Goal: Task Accomplishment & Management: Complete application form

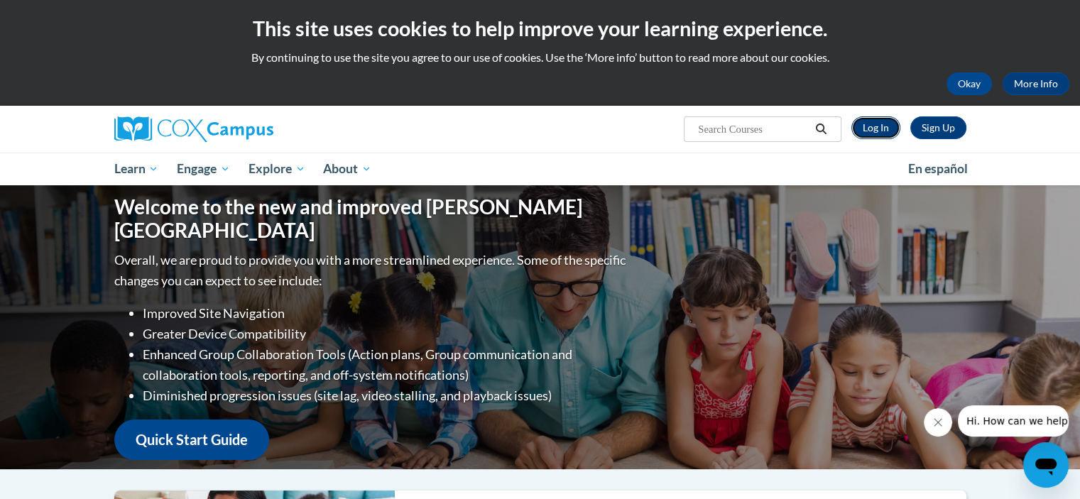
click at [885, 128] on link "Log In" at bounding box center [875, 127] width 49 height 23
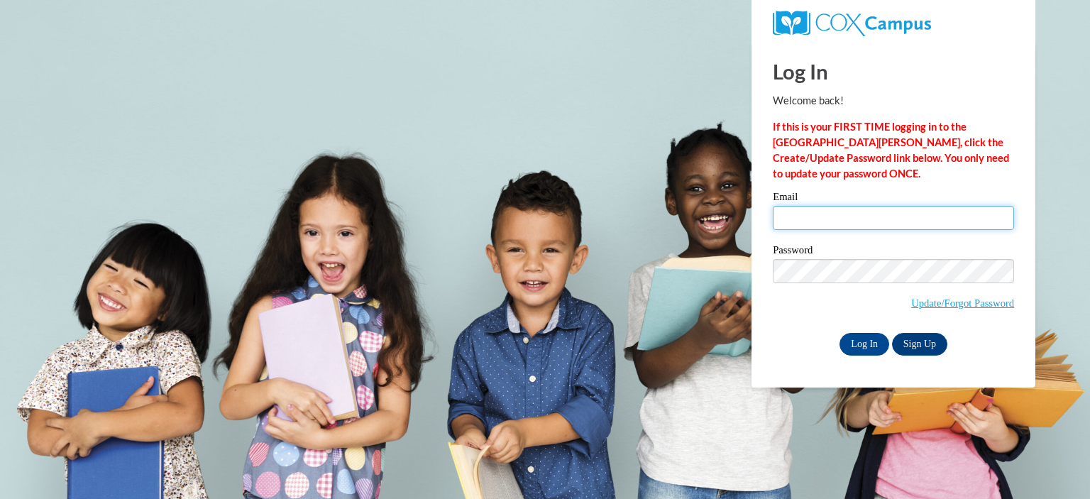
click at [819, 218] on input "Email" at bounding box center [893, 218] width 241 height 24
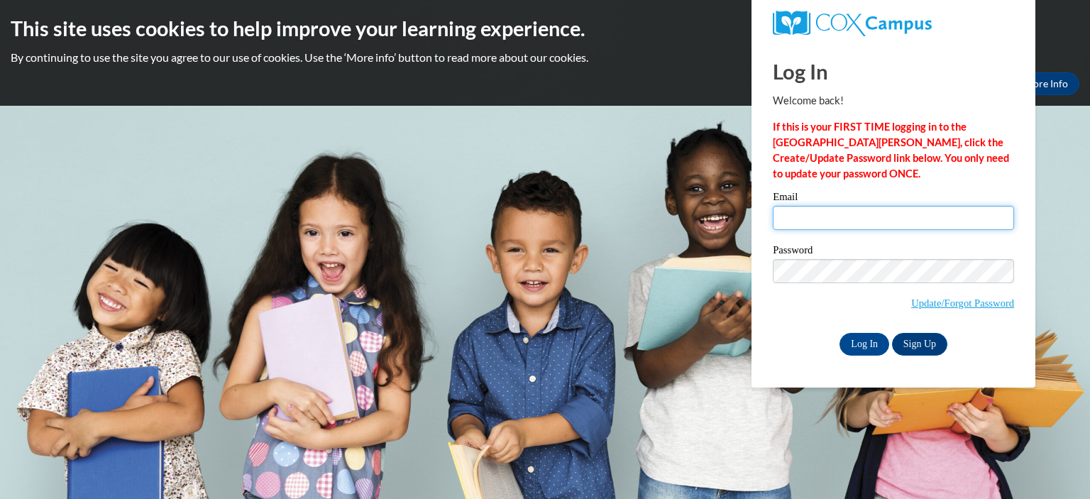
type input "eperry@columbuslibrary.org"
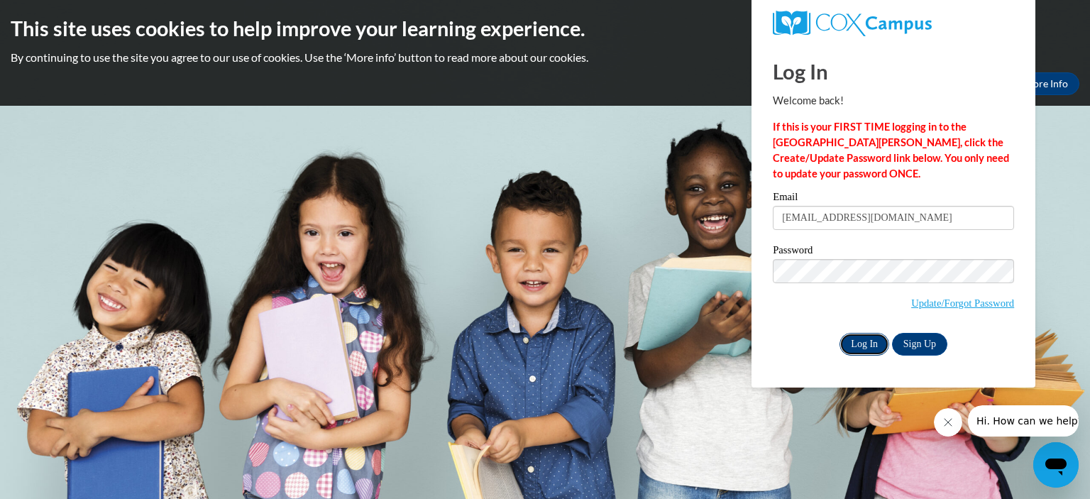
click at [866, 345] on input "Log In" at bounding box center [865, 344] width 50 height 23
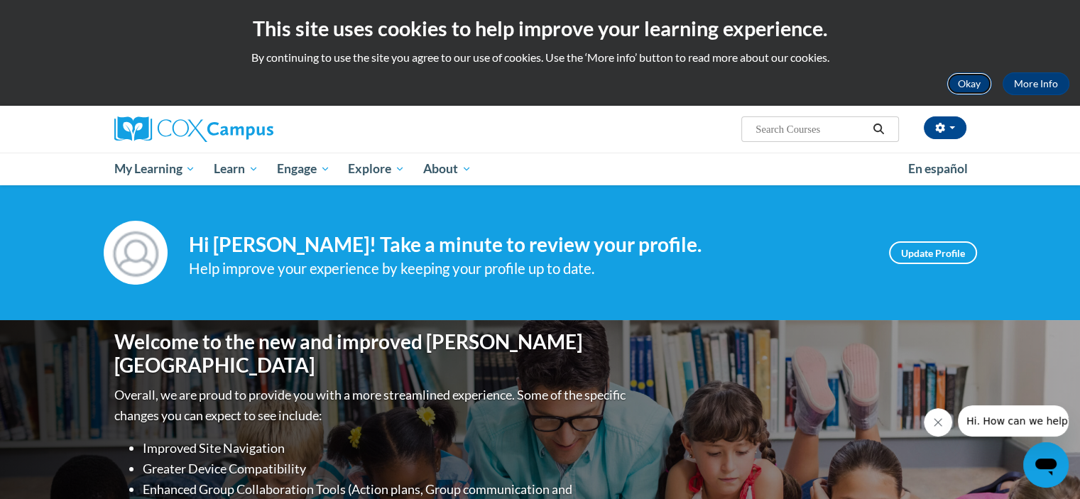
click at [971, 82] on button "Okay" at bounding box center [968, 83] width 45 height 23
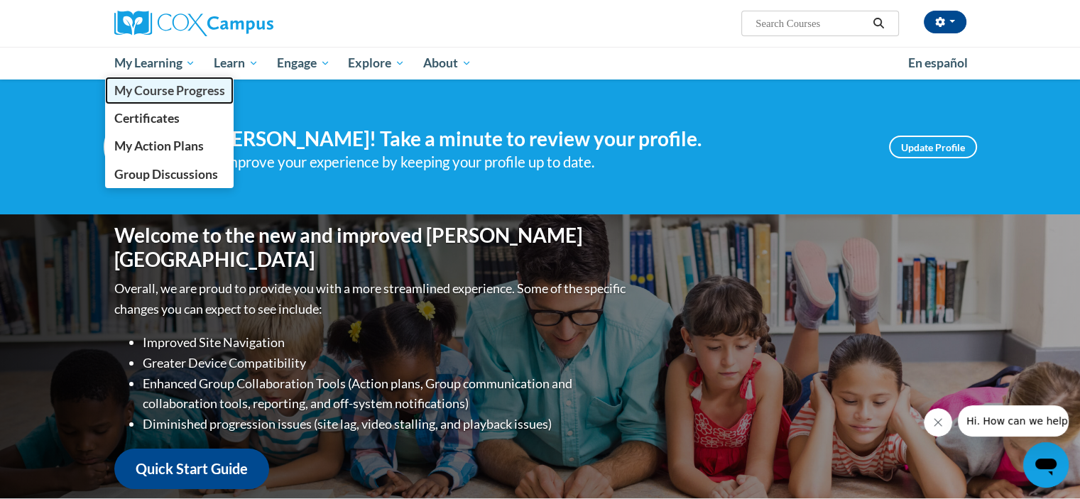
click at [143, 93] on span "My Course Progress" at bounding box center [169, 90] width 111 height 15
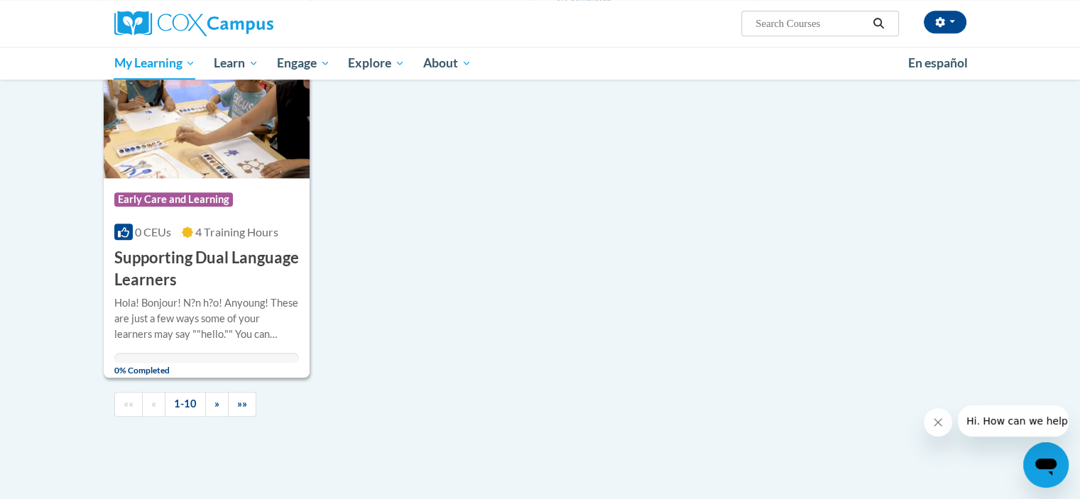
scroll to position [1420, 0]
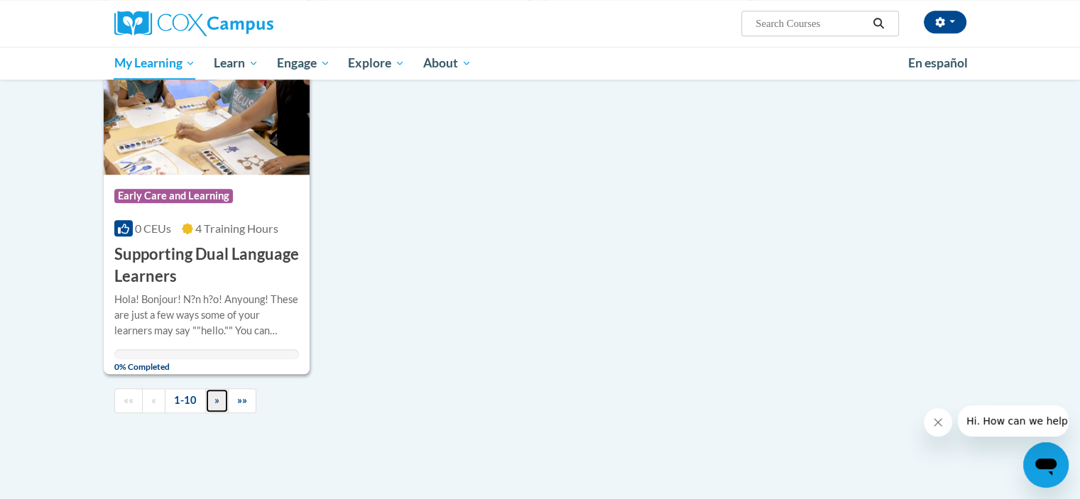
click at [205, 403] on link "»" at bounding box center [216, 400] width 23 height 25
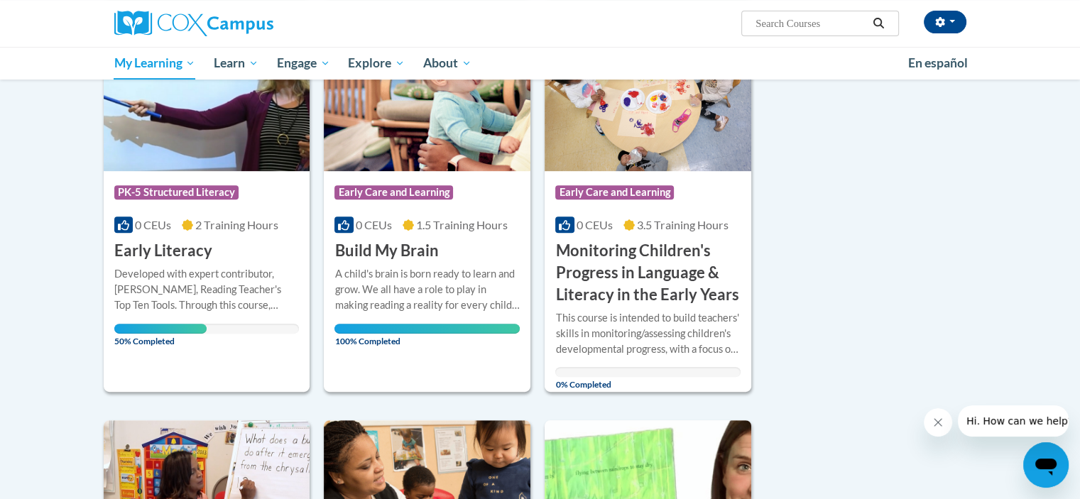
scroll to position [589, 0]
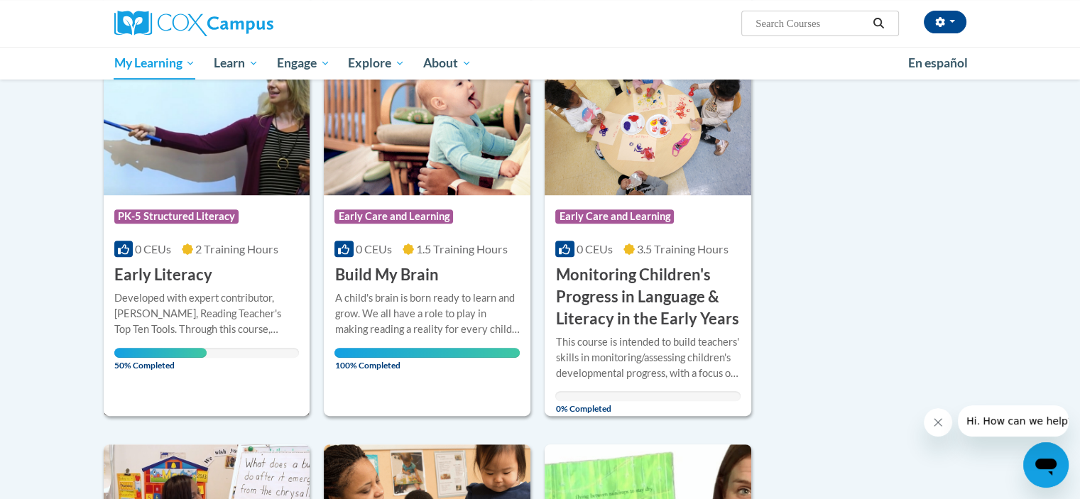
click at [179, 301] on div "Developed with expert contributor, Dr. [PERSON_NAME], Reading Teacher's Top Ten…" at bounding box center [206, 313] width 185 height 47
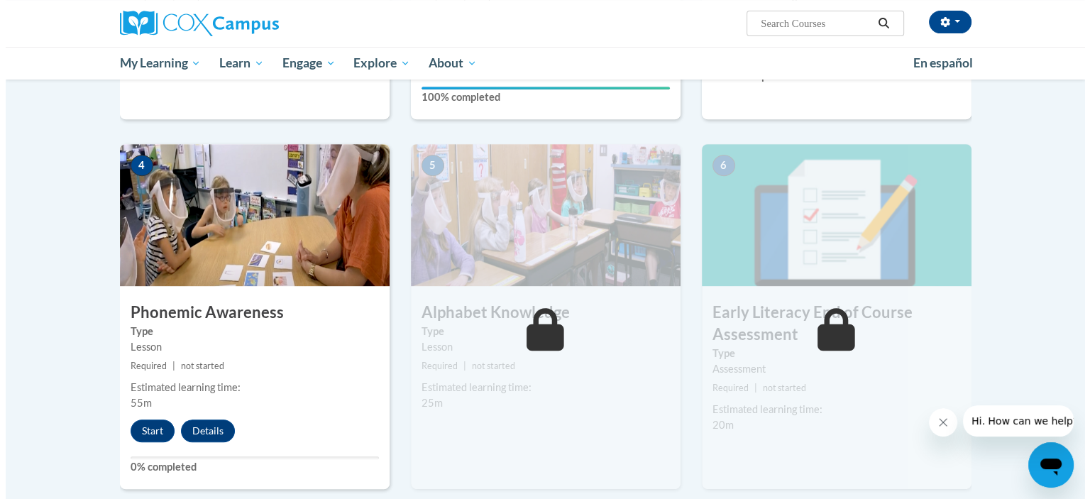
scroll to position [639, 0]
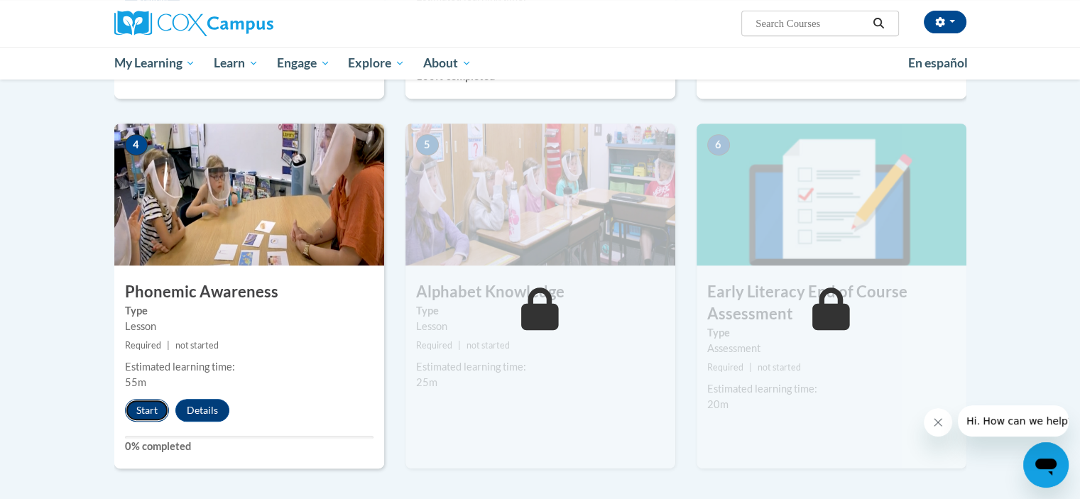
click at [157, 404] on button "Start" at bounding box center [147, 410] width 44 height 23
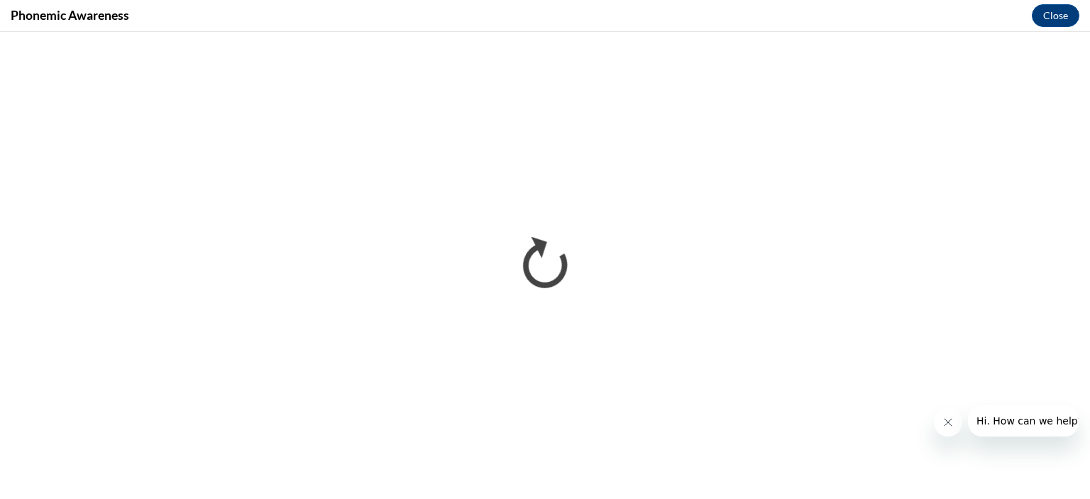
scroll to position [0, 0]
click at [952, 422] on icon "Close message from company" at bounding box center [947, 422] width 11 height 11
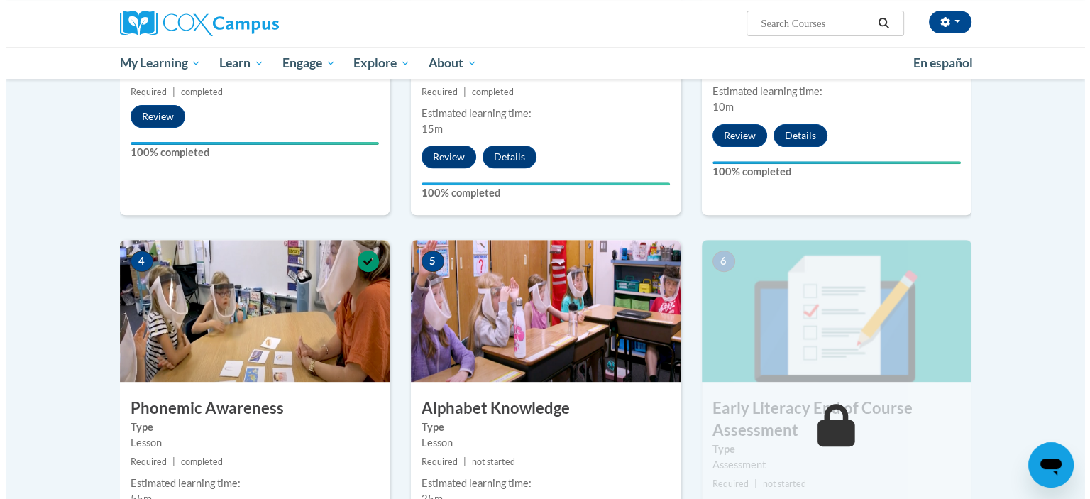
scroll to position [639, 0]
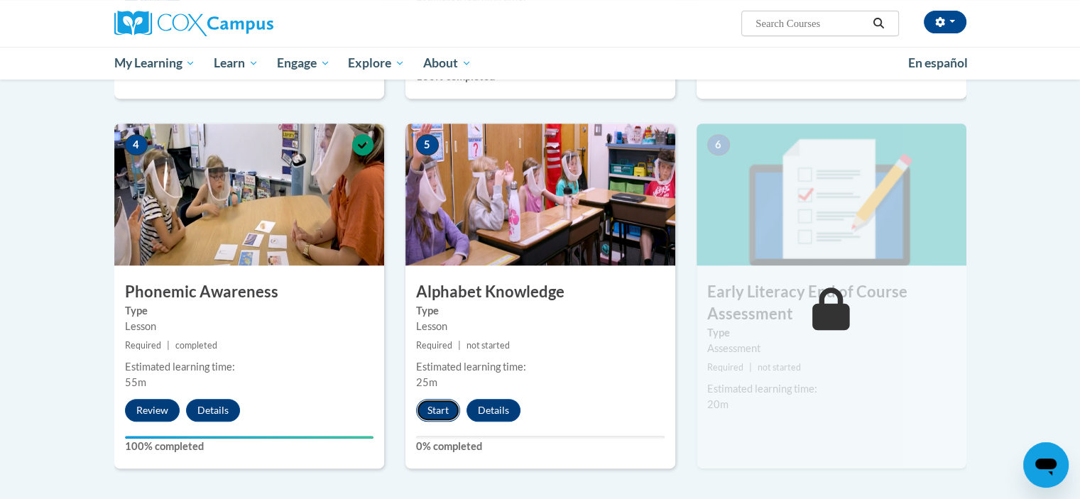
click at [445, 412] on button "Start" at bounding box center [438, 410] width 44 height 23
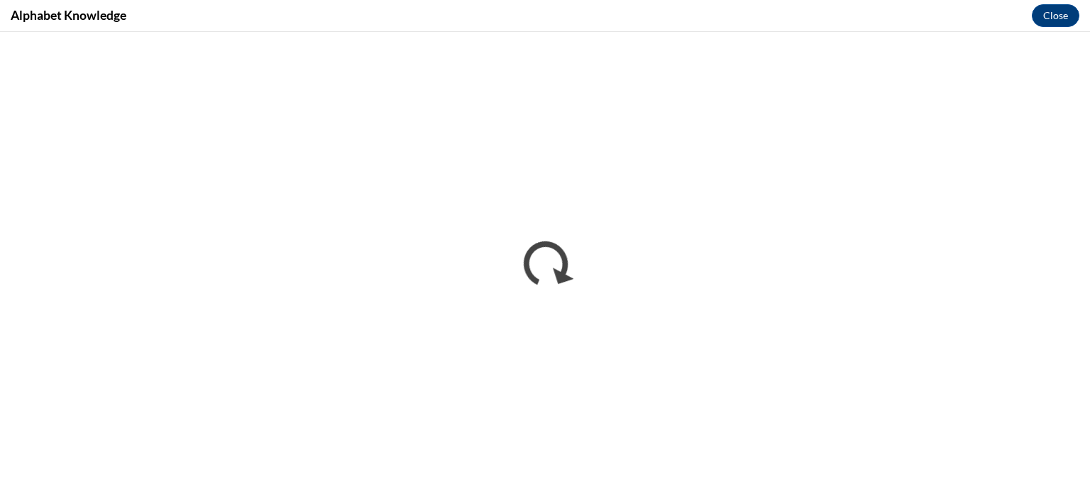
scroll to position [0, 0]
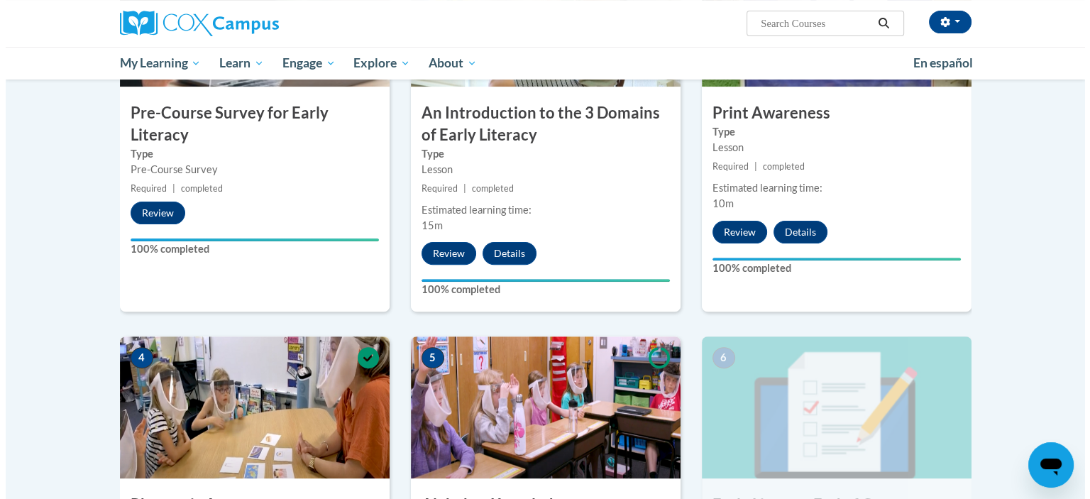
scroll to position [710, 0]
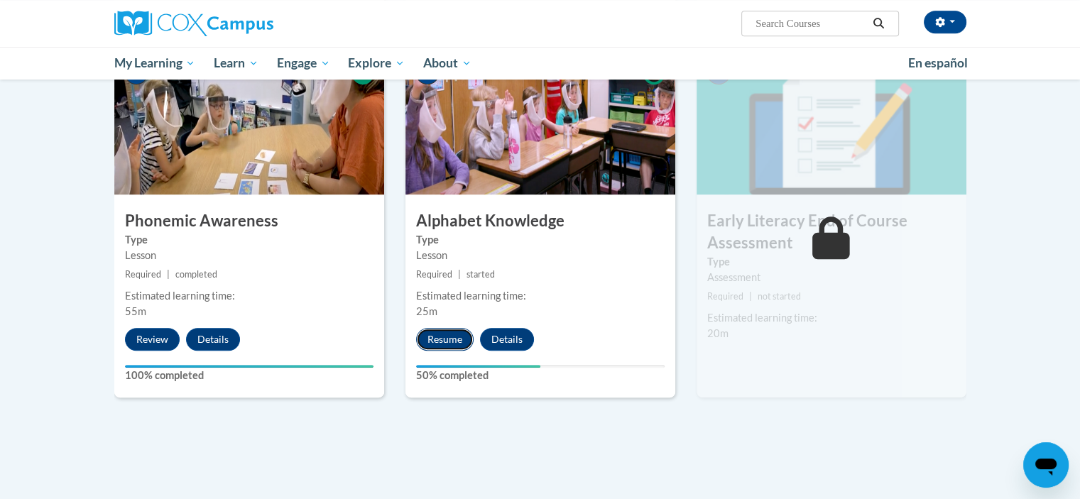
click at [443, 336] on button "Resume" at bounding box center [444, 339] width 57 height 23
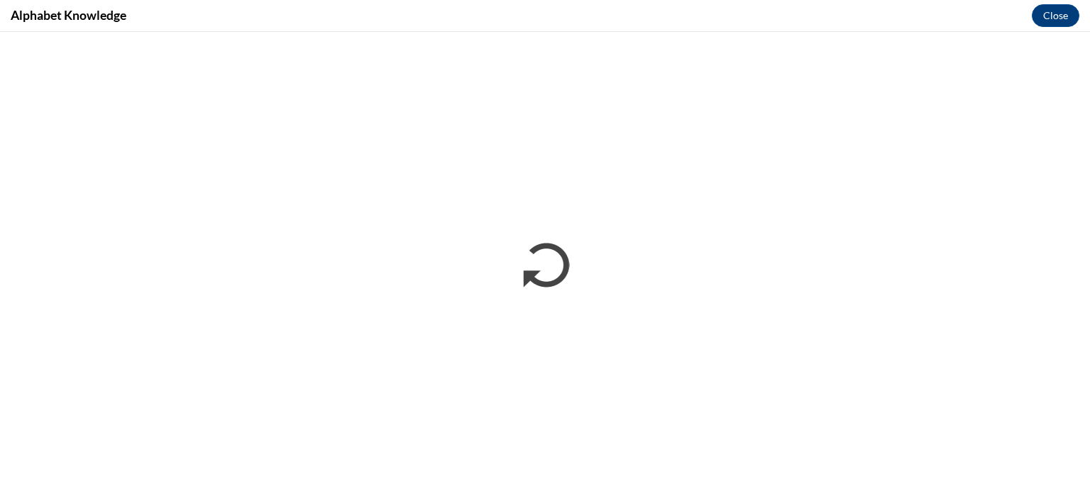
scroll to position [0, 0]
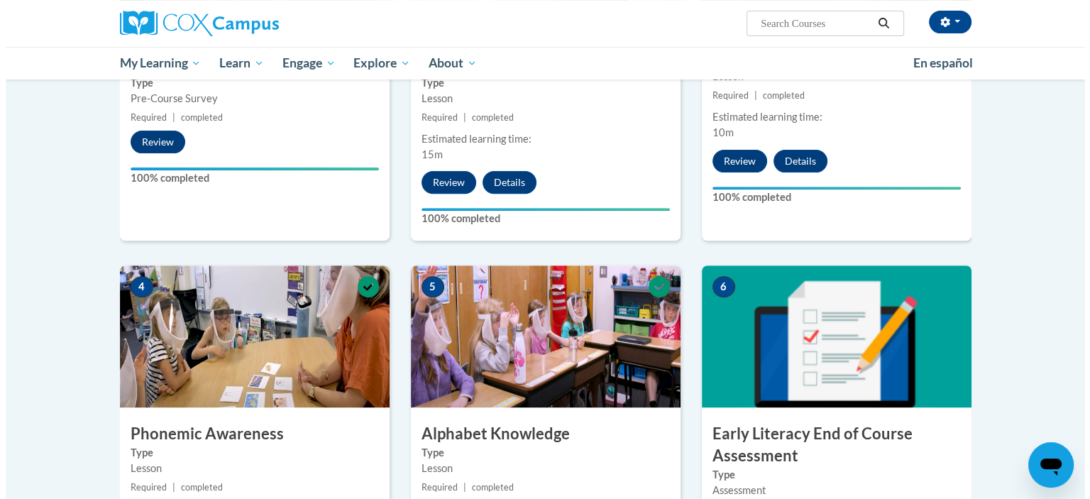
scroll to position [639, 0]
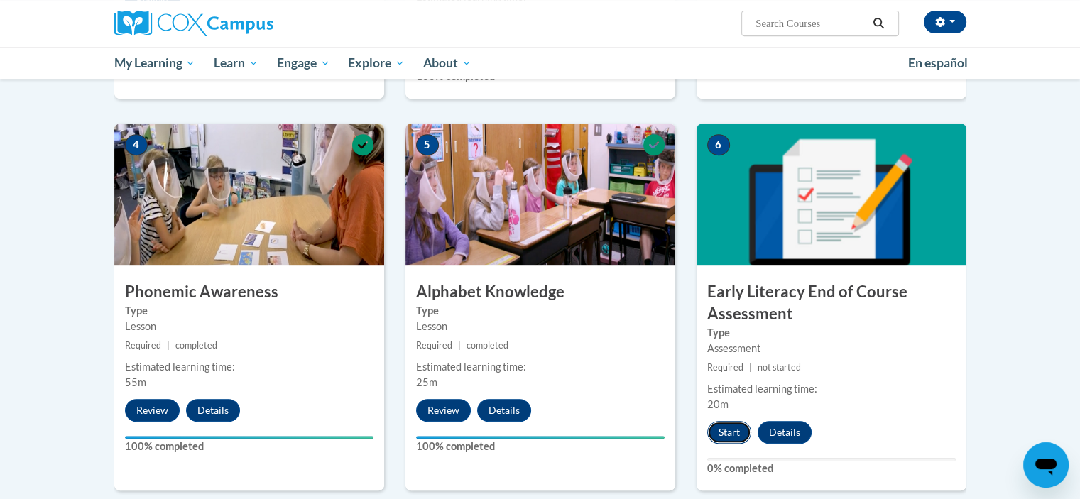
click at [735, 431] on button "Start" at bounding box center [729, 432] width 44 height 23
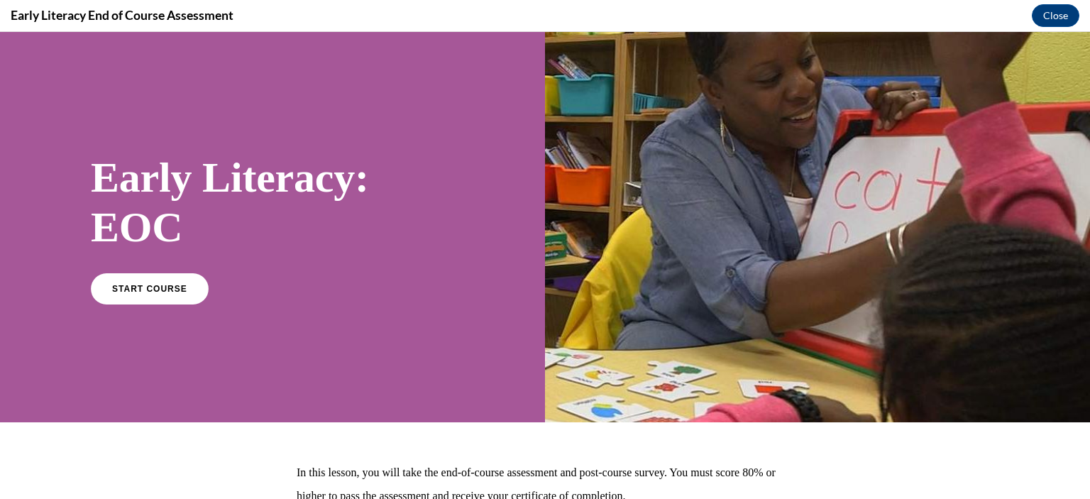
scroll to position [128, 0]
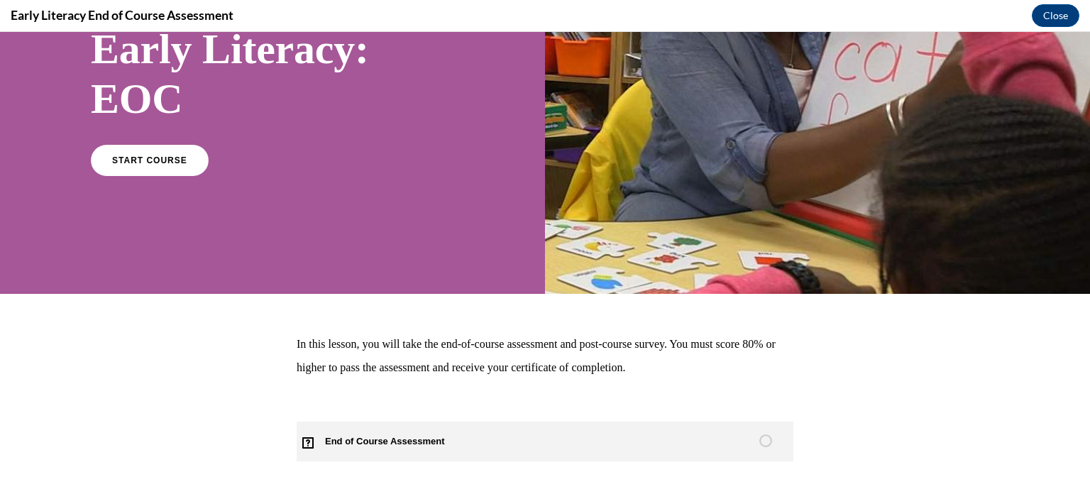
click at [385, 439] on span "End of Course Assessment" at bounding box center [393, 442] width 193 height 40
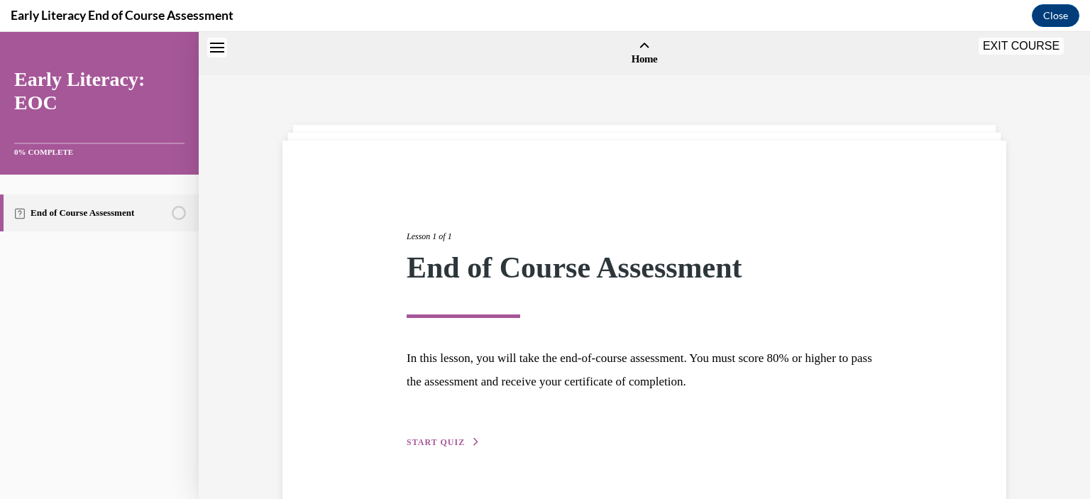
scroll to position [44, 0]
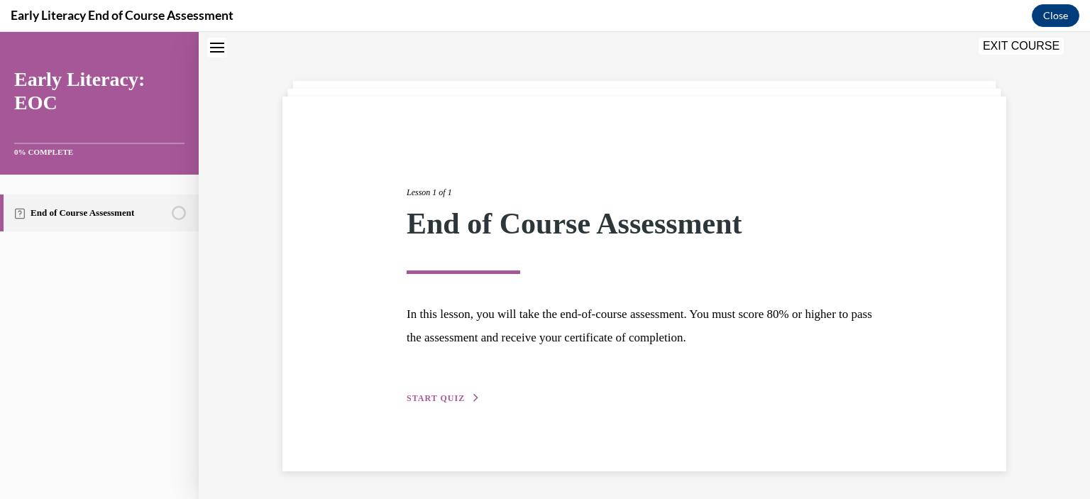
click at [444, 396] on span "START QUIZ" at bounding box center [436, 398] width 58 height 10
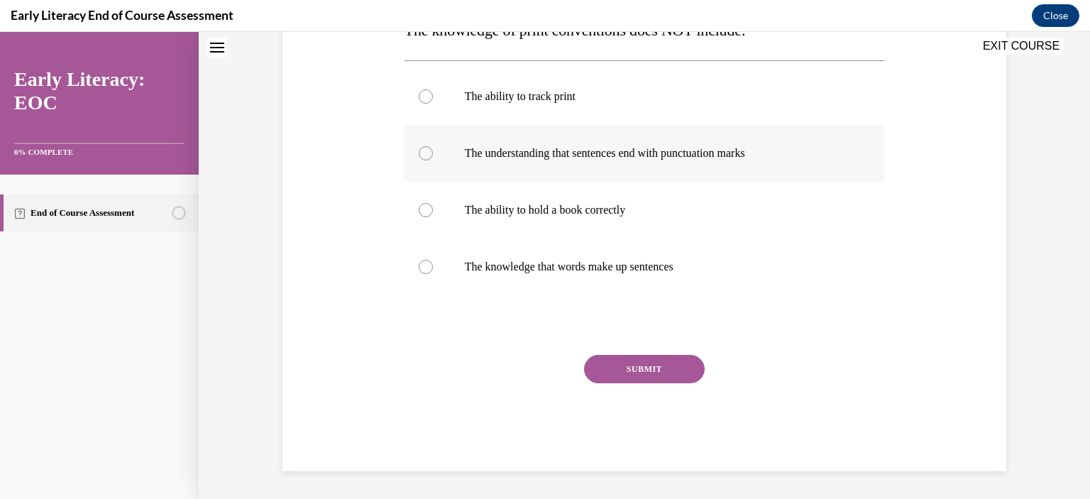
scroll to position [185, 0]
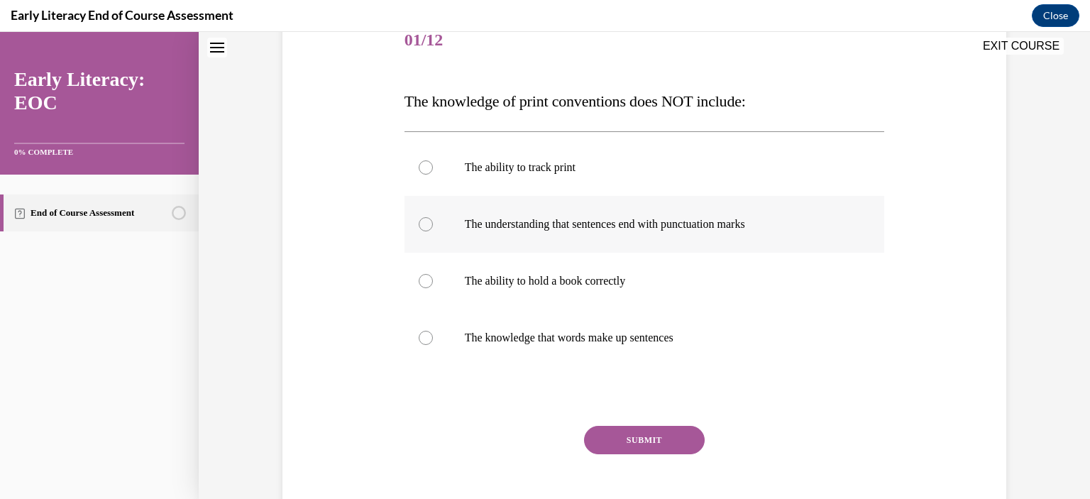
click at [539, 228] on p "The understanding that sentences end with punctuation marks" at bounding box center [657, 224] width 385 height 14
click at [616, 442] on button "SUBMIT" at bounding box center [644, 440] width 121 height 28
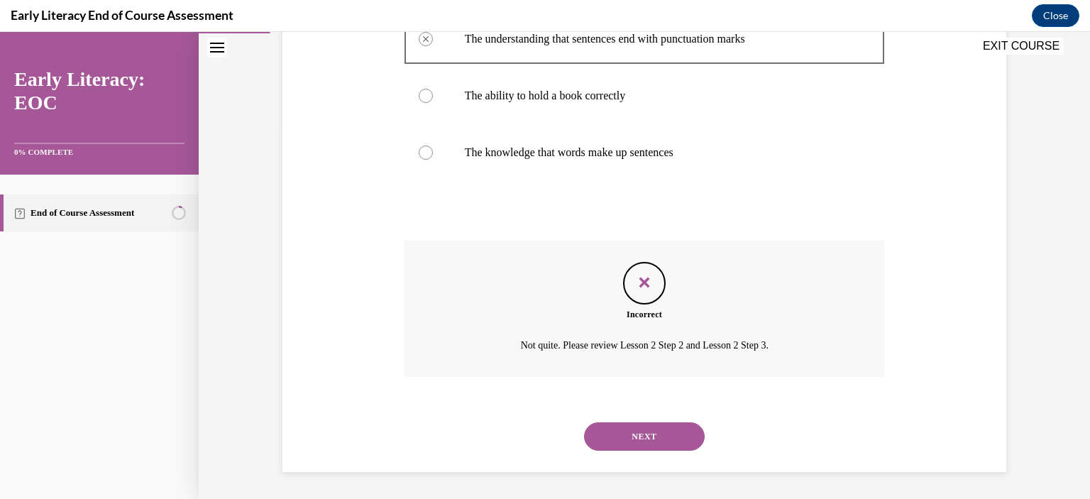
scroll to position [371, 0]
click at [623, 437] on button "NEXT" at bounding box center [644, 436] width 121 height 28
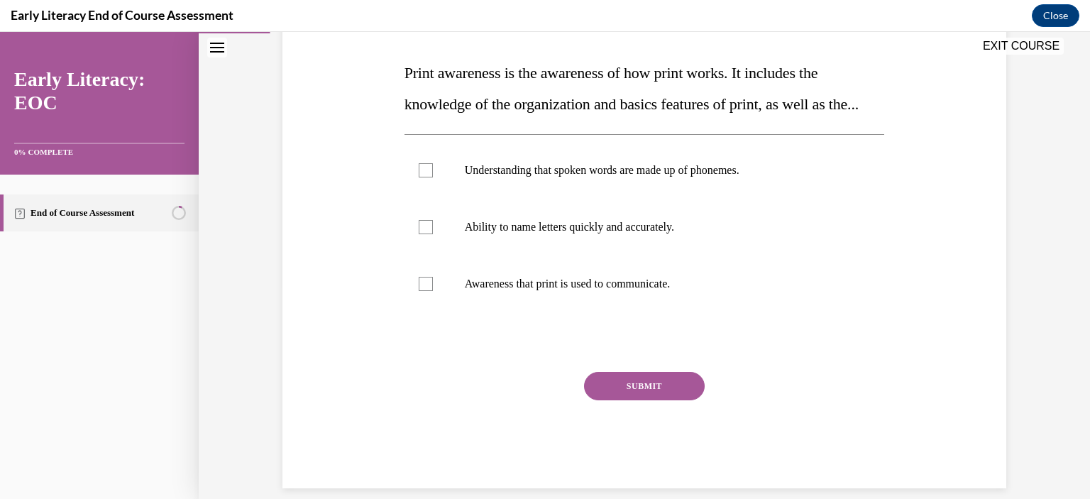
scroll to position [142, 0]
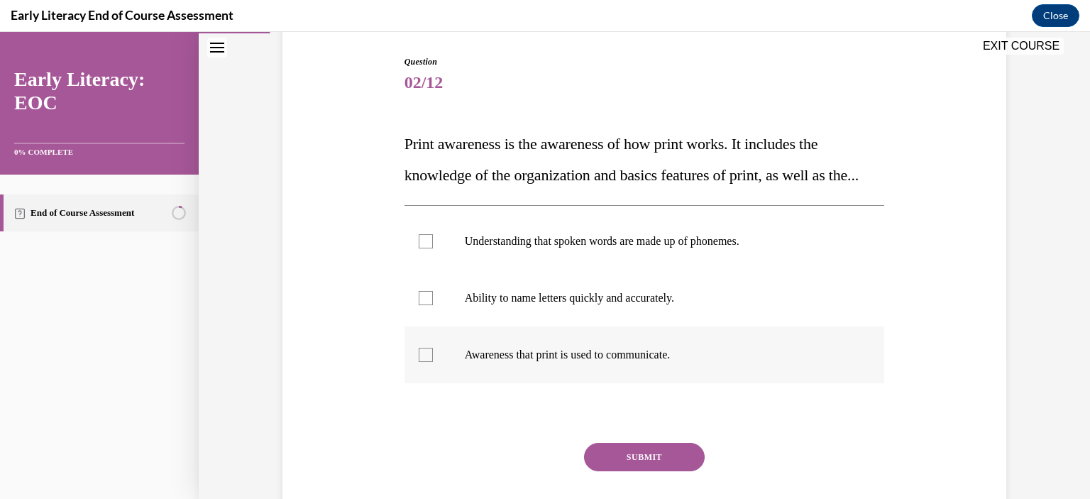
click at [510, 362] on p "Awareness that print is used to communicate." at bounding box center [657, 355] width 385 height 14
click at [637, 471] on button "SUBMIT" at bounding box center [644, 457] width 121 height 28
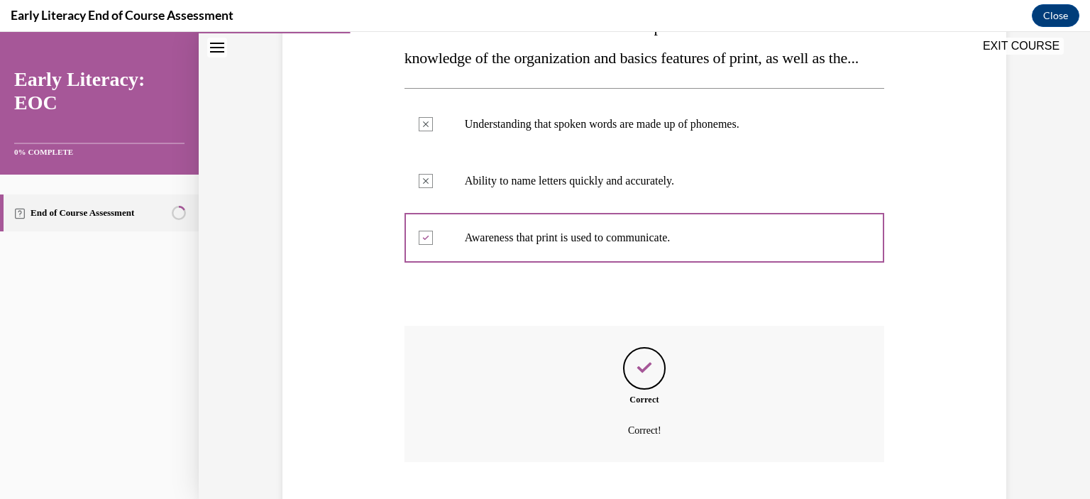
scroll to position [376, 0]
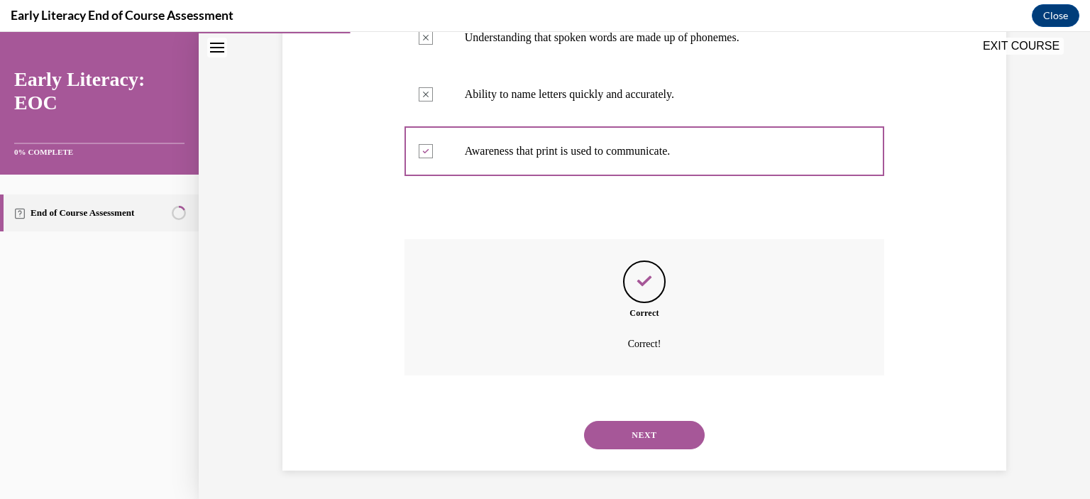
click at [655, 429] on button "NEXT" at bounding box center [644, 435] width 121 height 28
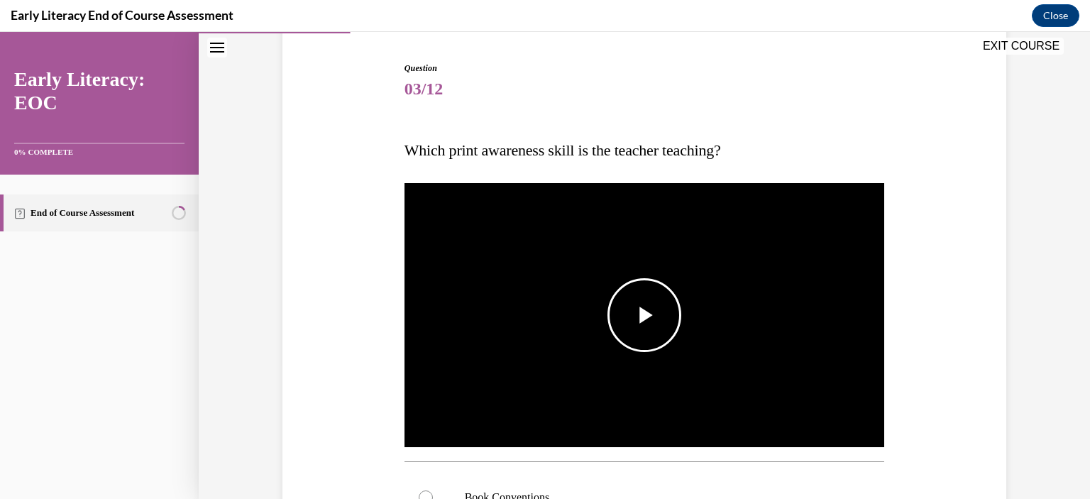
scroll to position [142, 0]
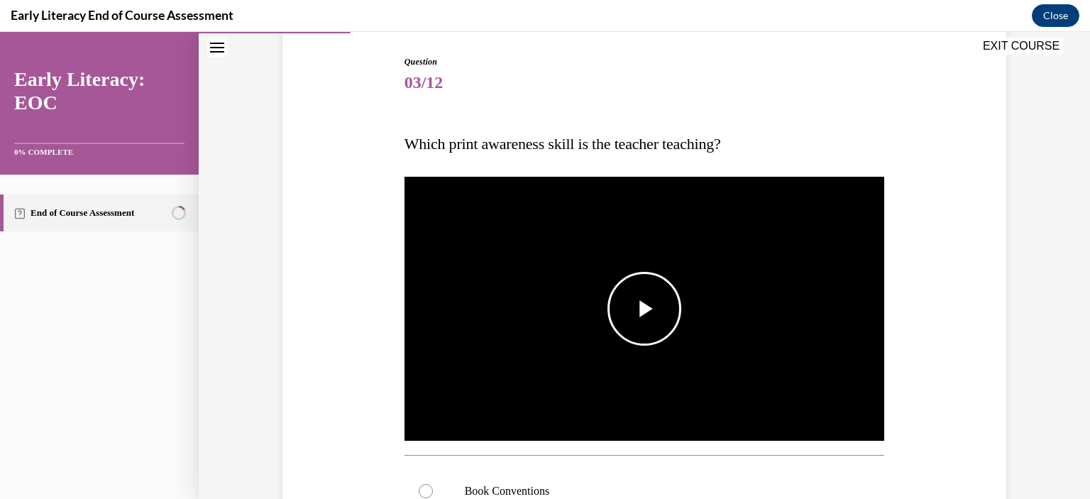
click at [645, 309] on span "Video player" at bounding box center [645, 309] width 0 height 0
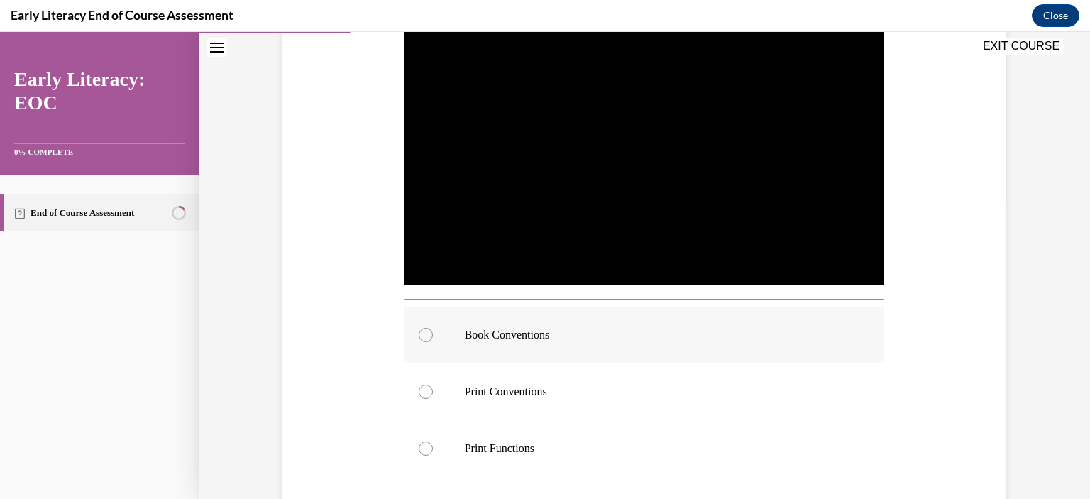
scroll to position [284, 0]
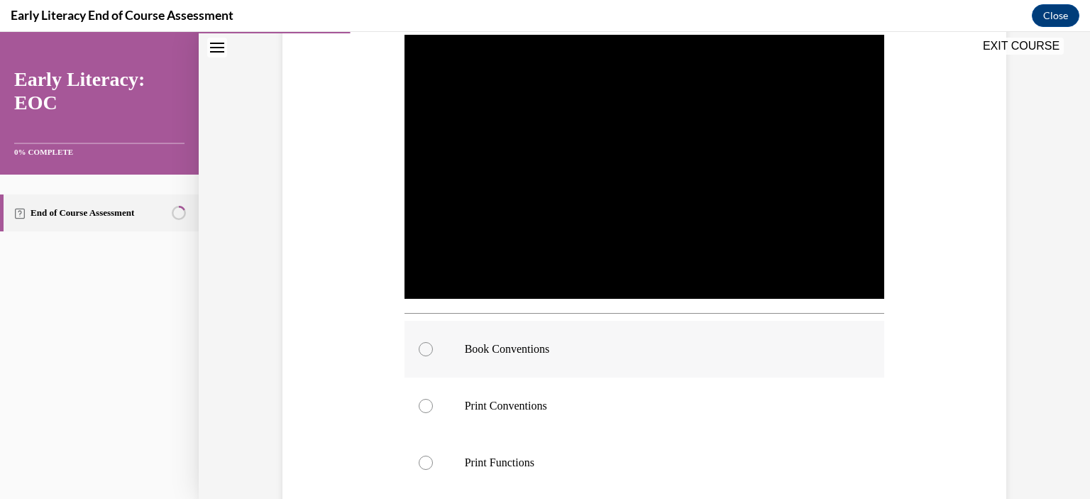
click at [420, 349] on div at bounding box center [426, 349] width 14 height 14
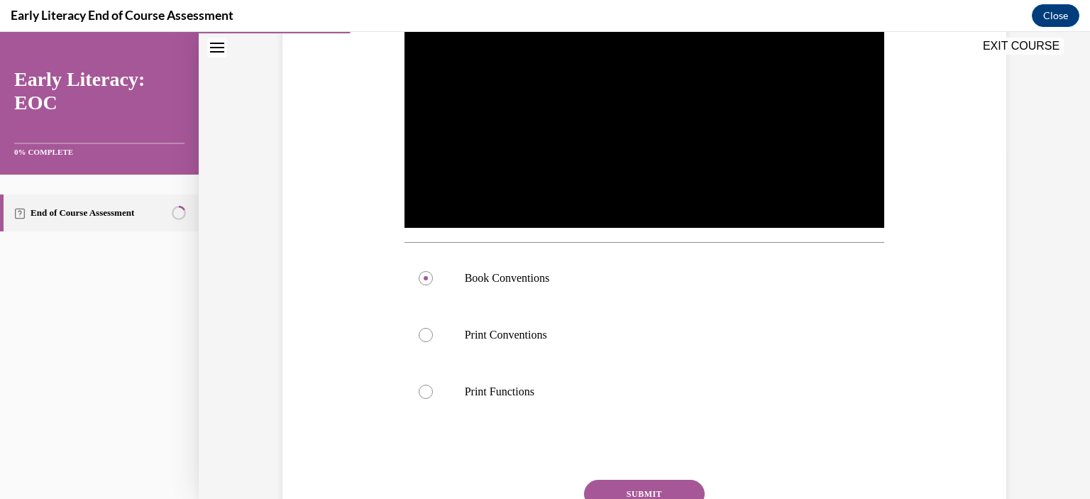
click at [659, 491] on button "SUBMIT" at bounding box center [644, 494] width 121 height 28
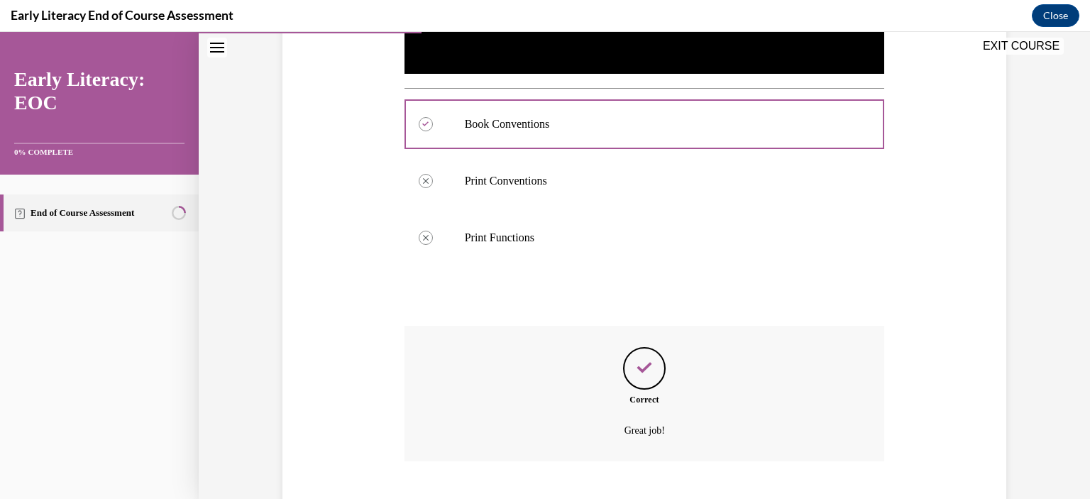
scroll to position [594, 0]
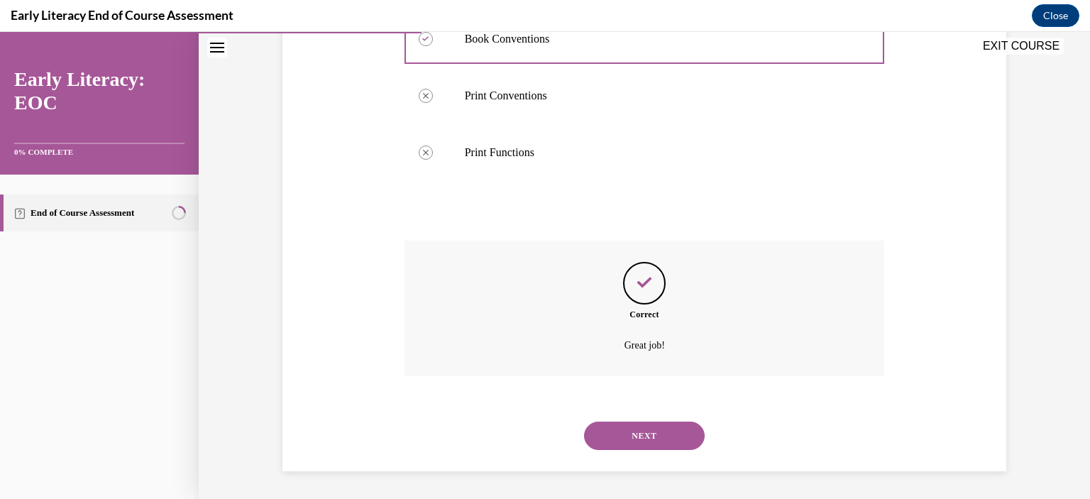
click at [639, 431] on button "NEXT" at bounding box center [644, 436] width 121 height 28
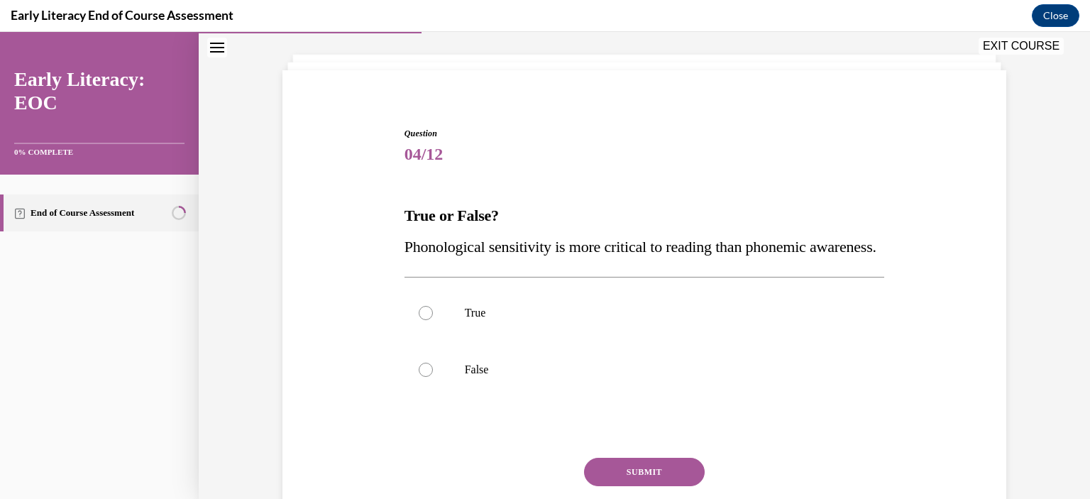
scroll to position [71, 0]
click at [425, 376] on div at bounding box center [426, 369] width 14 height 14
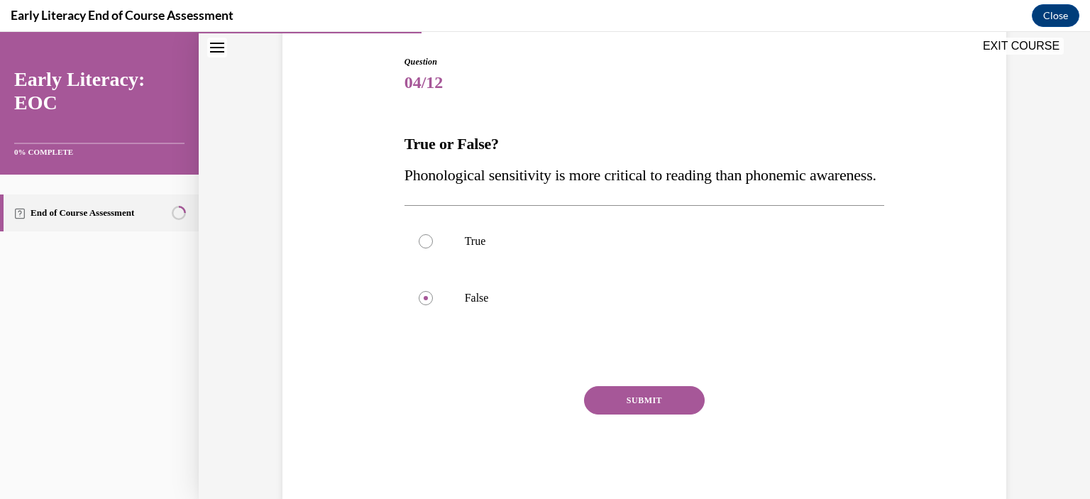
click at [621, 415] on button "SUBMIT" at bounding box center [644, 400] width 121 height 28
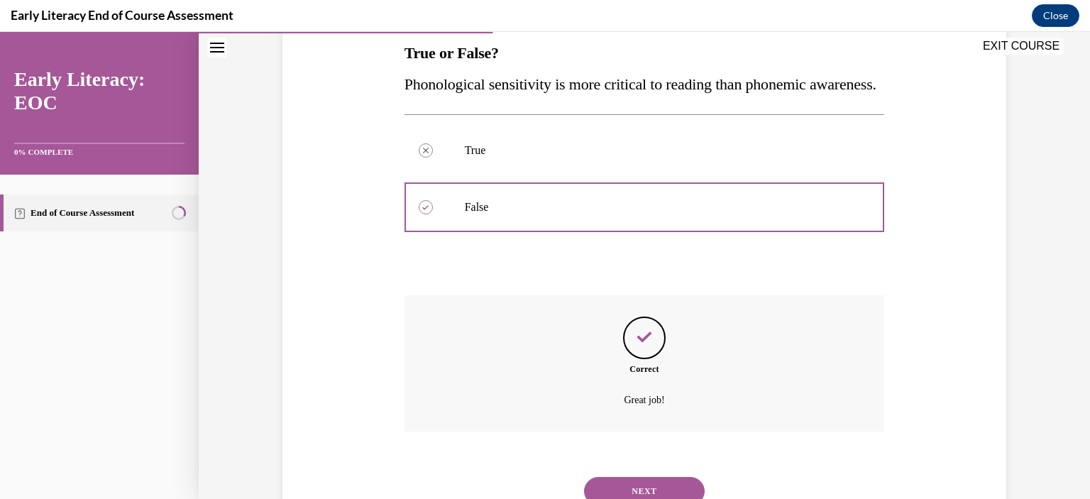
scroll to position [319, 0]
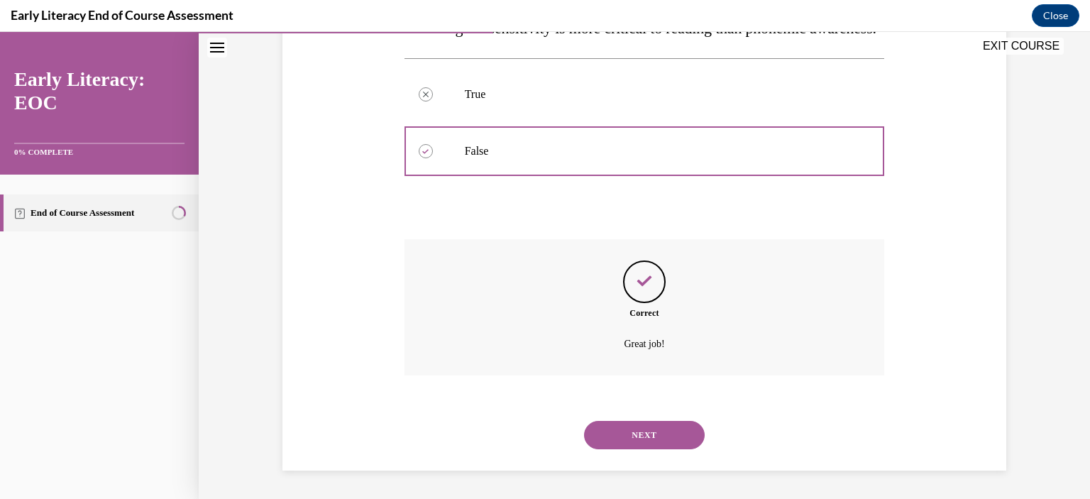
drag, startPoint x: 635, startPoint y: 432, endPoint x: 630, endPoint y: 420, distance: 12.1
click at [635, 432] on button "NEXT" at bounding box center [644, 435] width 121 height 28
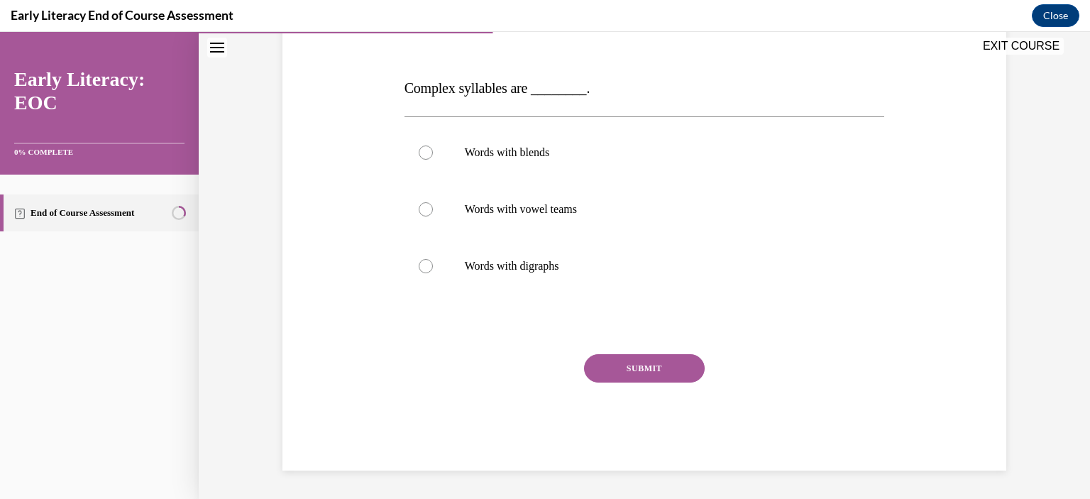
scroll to position [158, 0]
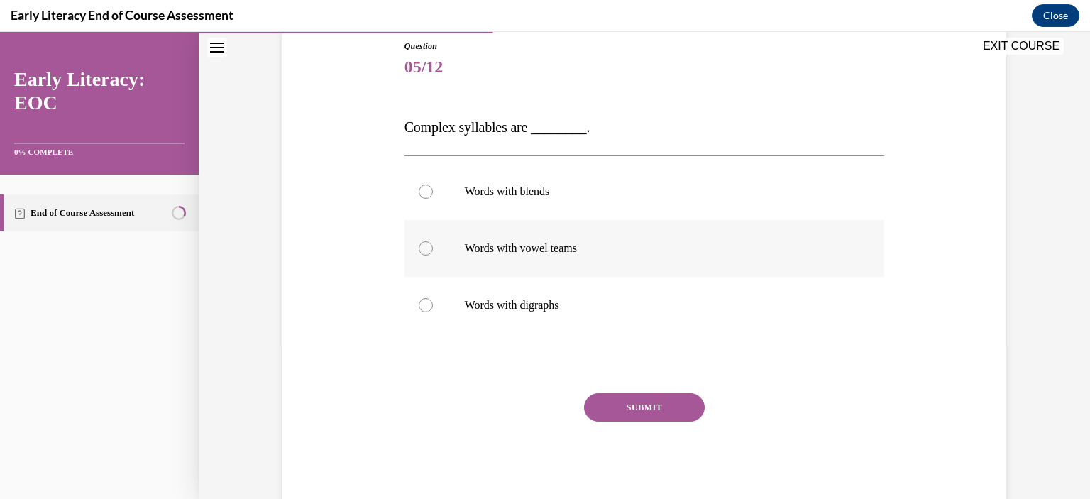
click at [483, 250] on p "Words with vowel teams" at bounding box center [657, 248] width 385 height 14
click at [652, 411] on button "SUBMIT" at bounding box center [644, 407] width 121 height 28
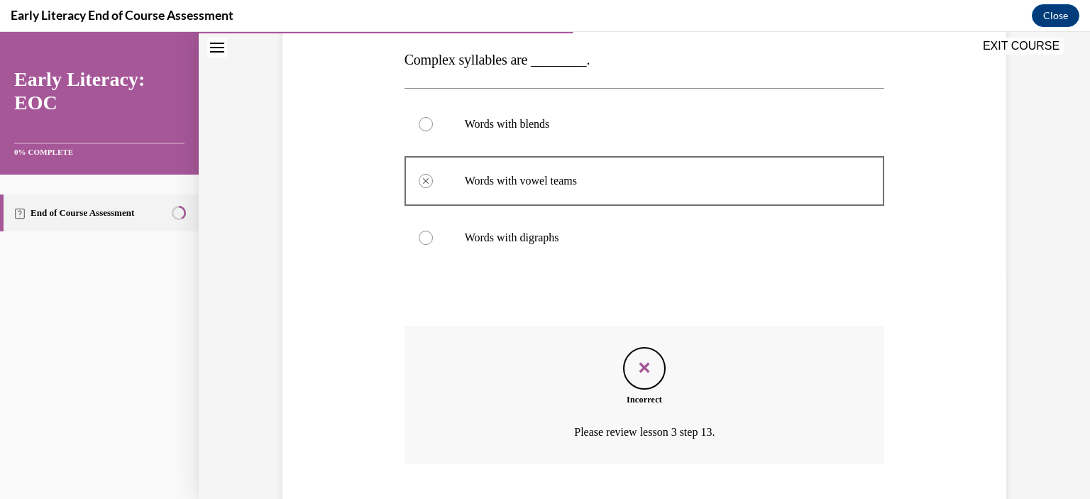
scroll to position [313, 0]
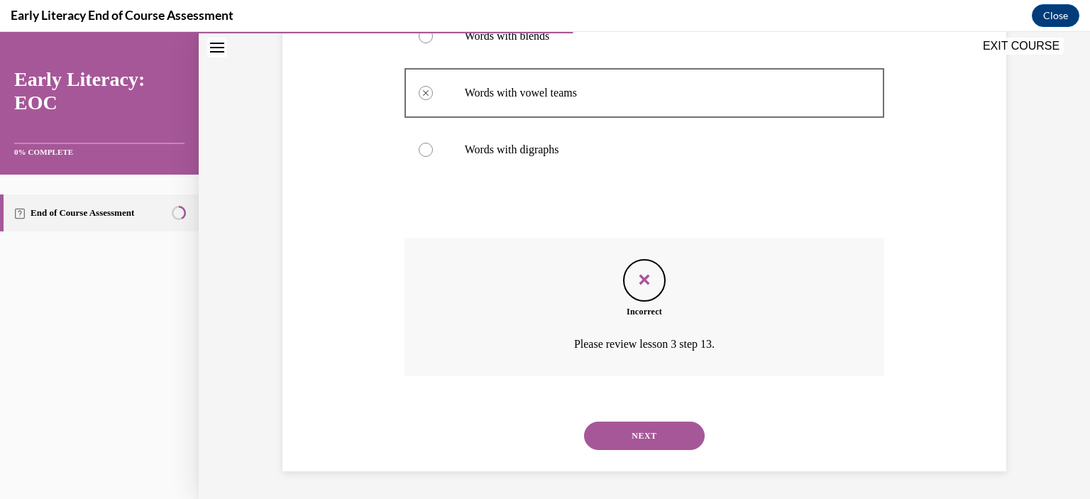
click at [618, 437] on button "NEXT" at bounding box center [644, 436] width 121 height 28
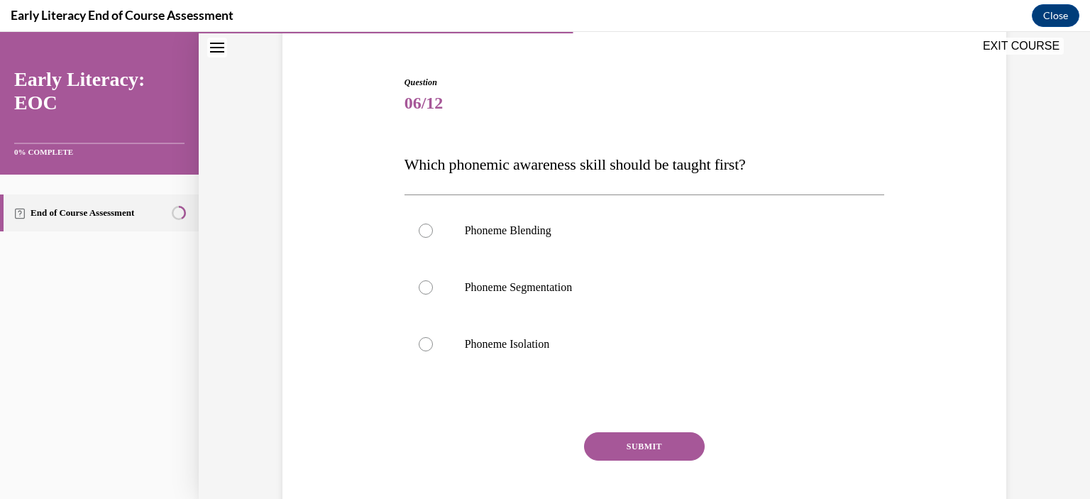
scroll to position [142, 0]
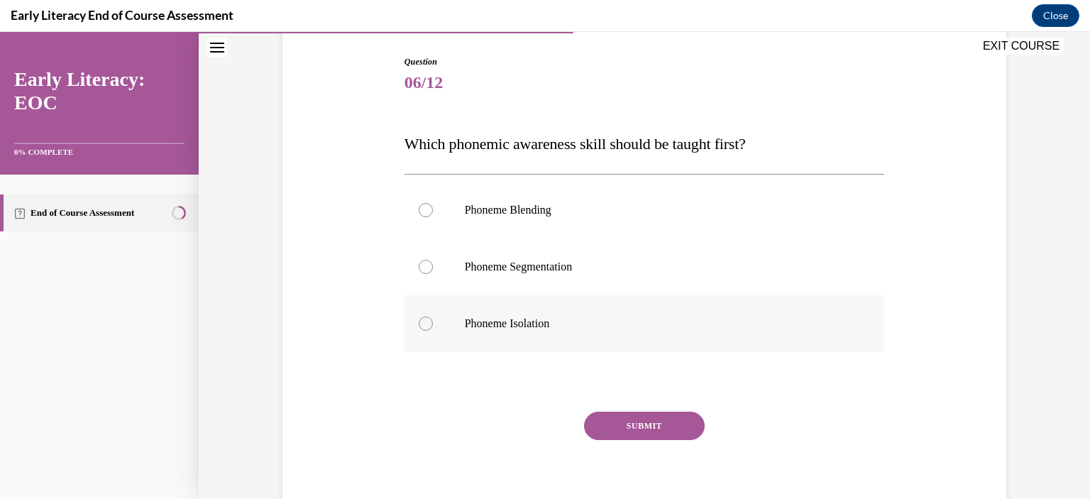
click at [476, 319] on p "Phoneme Isolation" at bounding box center [657, 324] width 385 height 14
click at [642, 424] on button "SUBMIT" at bounding box center [644, 426] width 121 height 28
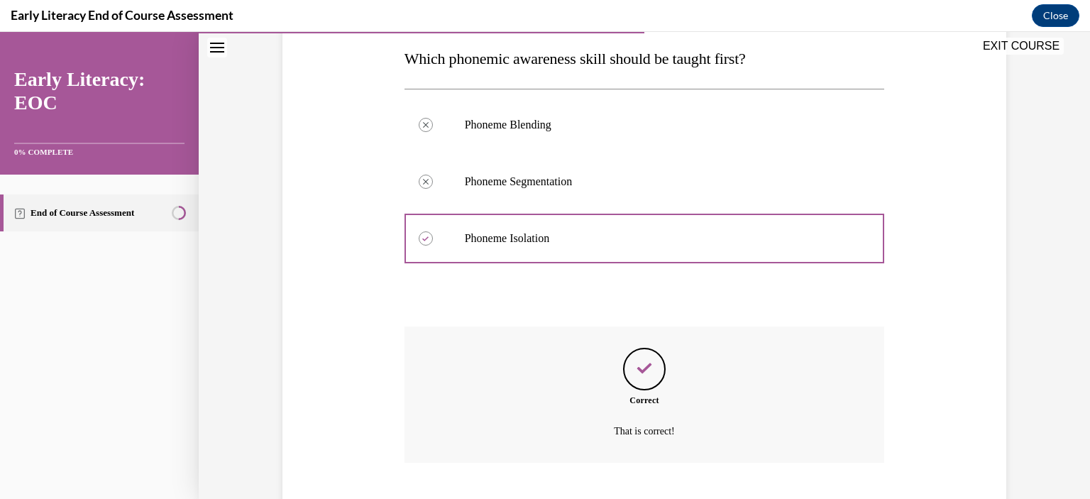
scroll to position [314, 0]
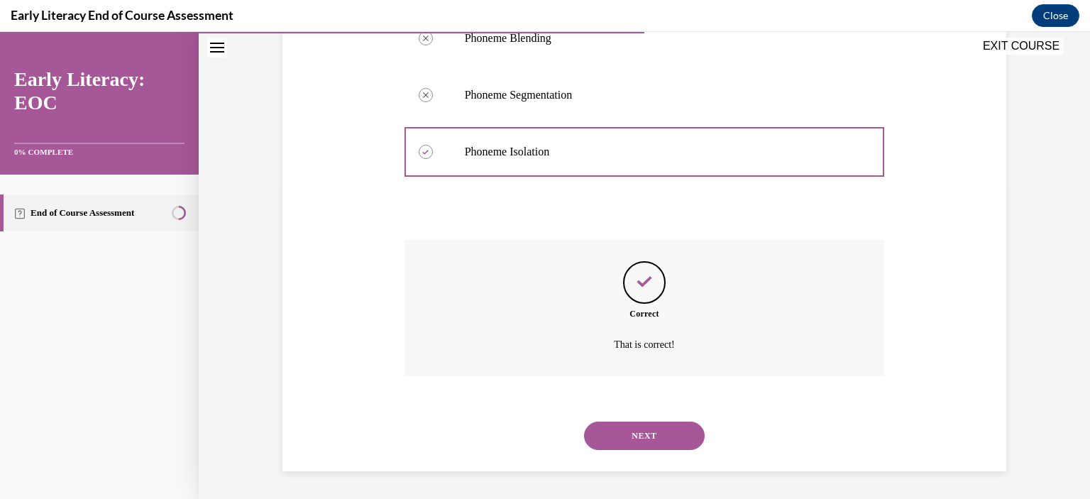
click at [632, 432] on button "NEXT" at bounding box center [644, 436] width 121 height 28
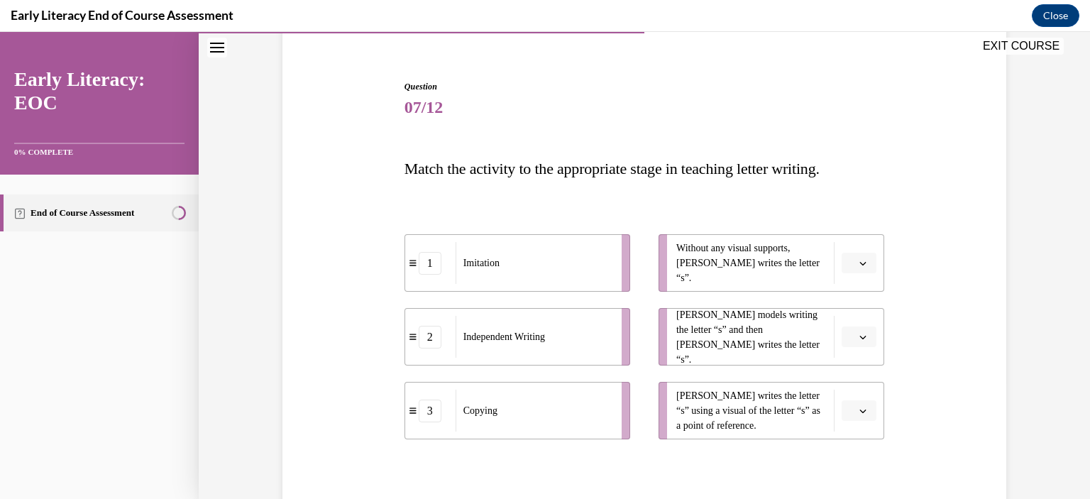
scroll to position [142, 0]
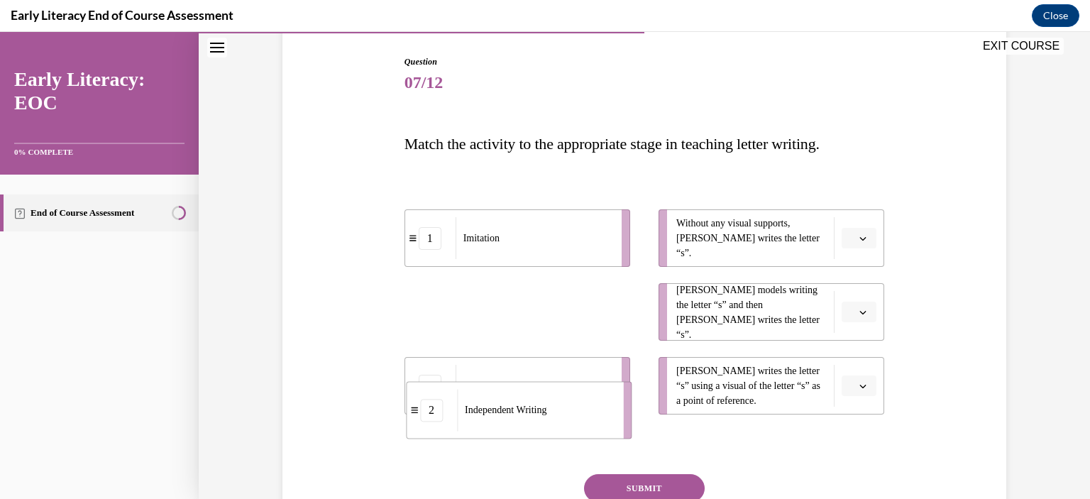
drag, startPoint x: 449, startPoint y: 311, endPoint x: 451, endPoint y: 413, distance: 102.3
click at [451, 413] on div "2" at bounding box center [432, 410] width 50 height 23
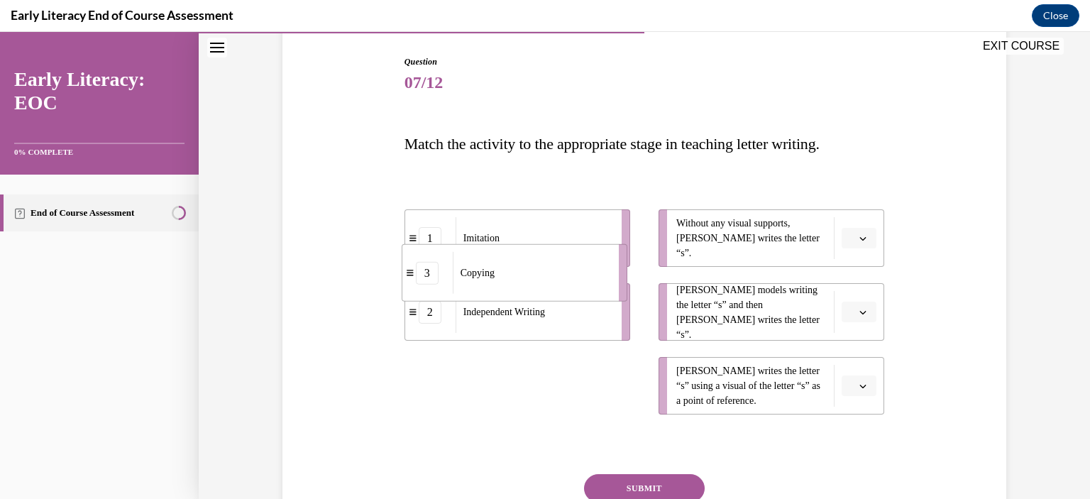
drag, startPoint x: 471, startPoint y: 390, endPoint x: 468, endPoint y: 278, distance: 112.9
click at [468, 278] on span "Copying" at bounding box center [478, 272] width 34 height 15
click at [860, 236] on icon "button" at bounding box center [863, 238] width 7 height 7
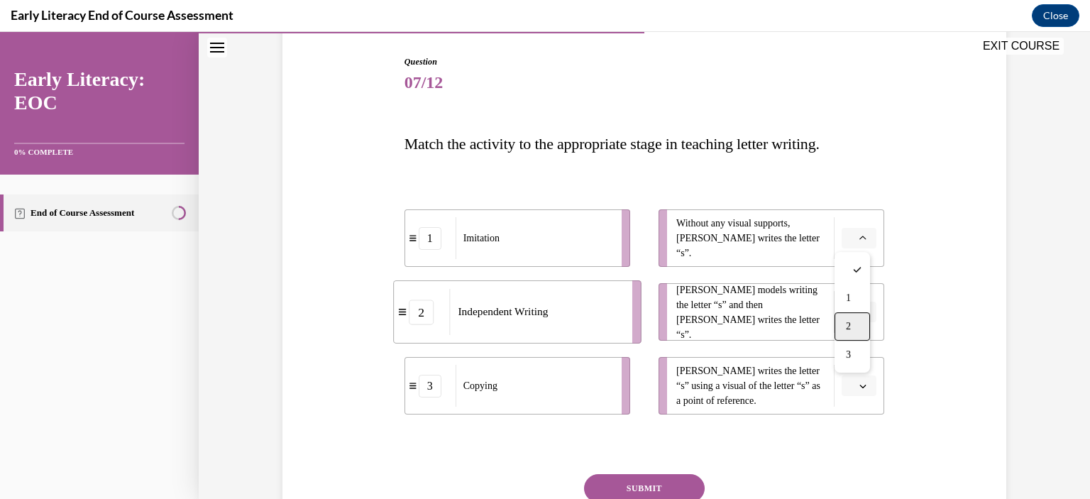
click at [857, 331] on div "2" at bounding box center [852, 326] width 35 height 28
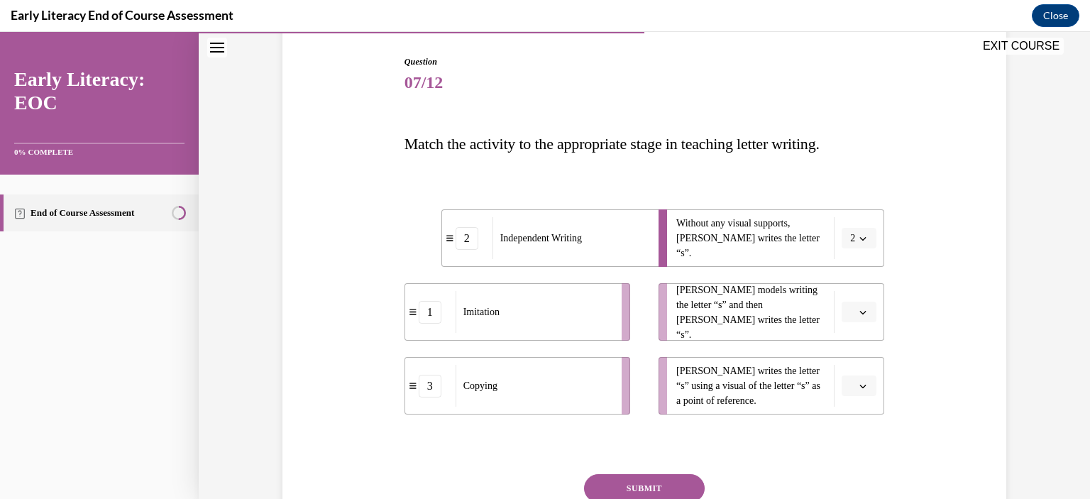
click at [855, 317] on button "button" at bounding box center [859, 312] width 35 height 21
click at [851, 375] on span "1" at bounding box center [848, 371] width 5 height 11
click at [860, 385] on icon "button" at bounding box center [863, 386] width 7 height 7
click at [860, 346] on div "3" at bounding box center [852, 354] width 35 height 28
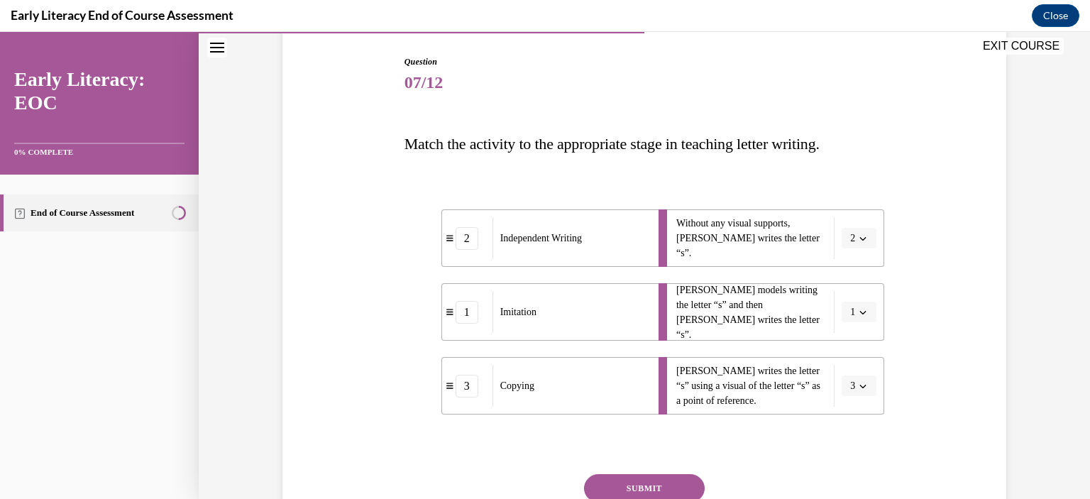
click at [662, 488] on button "SUBMIT" at bounding box center [644, 488] width 121 height 28
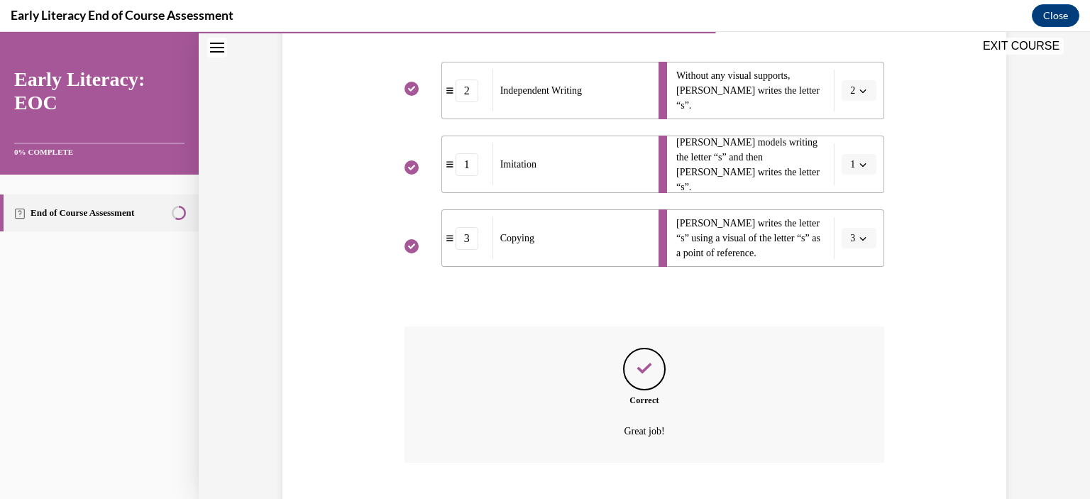
scroll to position [376, 0]
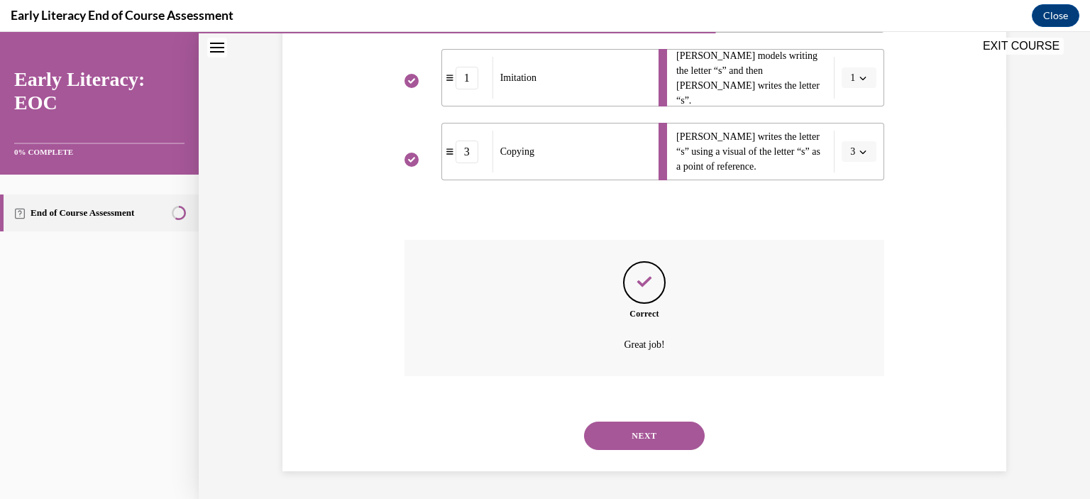
click at [656, 442] on button "NEXT" at bounding box center [644, 436] width 121 height 28
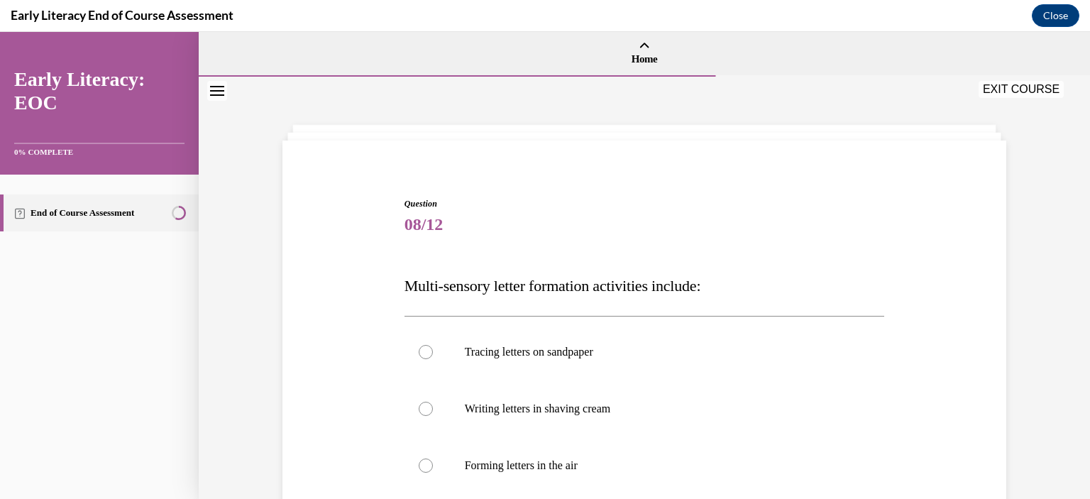
scroll to position [142, 0]
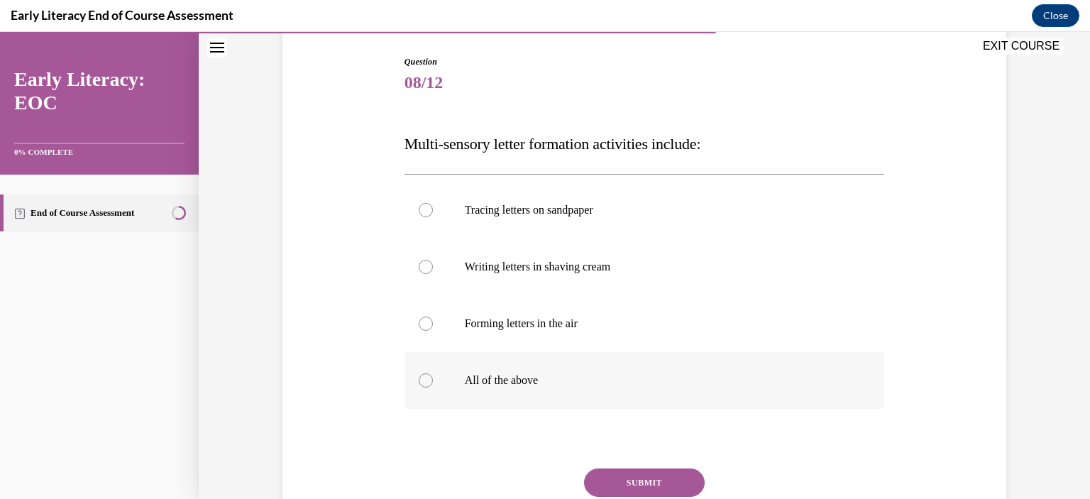
click at [472, 381] on p "All of the above" at bounding box center [657, 380] width 385 height 14
click at [642, 483] on button "SUBMIT" at bounding box center [644, 482] width 121 height 28
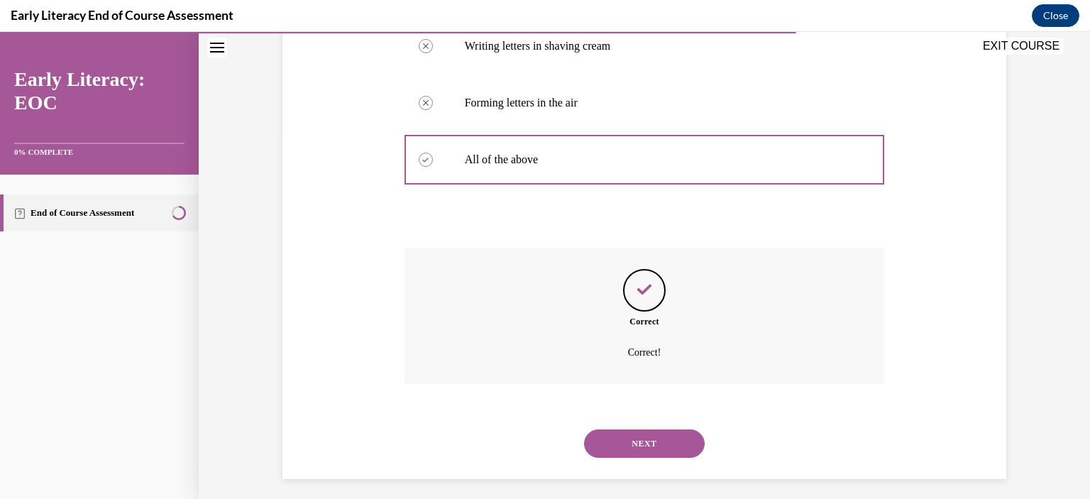
scroll to position [371, 0]
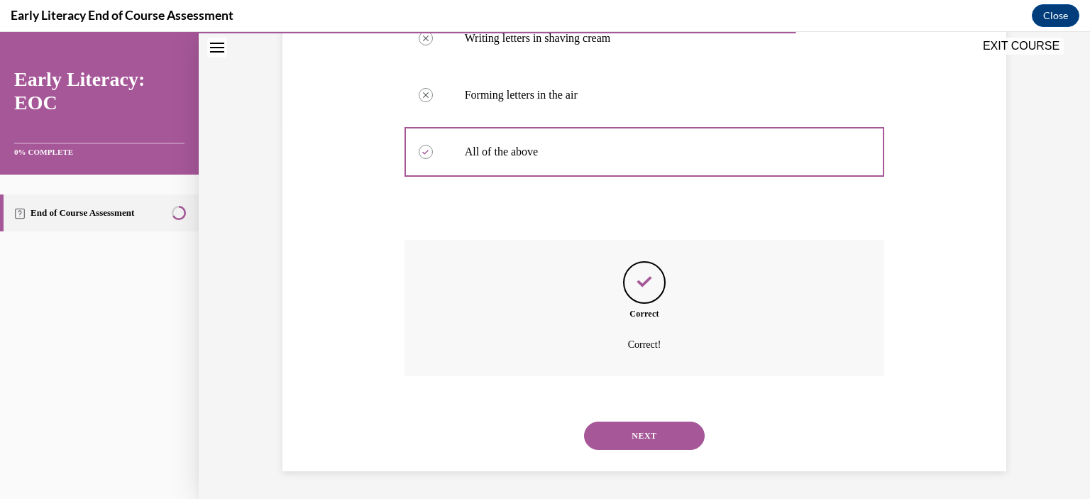
click at [640, 440] on button "NEXT" at bounding box center [644, 436] width 121 height 28
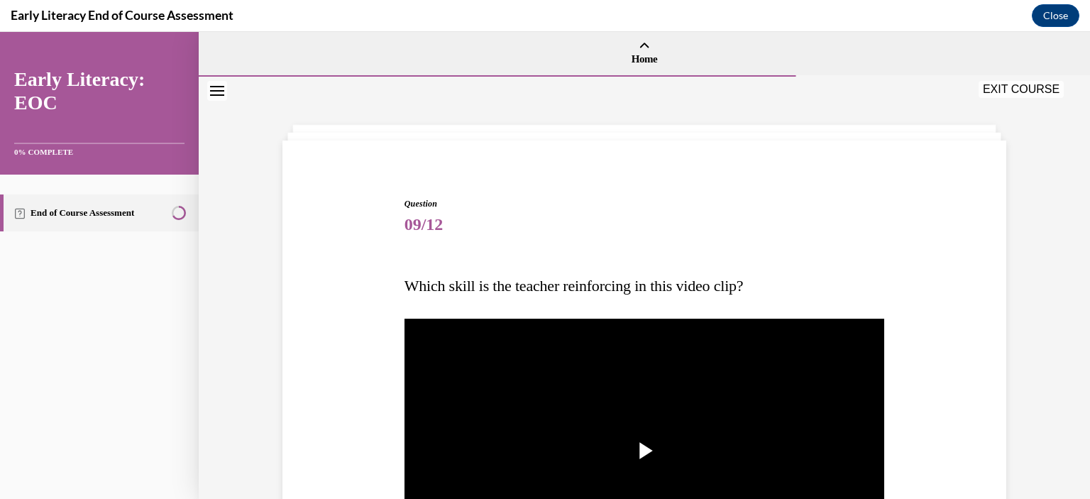
scroll to position [142, 0]
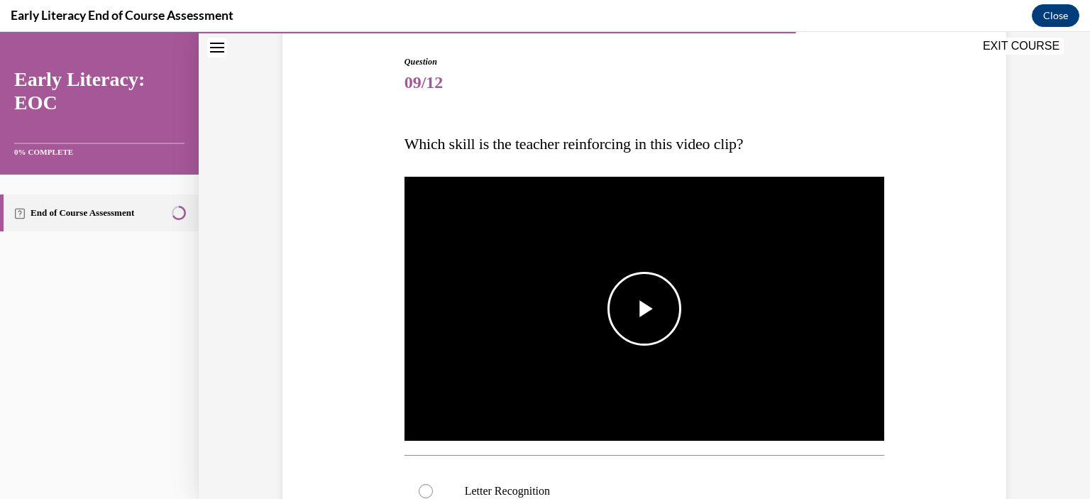
click at [645, 309] on span "Video player" at bounding box center [645, 309] width 0 height 0
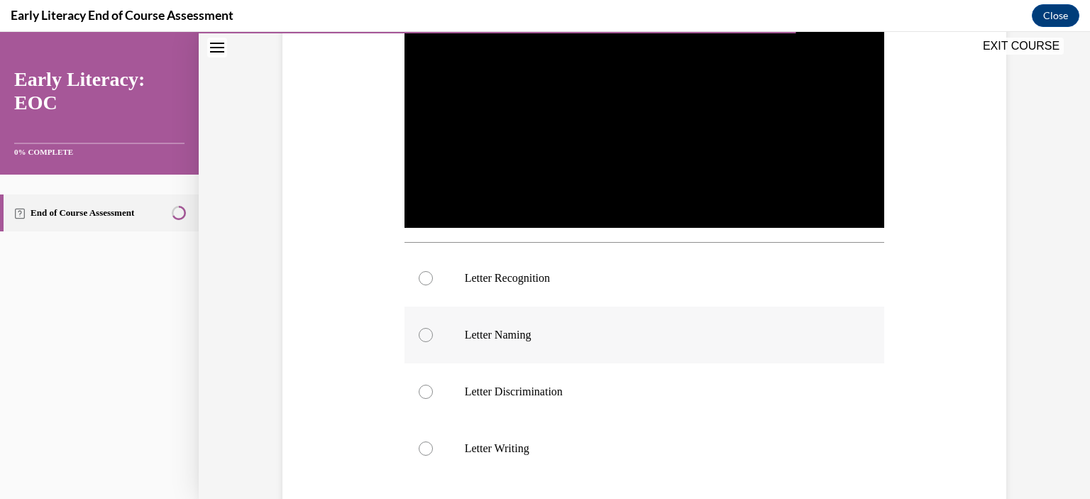
scroll to position [426, 0]
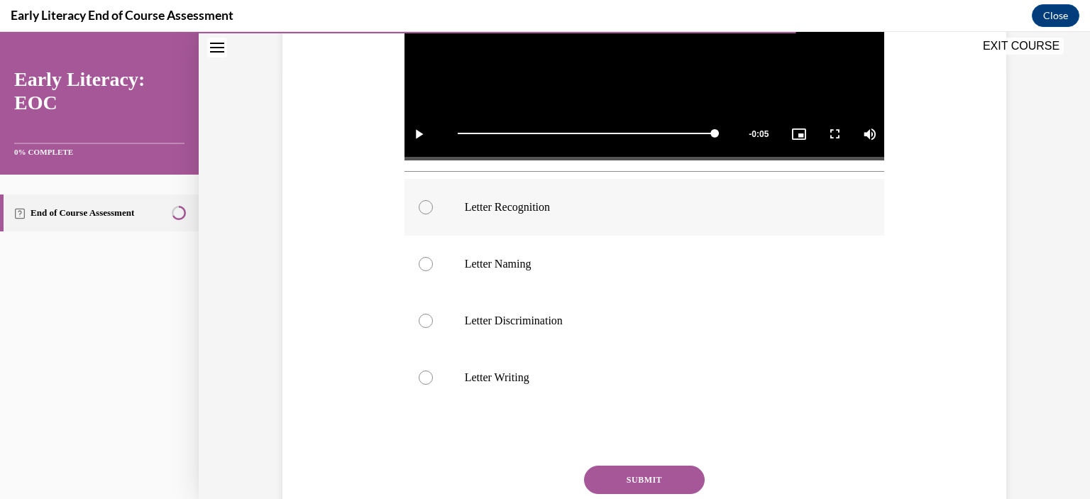
click at [488, 213] on p "Letter Recognition" at bounding box center [657, 207] width 385 height 14
click at [619, 474] on button "SUBMIT" at bounding box center [644, 480] width 121 height 28
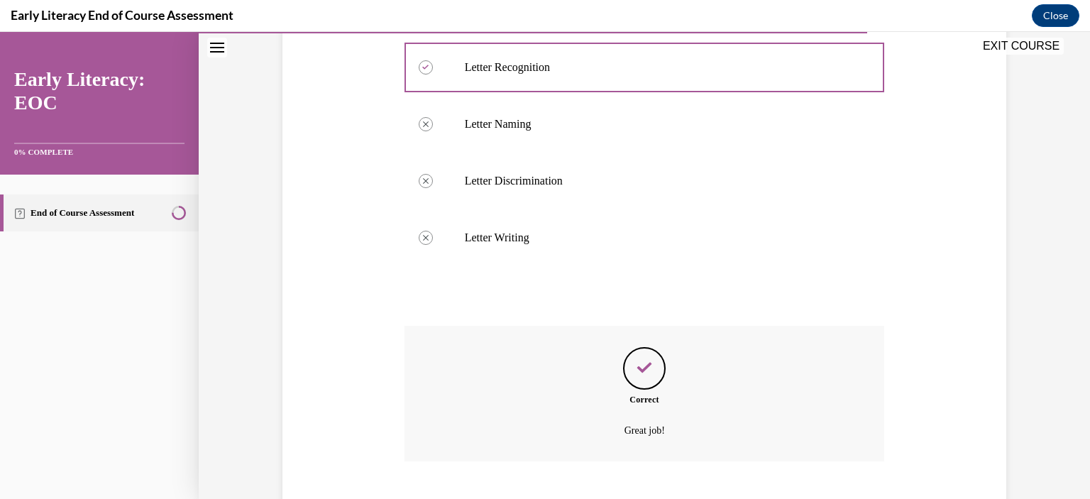
scroll to position [651, 0]
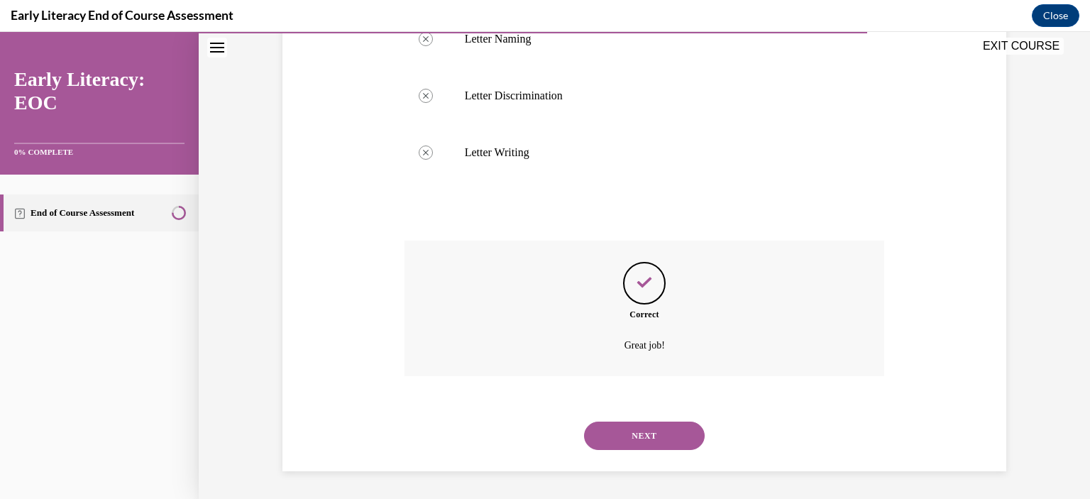
click at [631, 442] on button "NEXT" at bounding box center [644, 436] width 121 height 28
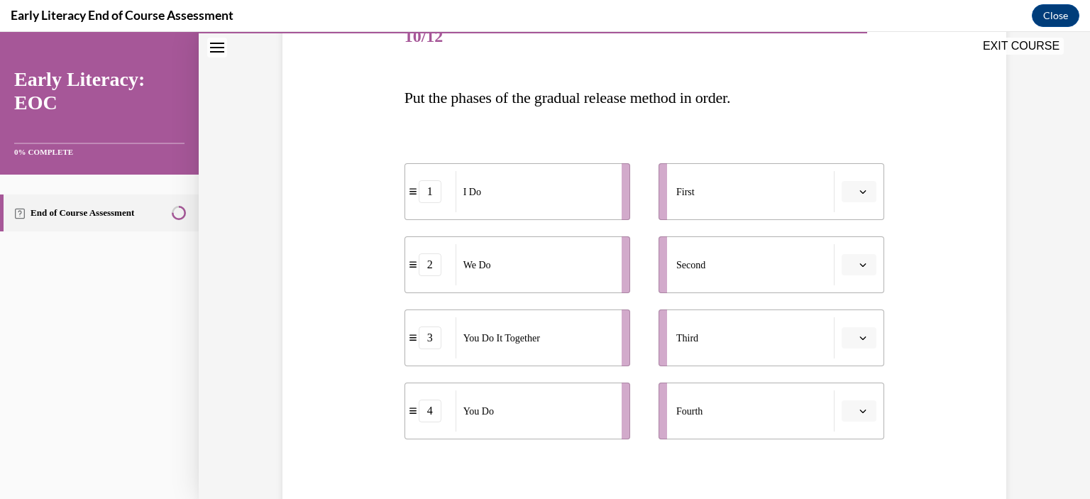
scroll to position [213, 0]
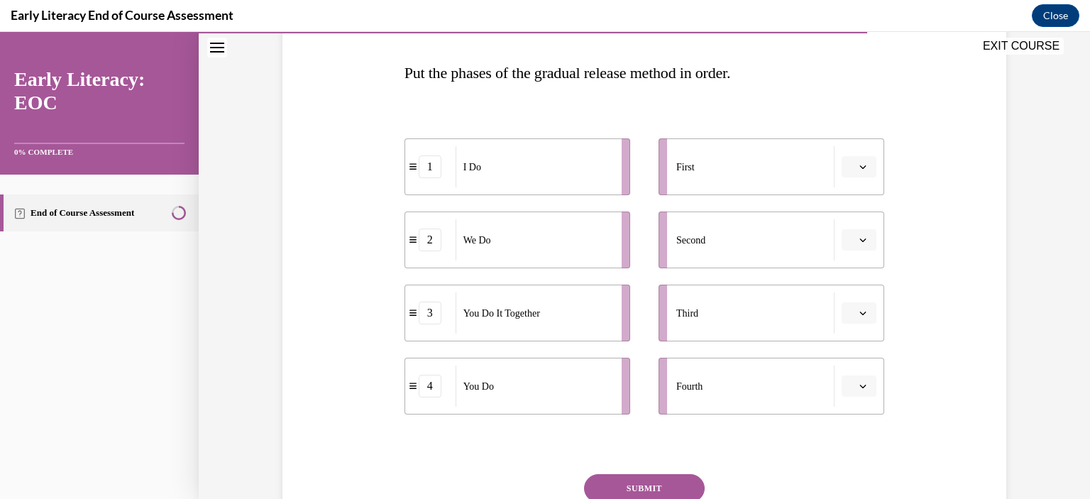
click at [637, 490] on button "SUBMIT" at bounding box center [644, 488] width 121 height 28
click at [860, 165] on icon "button" at bounding box center [863, 166] width 7 height 7
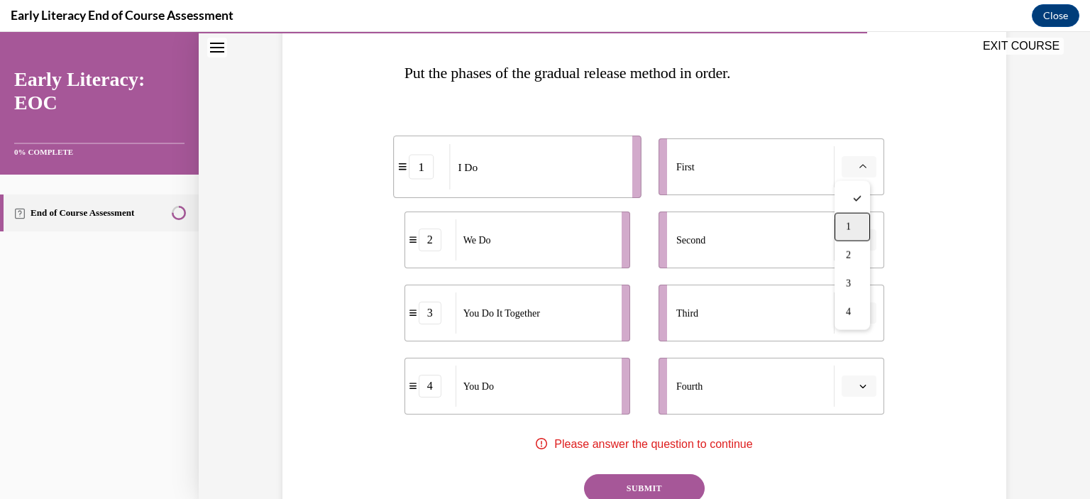
click at [860, 224] on div "1" at bounding box center [852, 227] width 35 height 28
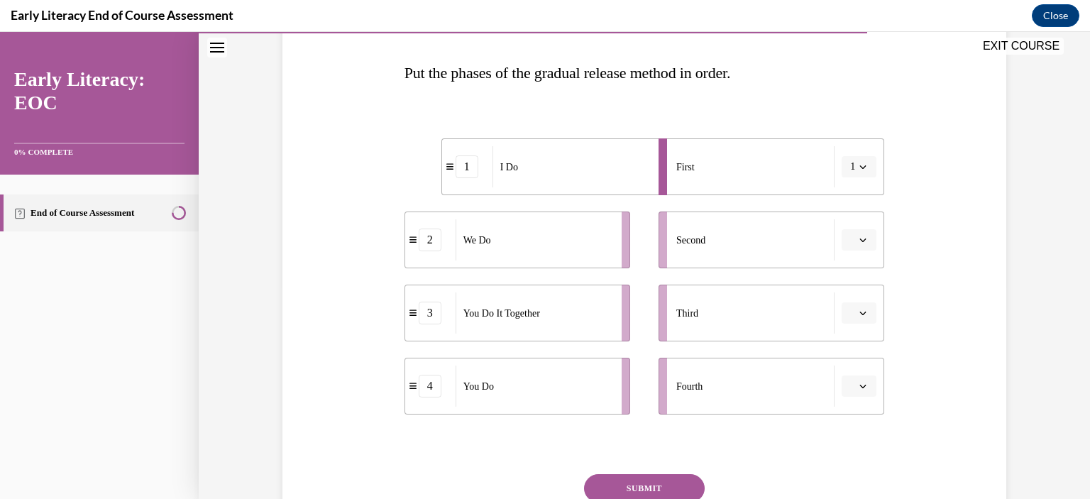
click at [863, 245] on button "button" at bounding box center [859, 239] width 35 height 21
click at [853, 322] on div "2" at bounding box center [852, 328] width 35 height 28
click at [858, 312] on span "button" at bounding box center [863, 313] width 10 height 10
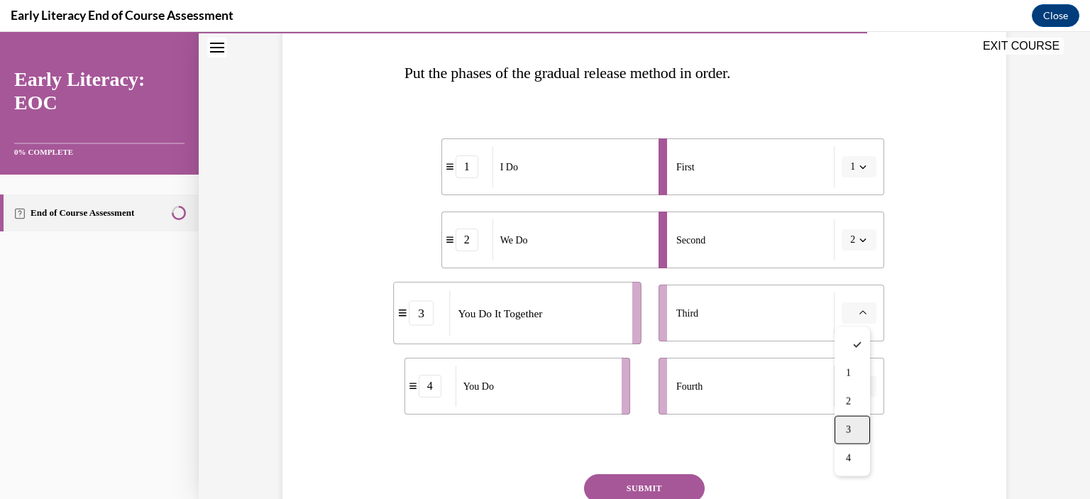
click at [848, 422] on div "3" at bounding box center [852, 430] width 35 height 28
click at [862, 385] on span "button" at bounding box center [863, 386] width 10 height 10
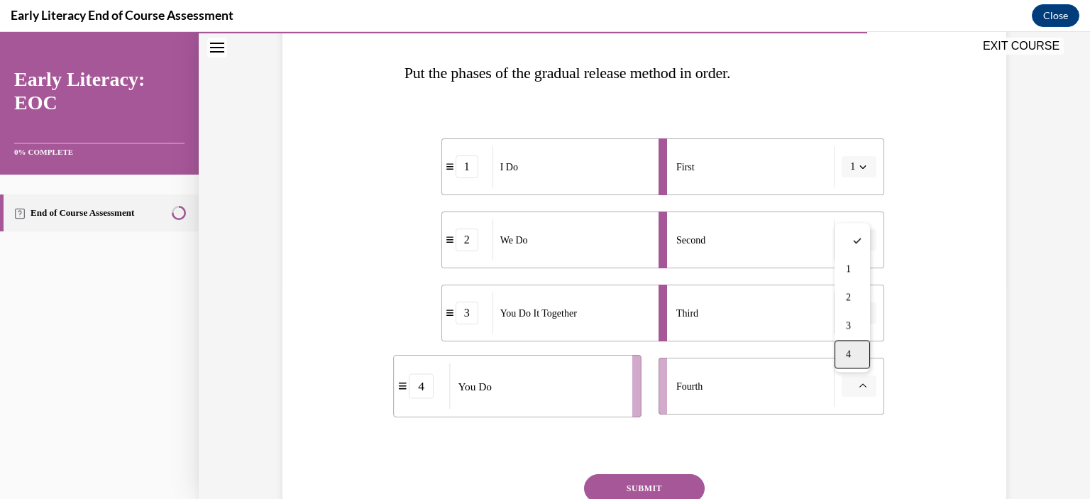
click at [860, 357] on div "4" at bounding box center [852, 354] width 35 height 28
click at [684, 488] on button "SUBMIT" at bounding box center [644, 488] width 121 height 28
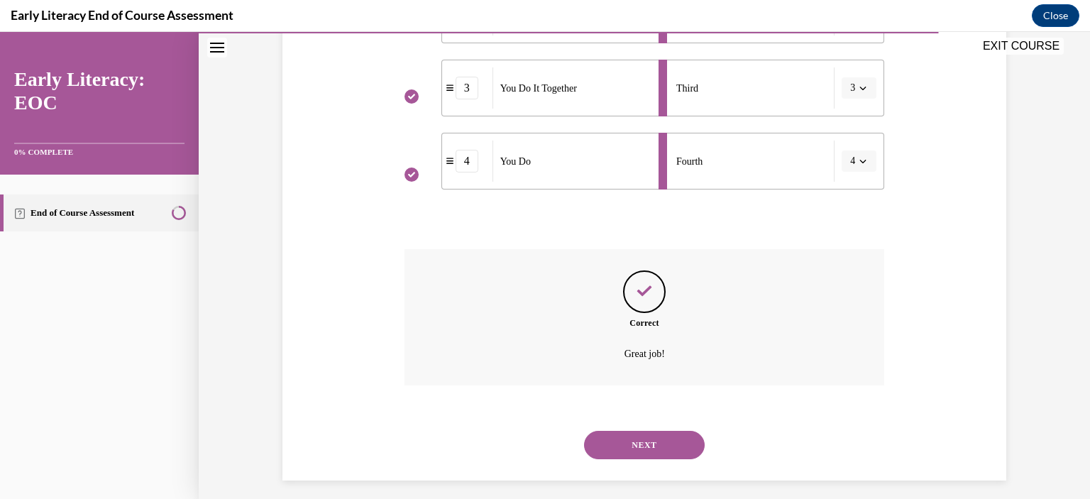
scroll to position [447, 0]
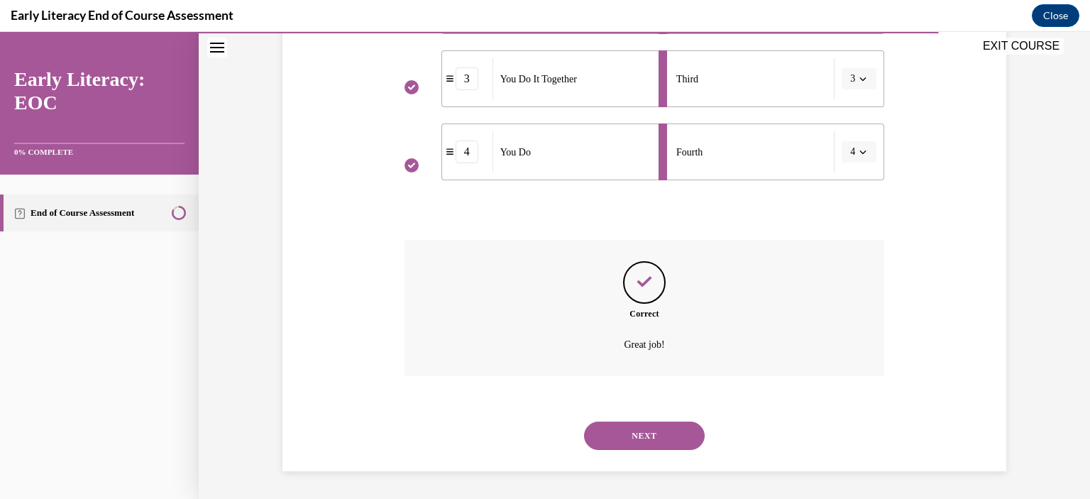
click at [664, 434] on button "NEXT" at bounding box center [644, 436] width 121 height 28
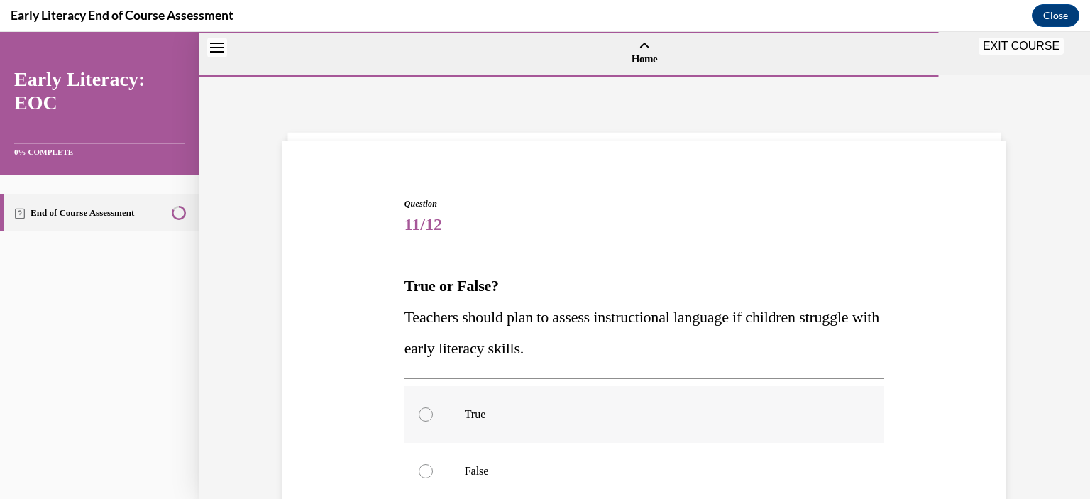
scroll to position [142, 0]
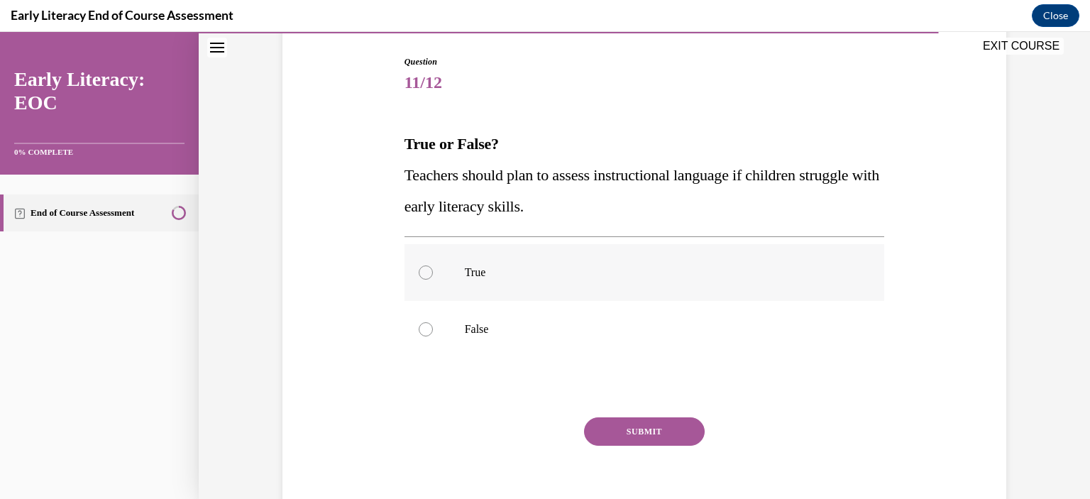
click at [419, 270] on div at bounding box center [426, 272] width 14 height 14
click at [602, 430] on button "SUBMIT" at bounding box center [644, 431] width 121 height 28
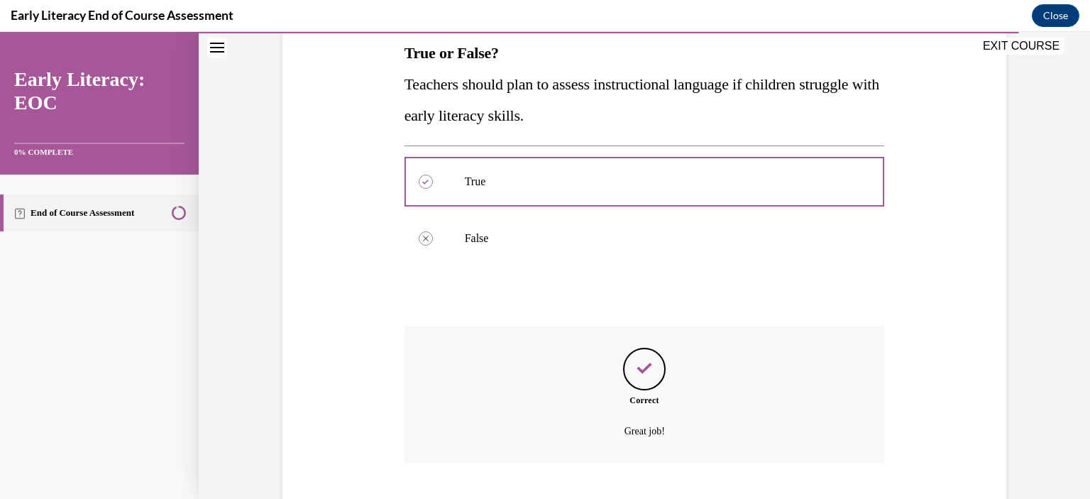
scroll to position [319, 0]
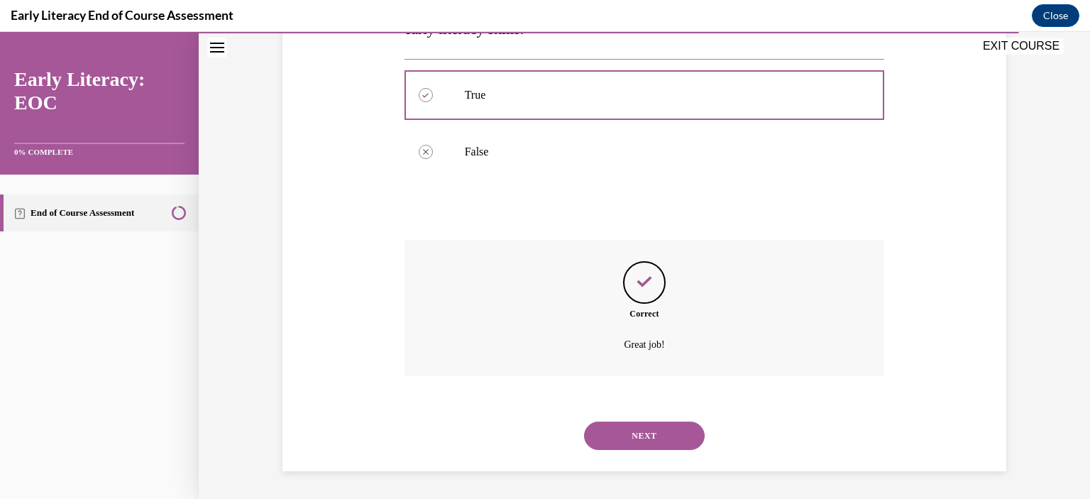
click at [645, 433] on button "NEXT" at bounding box center [644, 436] width 121 height 28
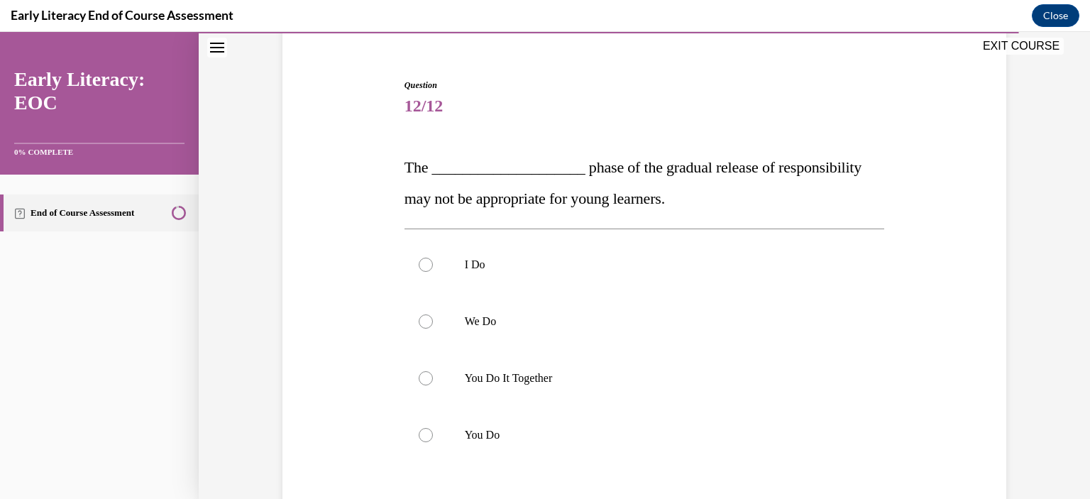
scroll to position [142, 0]
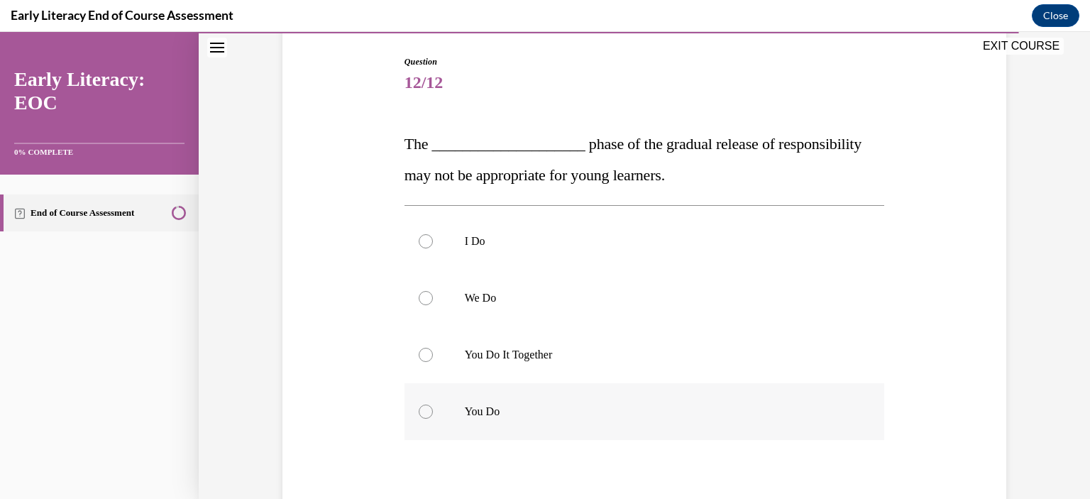
click at [423, 415] on div at bounding box center [426, 412] width 14 height 14
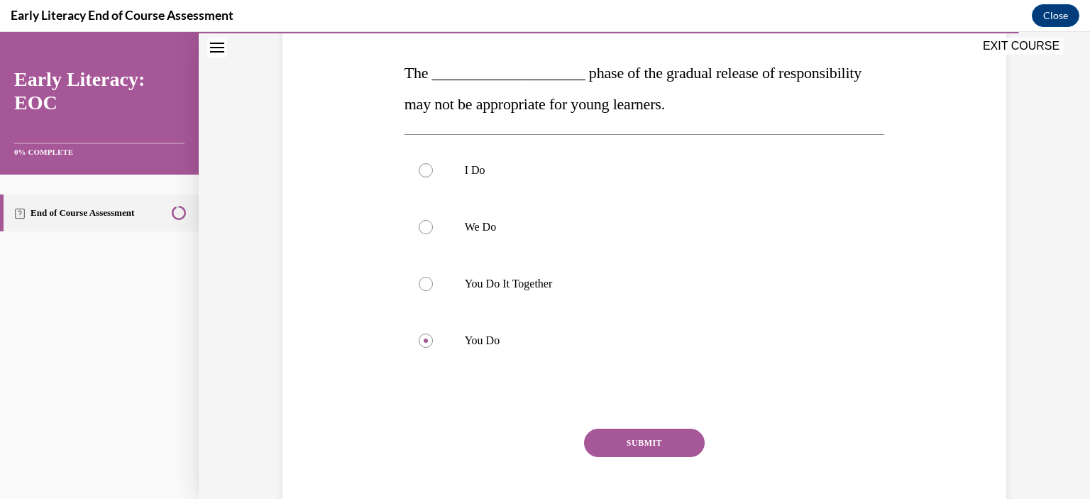
click at [626, 442] on button "SUBMIT" at bounding box center [644, 443] width 121 height 28
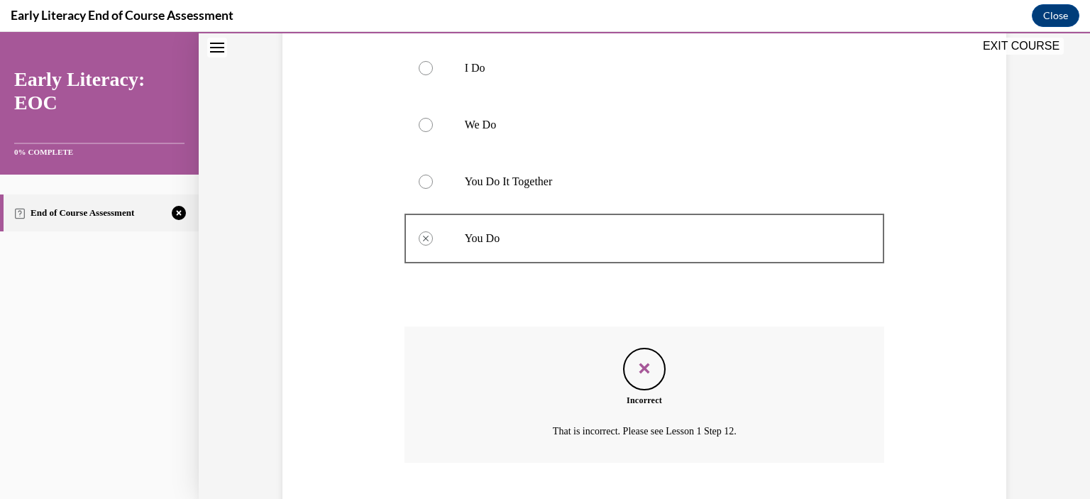
scroll to position [402, 0]
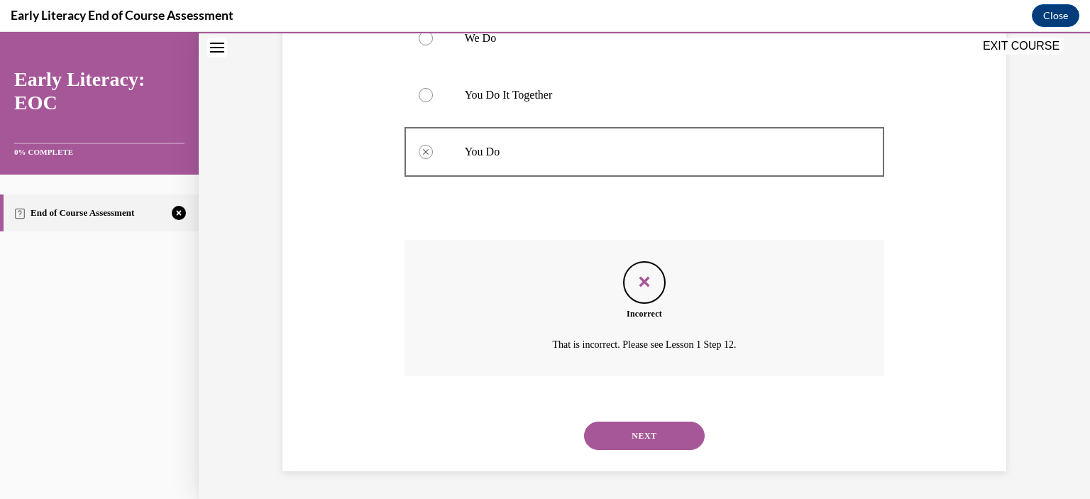
click at [638, 439] on button "NEXT" at bounding box center [644, 436] width 121 height 28
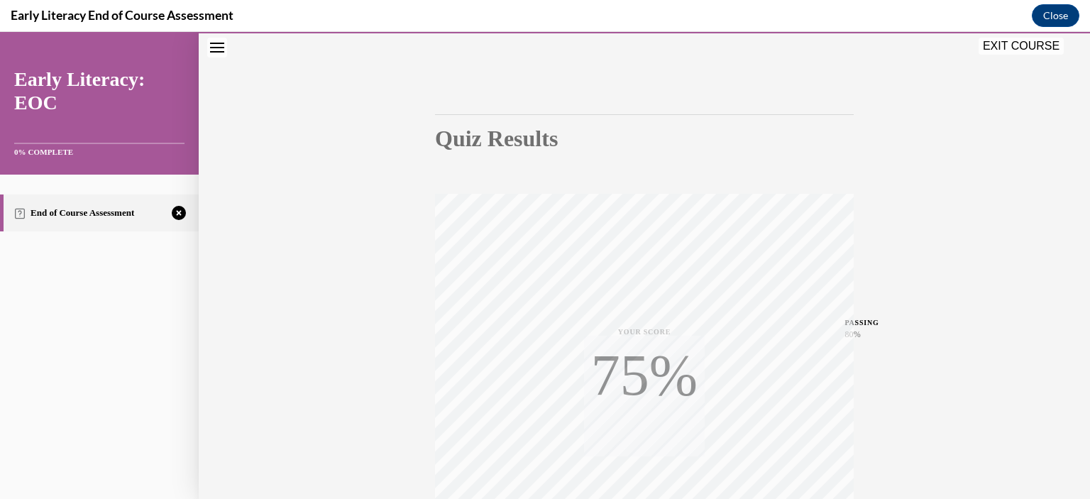
scroll to position [260, 0]
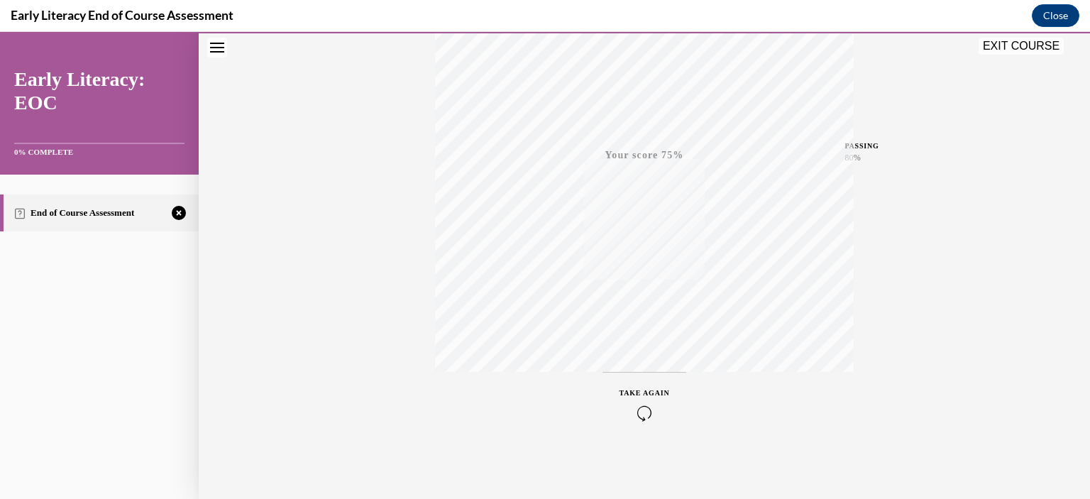
click at [633, 422] on button "TAKE AGAIN" at bounding box center [645, 404] width 84 height 64
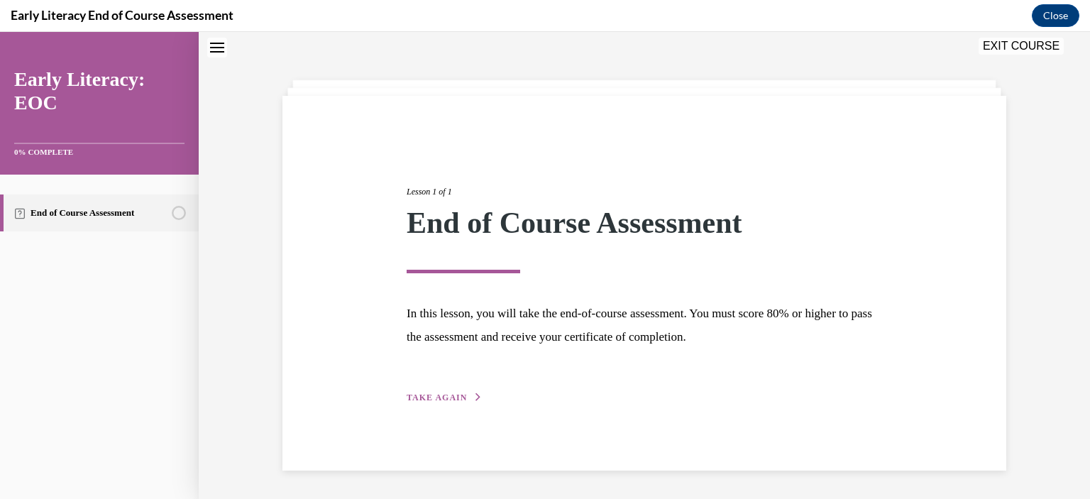
scroll to position [45, 0]
drag, startPoint x: 454, startPoint y: 395, endPoint x: 561, endPoint y: 358, distance: 113.4
click at [453, 396] on span "TAKE AGAIN" at bounding box center [437, 398] width 60 height 10
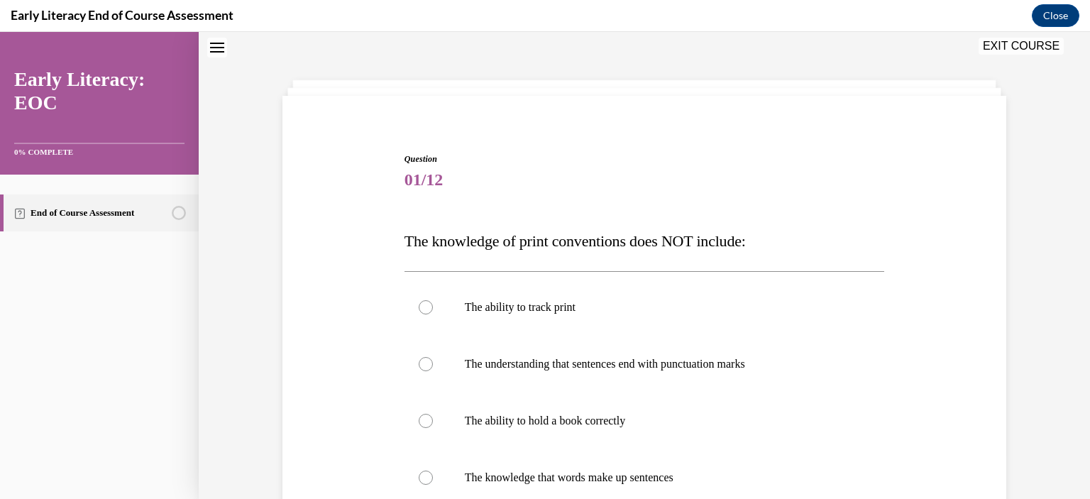
scroll to position [116, 0]
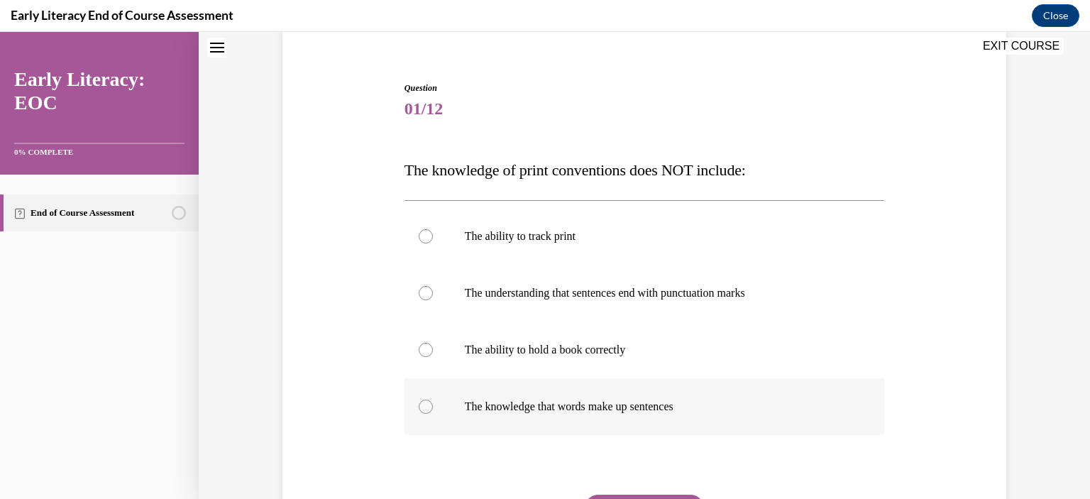
click at [539, 404] on p "The knowledge that words make up sentences" at bounding box center [657, 407] width 385 height 14
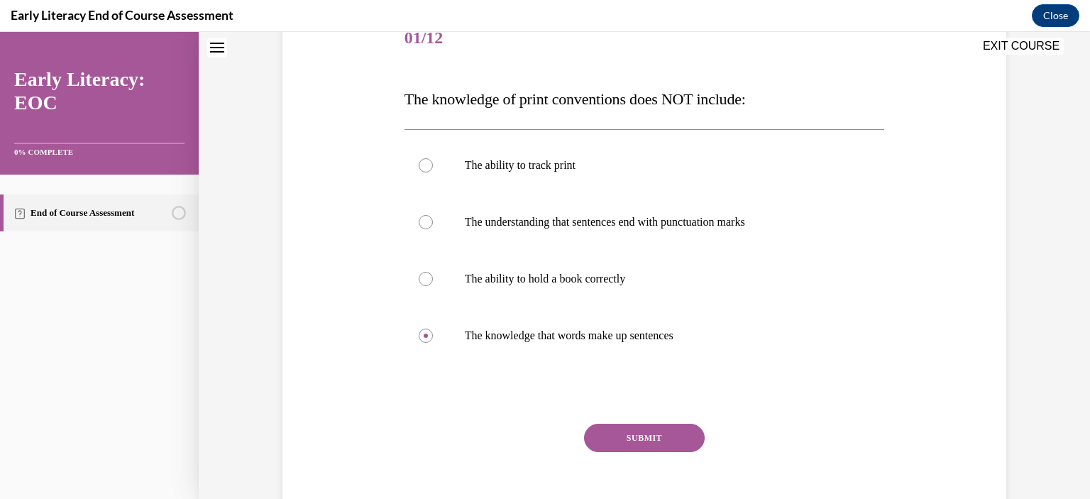
click at [604, 431] on button "SUBMIT" at bounding box center [644, 438] width 121 height 28
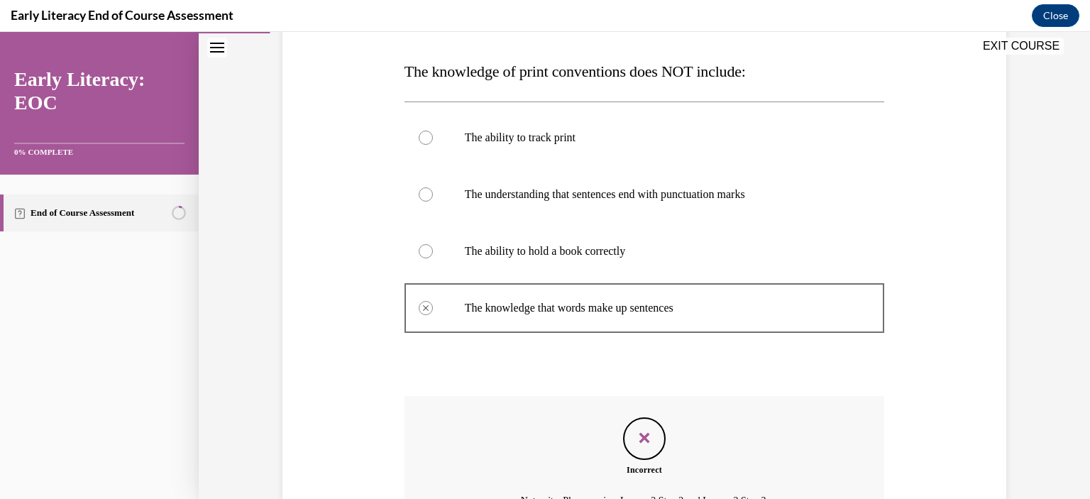
scroll to position [371, 0]
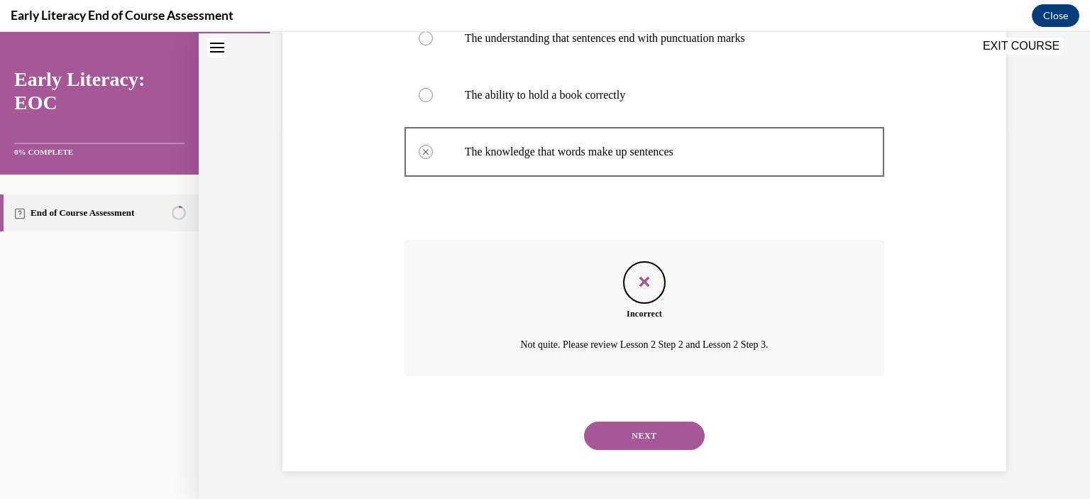
click at [626, 436] on button "NEXT" at bounding box center [644, 436] width 121 height 28
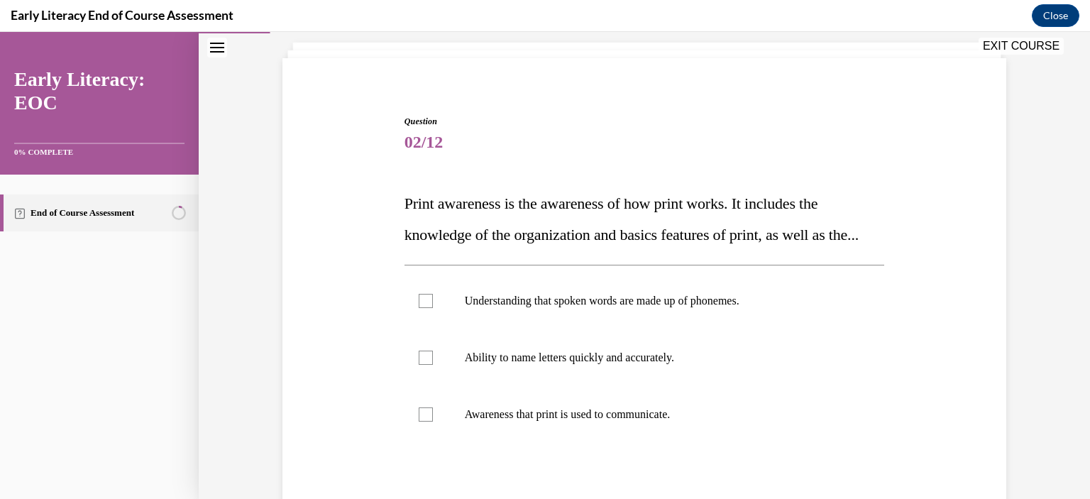
scroll to position [142, 0]
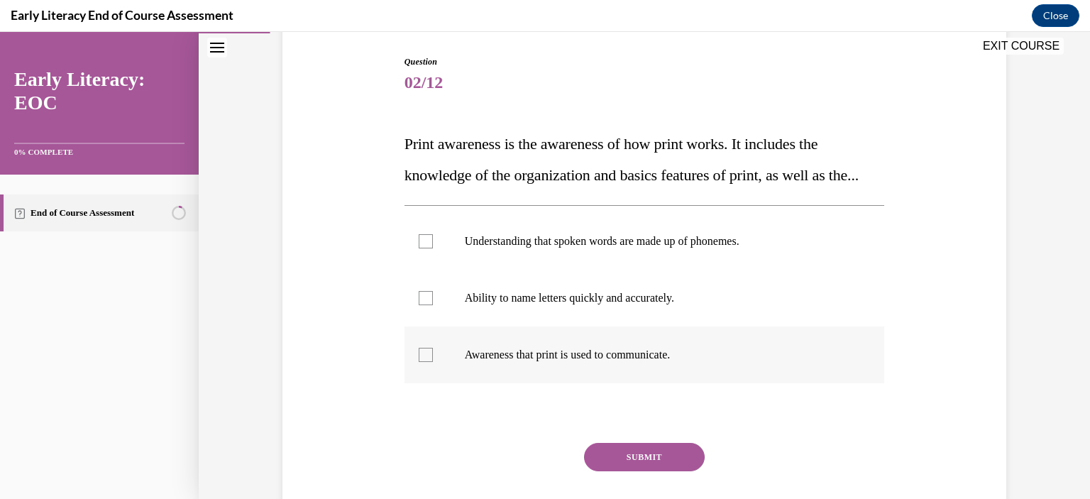
click at [501, 362] on p "Awareness that print is used to communicate." at bounding box center [657, 355] width 385 height 14
click at [636, 471] on button "SUBMIT" at bounding box center [644, 457] width 121 height 28
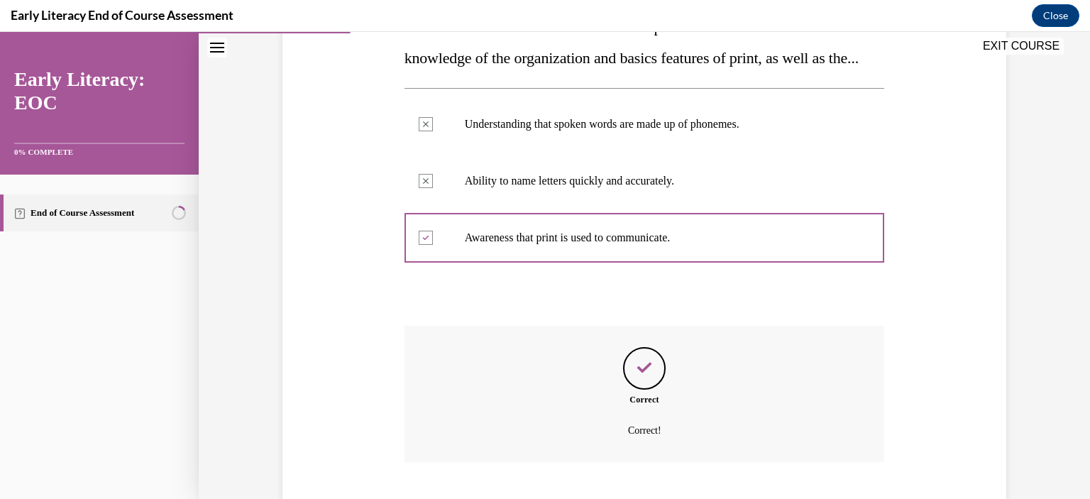
scroll to position [376, 0]
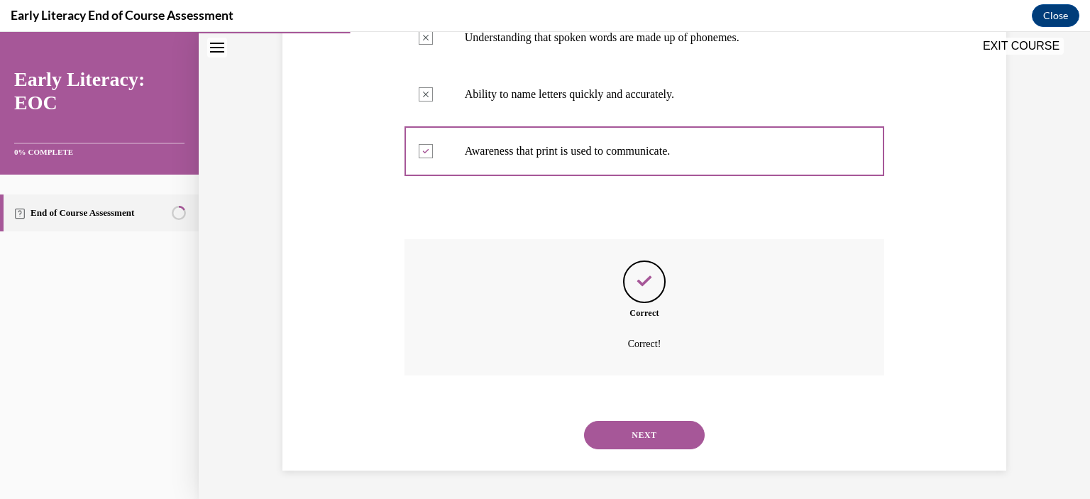
click at [642, 437] on button "NEXT" at bounding box center [644, 435] width 121 height 28
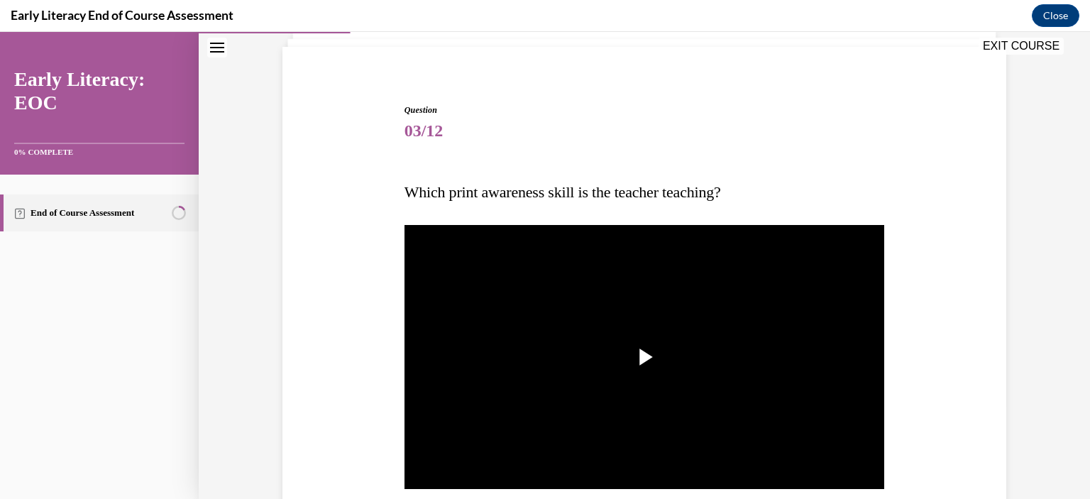
scroll to position [213, 0]
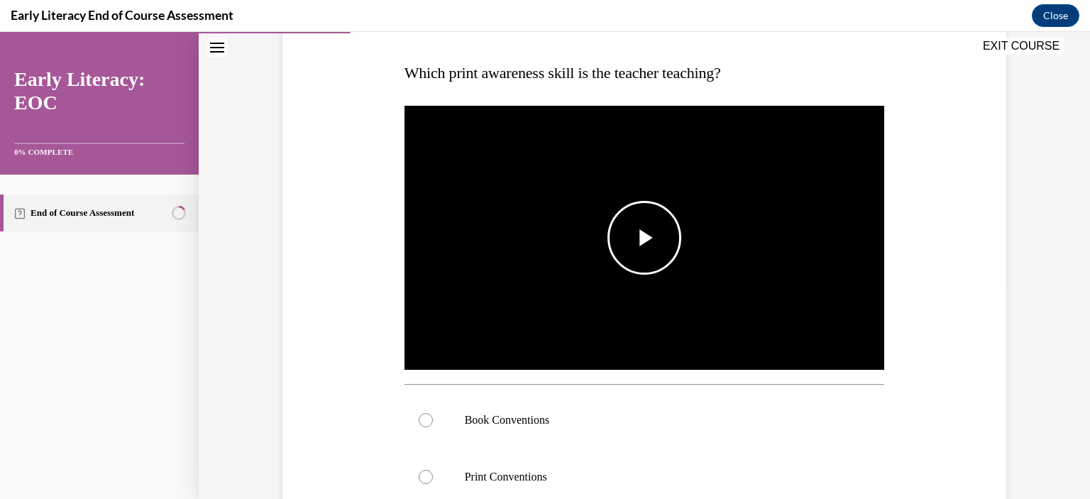
click at [645, 238] on span "Video player" at bounding box center [645, 238] width 0 height 0
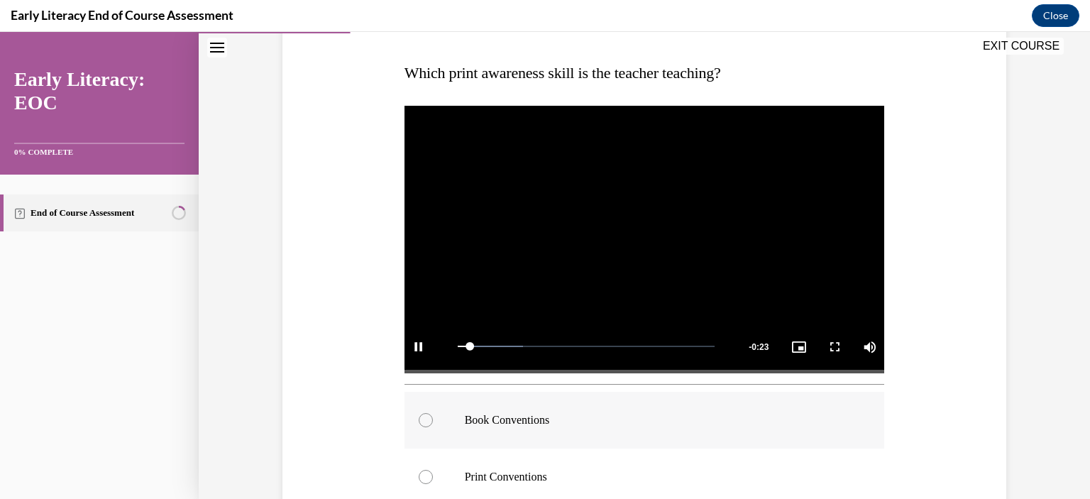
click at [423, 419] on div at bounding box center [426, 420] width 14 height 14
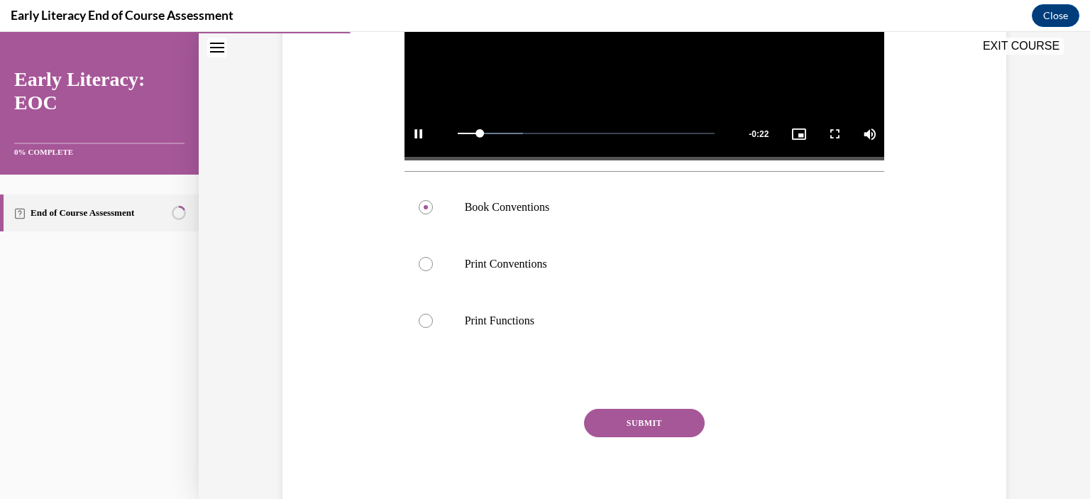
click at [603, 424] on button "SUBMIT" at bounding box center [644, 423] width 121 height 28
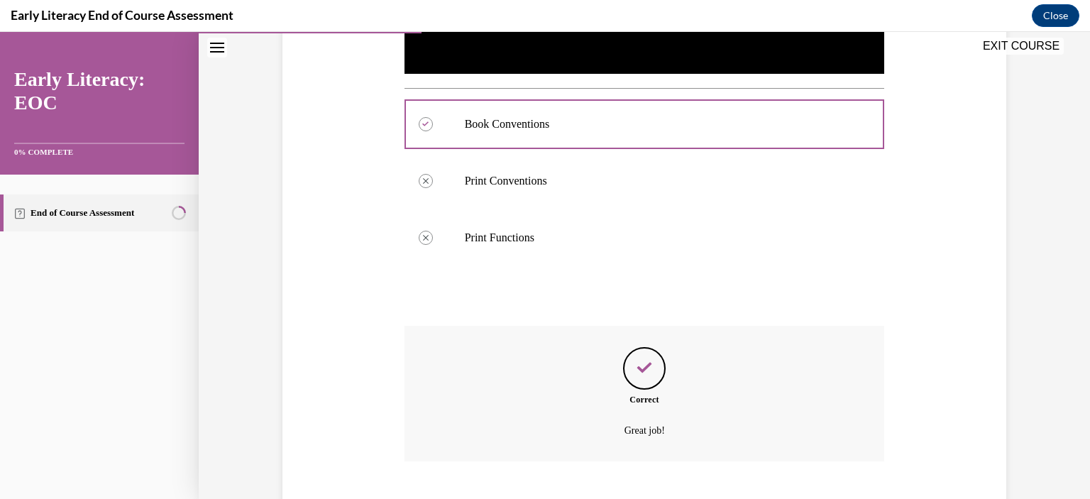
scroll to position [594, 0]
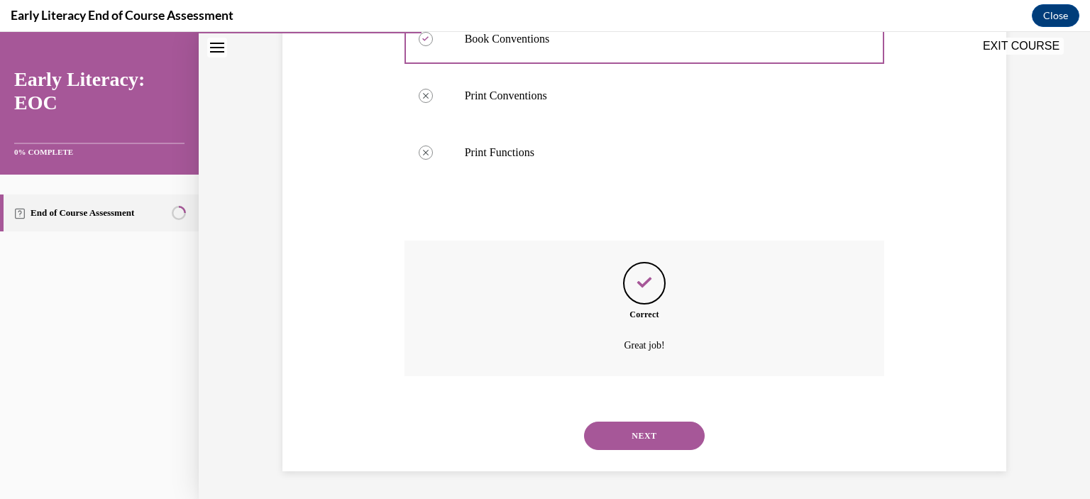
click at [629, 440] on button "NEXT" at bounding box center [644, 436] width 121 height 28
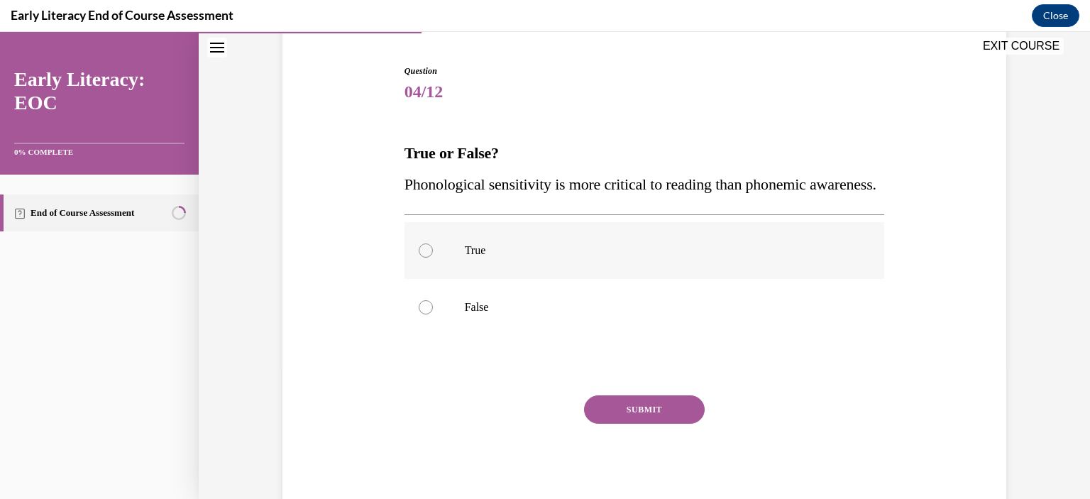
scroll to position [142, 0]
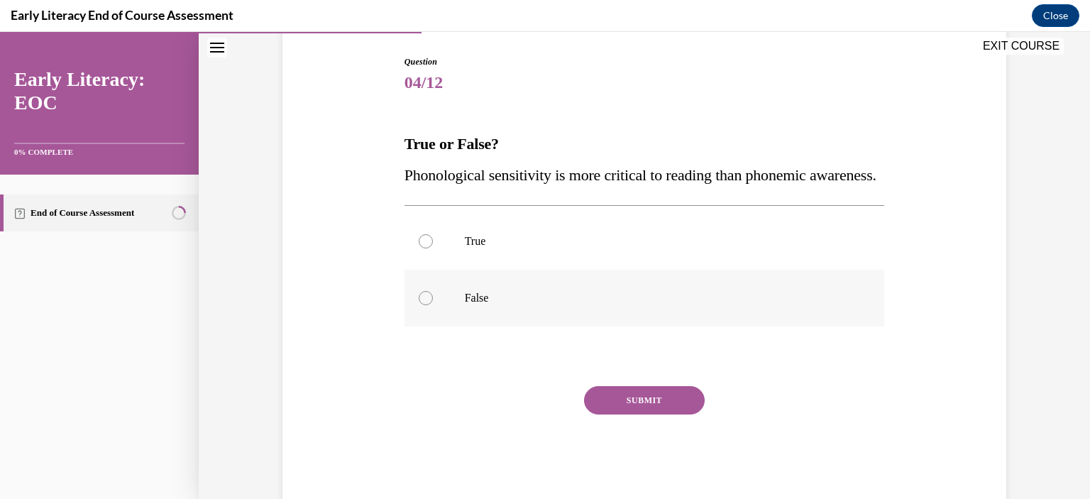
click at [419, 305] on div at bounding box center [426, 298] width 14 height 14
click at [613, 415] on button "SUBMIT" at bounding box center [644, 400] width 121 height 28
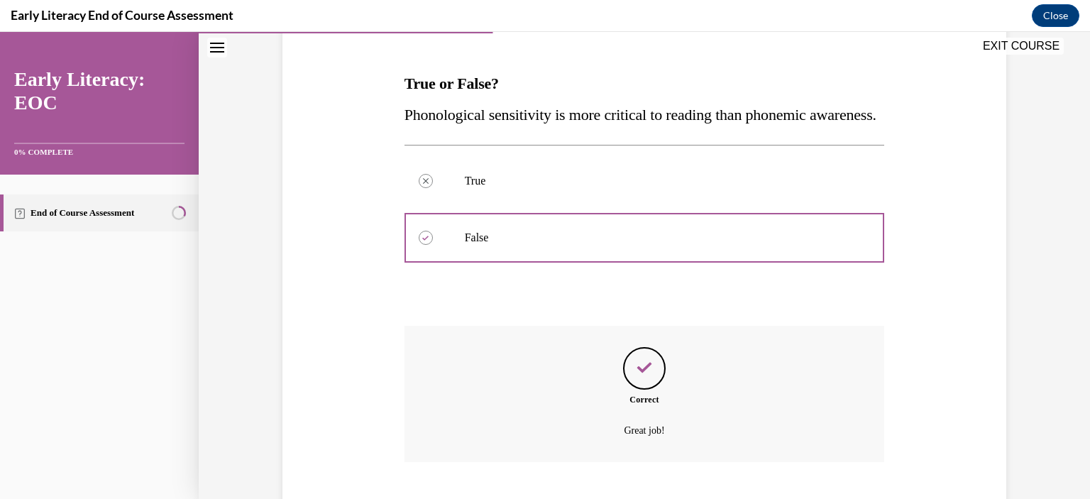
scroll to position [319, 0]
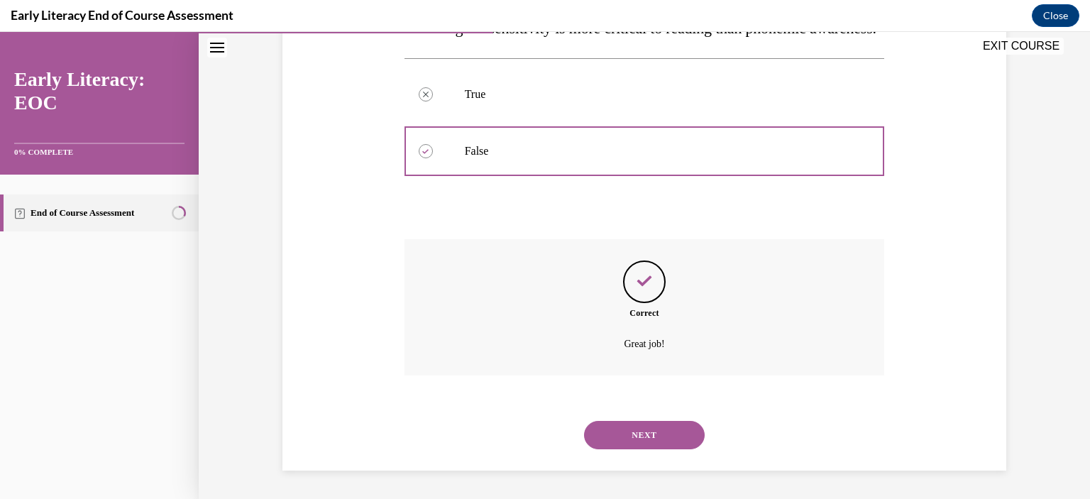
click at [630, 437] on button "NEXT" at bounding box center [644, 435] width 121 height 28
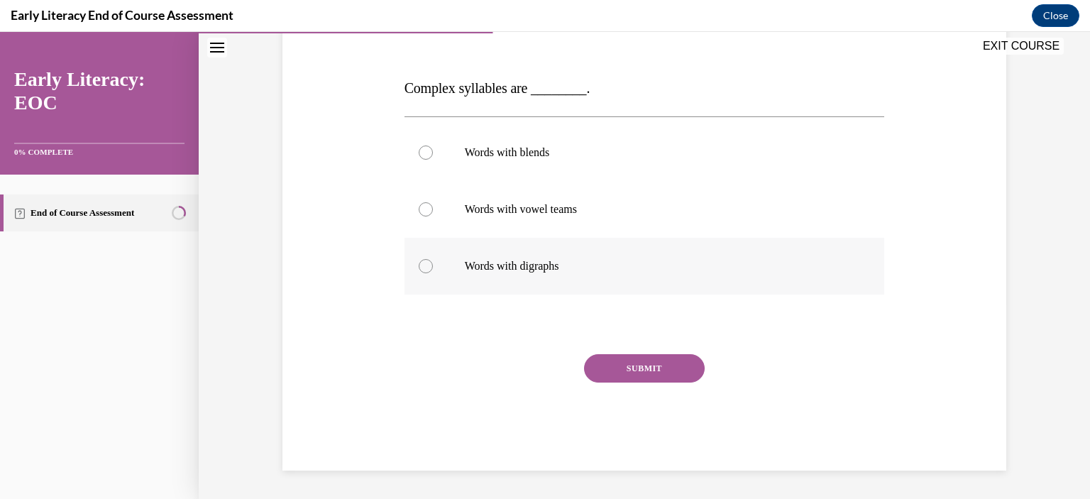
scroll to position [158, 0]
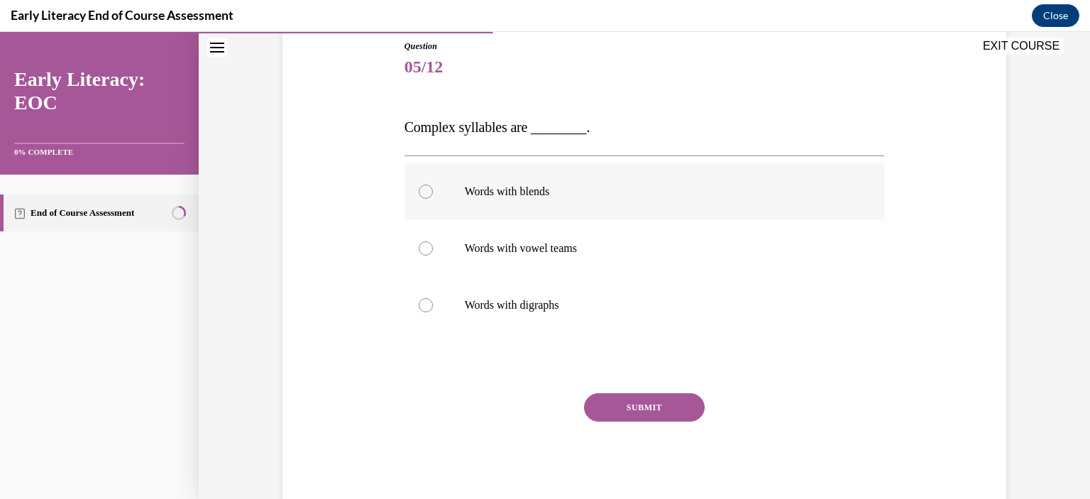
click at [495, 192] on p "Words with blends" at bounding box center [657, 192] width 385 height 14
click at [640, 405] on button "SUBMIT" at bounding box center [644, 407] width 121 height 28
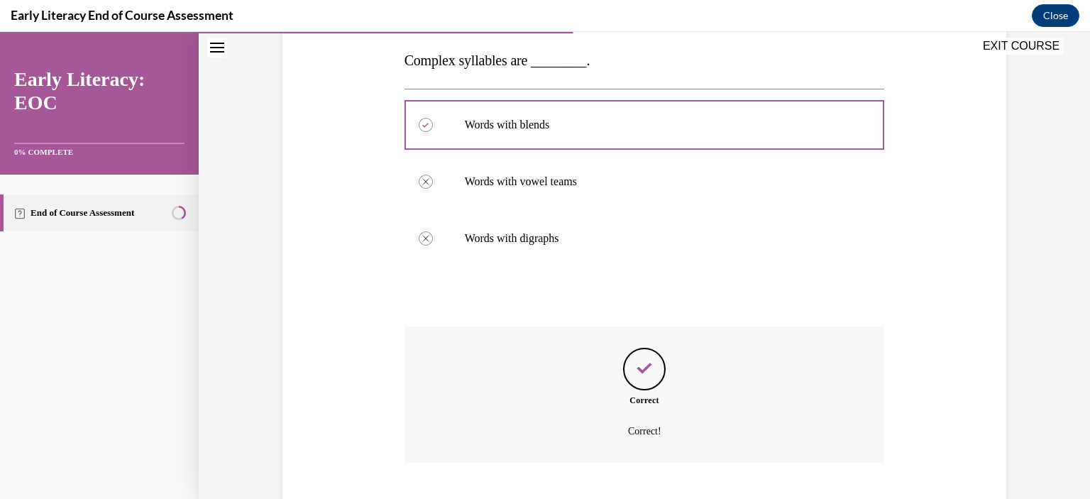
scroll to position [311, 0]
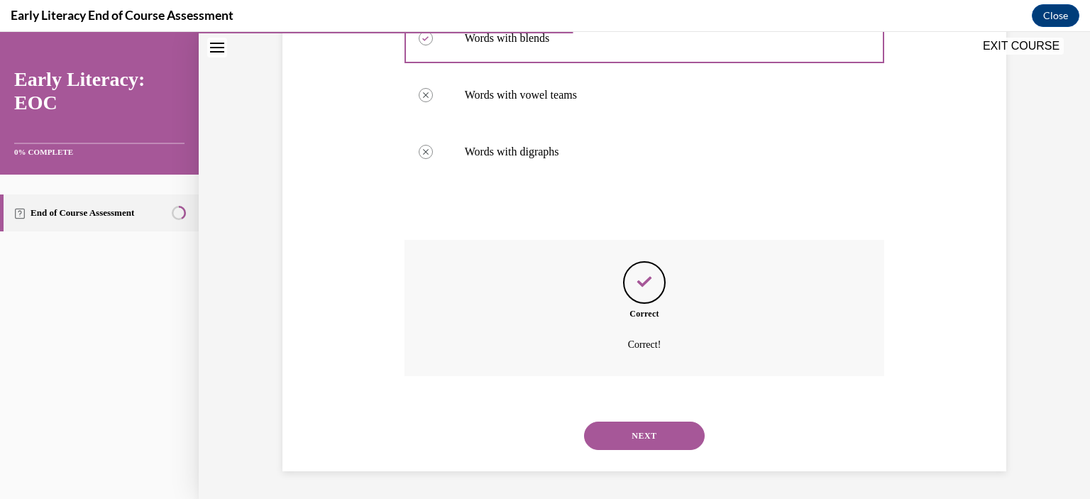
click at [657, 436] on button "NEXT" at bounding box center [644, 436] width 121 height 28
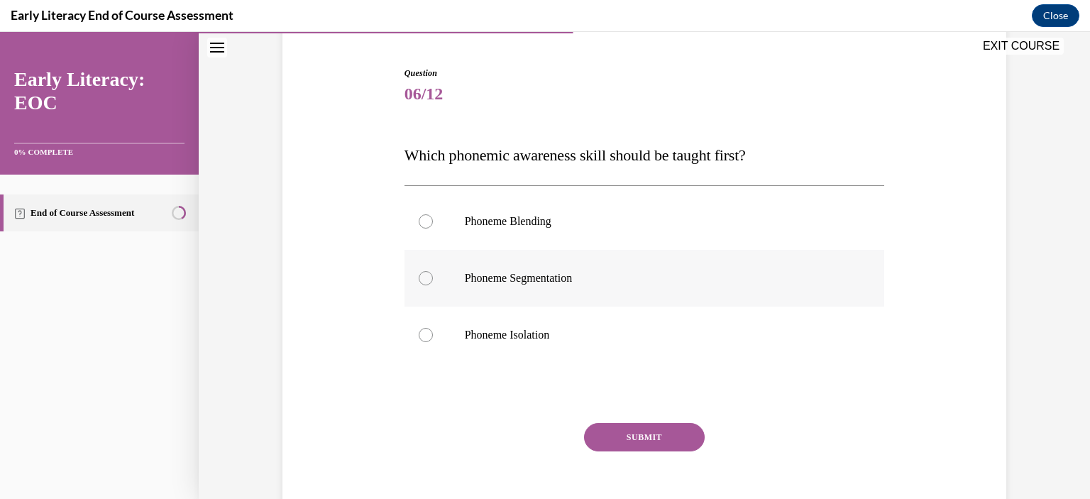
scroll to position [199, 0]
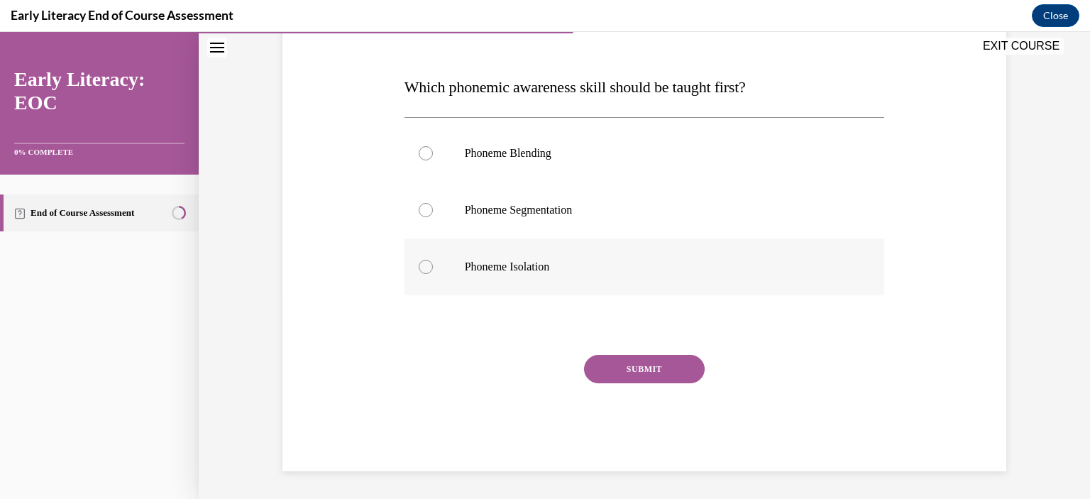
click at [502, 251] on div at bounding box center [645, 267] width 481 height 57
click at [647, 374] on button "SUBMIT" at bounding box center [644, 369] width 121 height 28
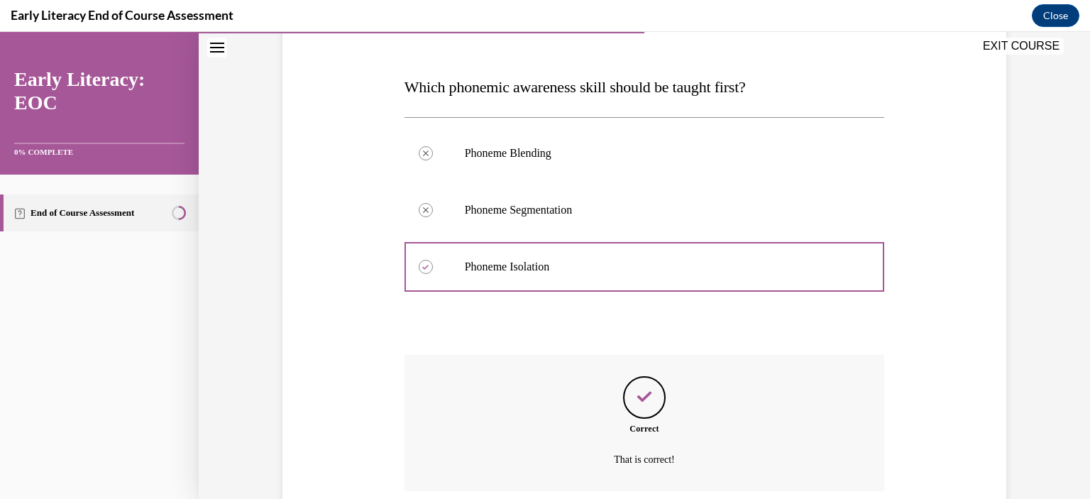
scroll to position [314, 0]
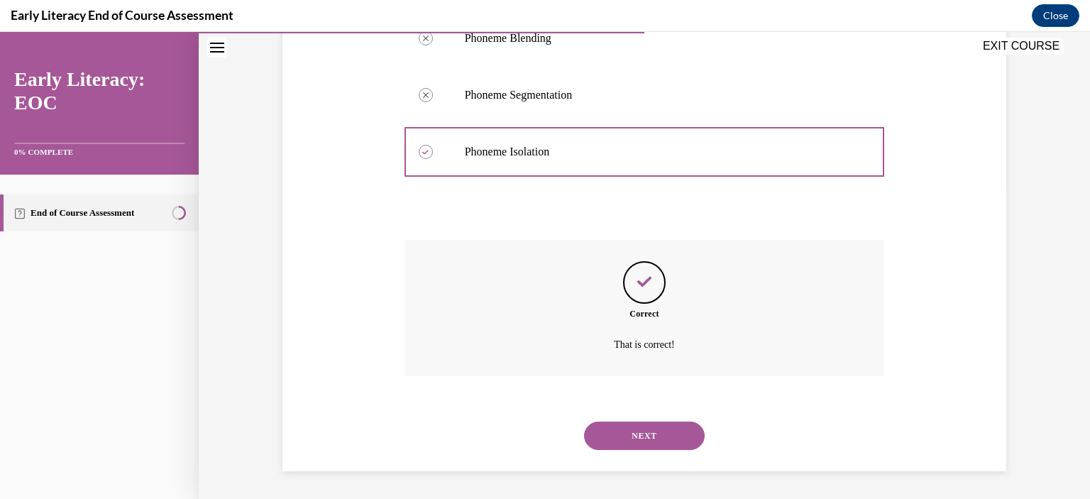
click at [653, 429] on button "NEXT" at bounding box center [644, 436] width 121 height 28
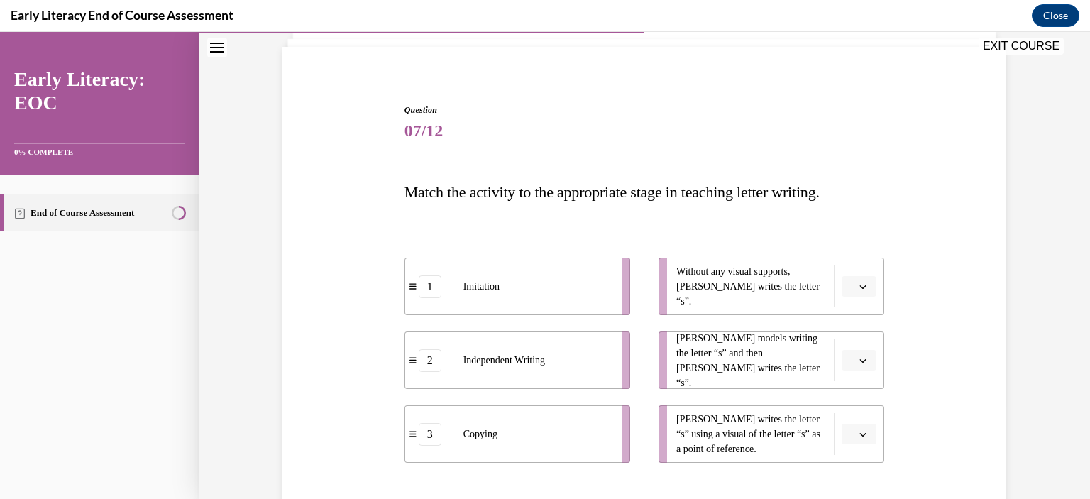
scroll to position [142, 0]
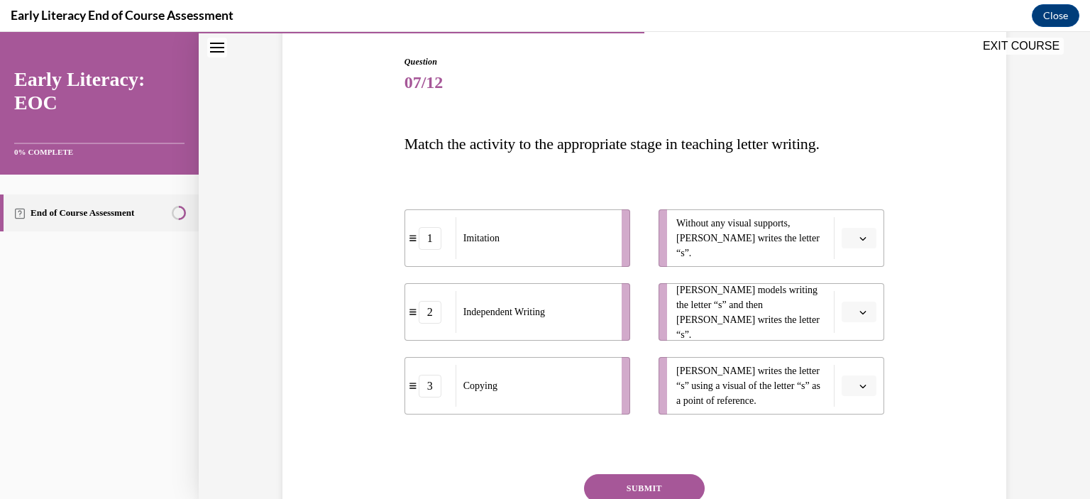
click at [863, 239] on span "button" at bounding box center [863, 239] width 10 height 10
click at [852, 329] on div "2" at bounding box center [852, 326] width 35 height 28
click at [861, 312] on icon "button" at bounding box center [863, 312] width 7 height 7
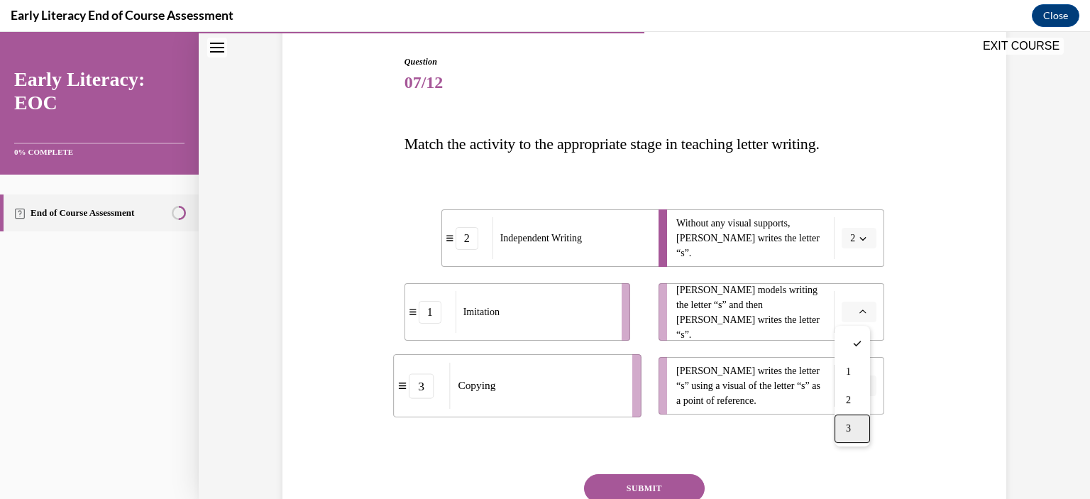
click at [864, 428] on div "3" at bounding box center [852, 429] width 35 height 28
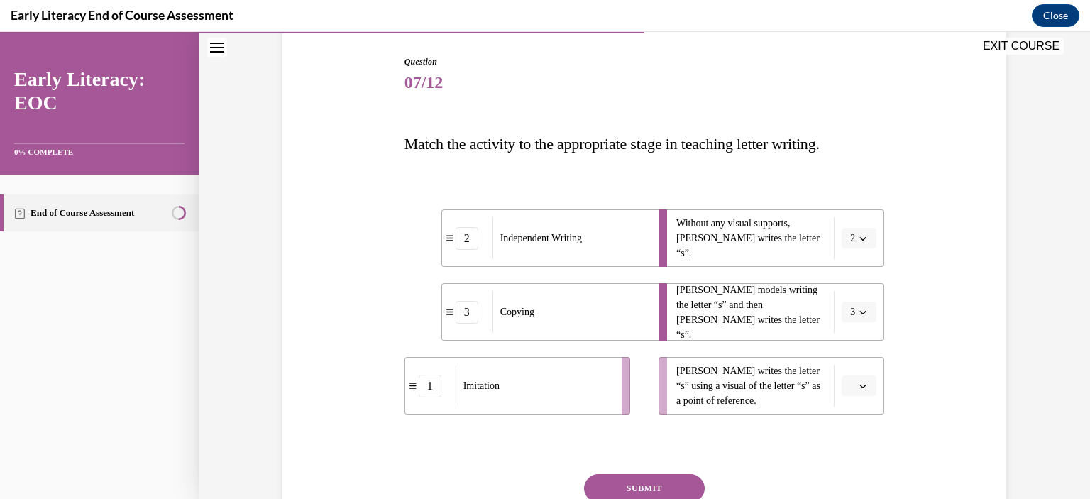
click at [860, 383] on icon "button" at bounding box center [863, 386] width 7 height 7
click at [769, 327] on span "Mr. Brown models writing the letter “s” and then Tina writes the letter “s”." at bounding box center [751, 313] width 150 height 60
click at [850, 312] on span "3" at bounding box center [852, 312] width 5 height 14
click at [849, 368] on div "1" at bounding box center [849, 372] width 35 height 28
click at [862, 386] on span "button" at bounding box center [863, 386] width 10 height 10
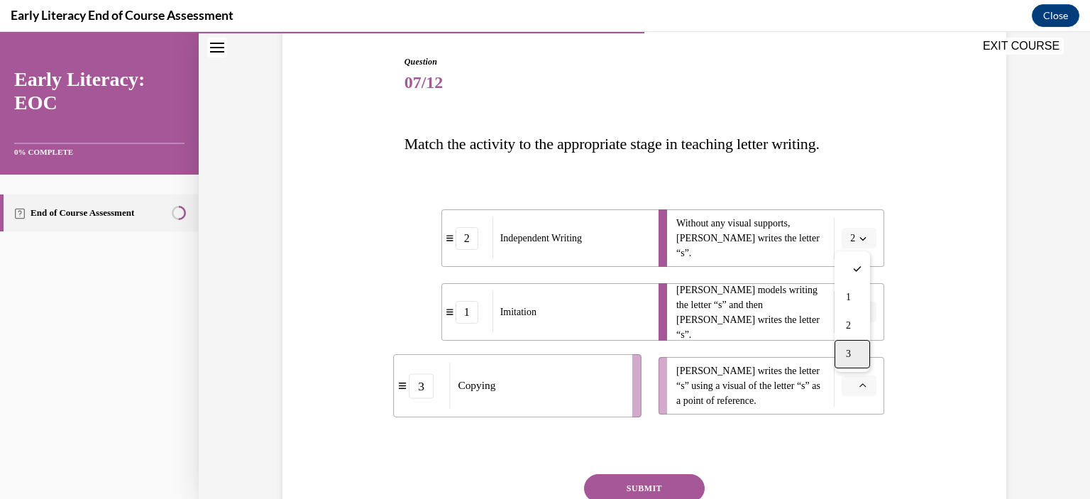
click at [853, 360] on div "3" at bounding box center [852, 354] width 35 height 28
click at [686, 486] on button "SUBMIT" at bounding box center [644, 488] width 121 height 28
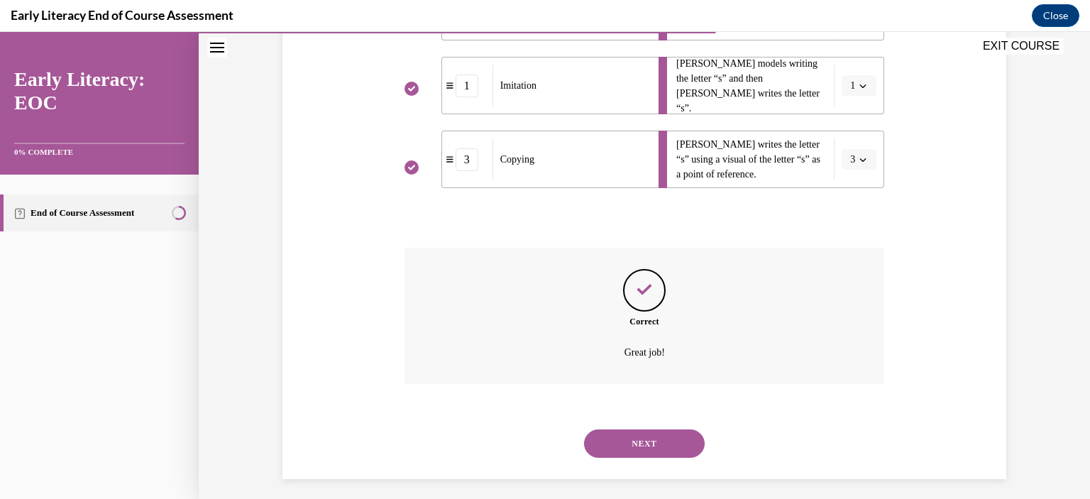
scroll to position [376, 0]
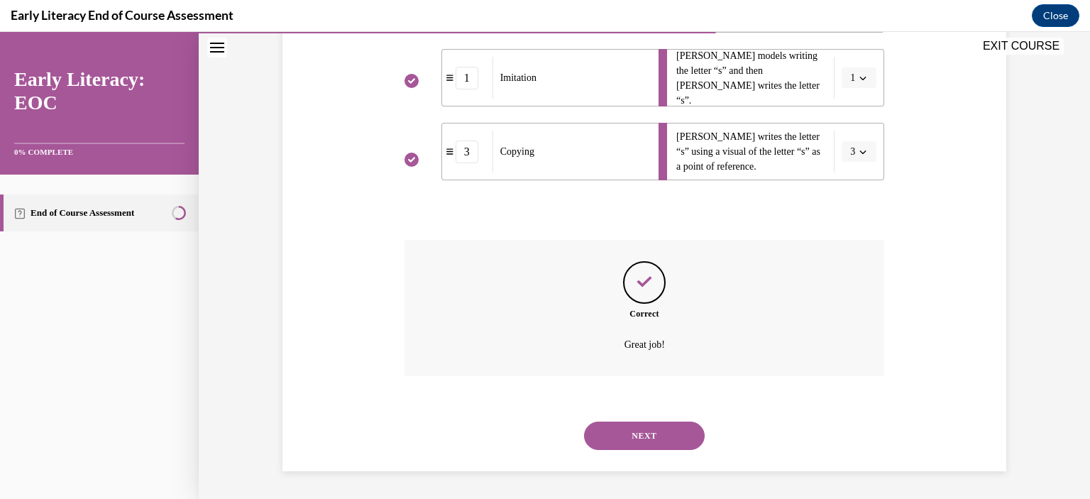
click at [667, 428] on button "NEXT" at bounding box center [644, 436] width 121 height 28
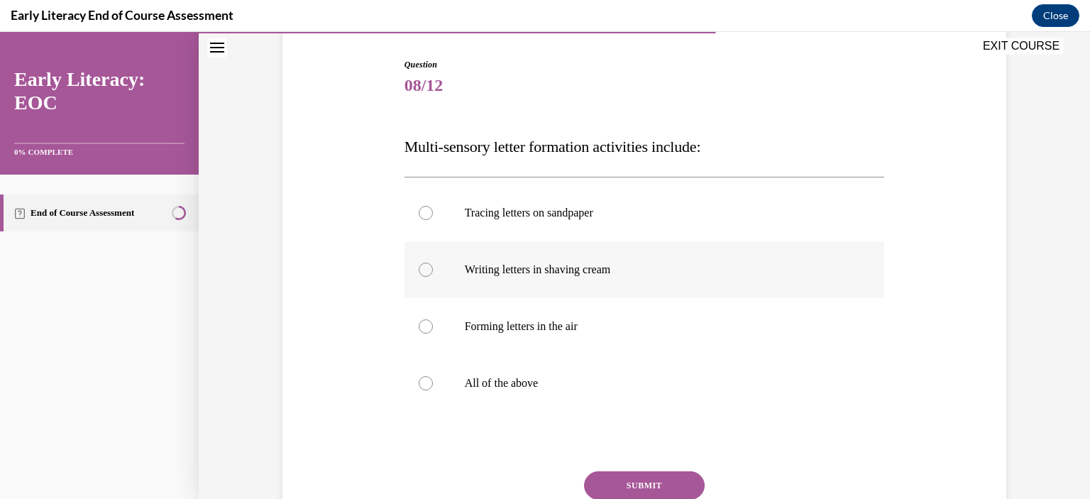
scroll to position [142, 0]
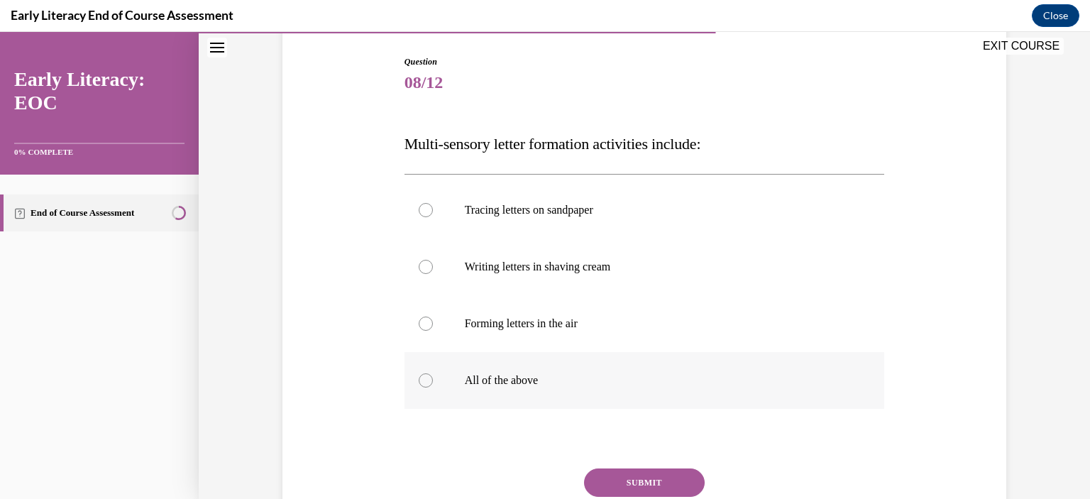
click at [470, 377] on p "All of the above" at bounding box center [657, 380] width 385 height 14
click at [635, 478] on button "SUBMIT" at bounding box center [644, 482] width 121 height 28
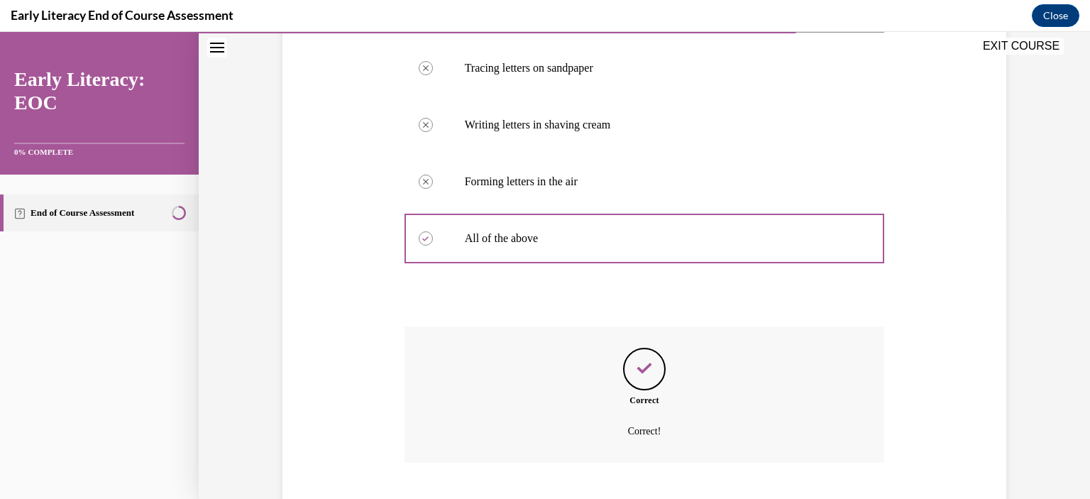
scroll to position [371, 0]
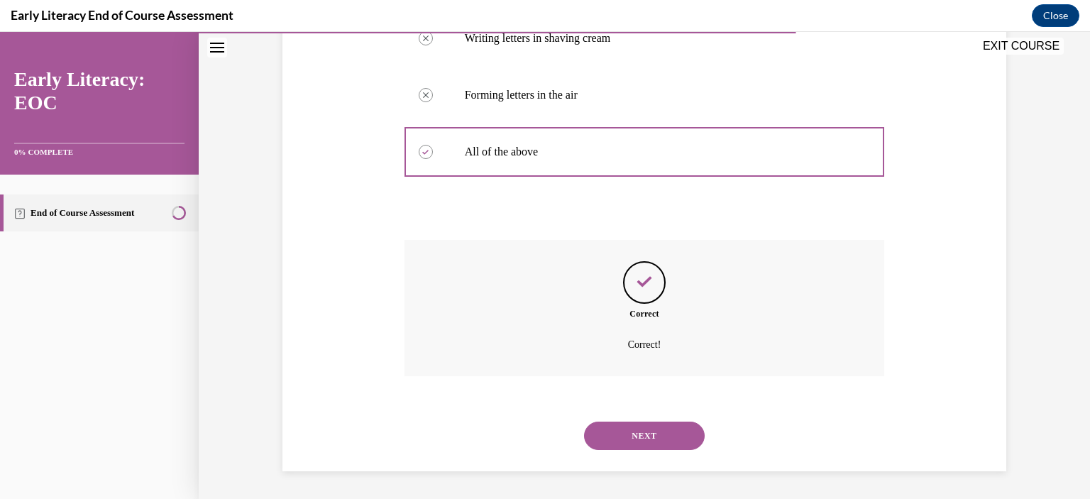
click at [667, 437] on button "NEXT" at bounding box center [644, 436] width 121 height 28
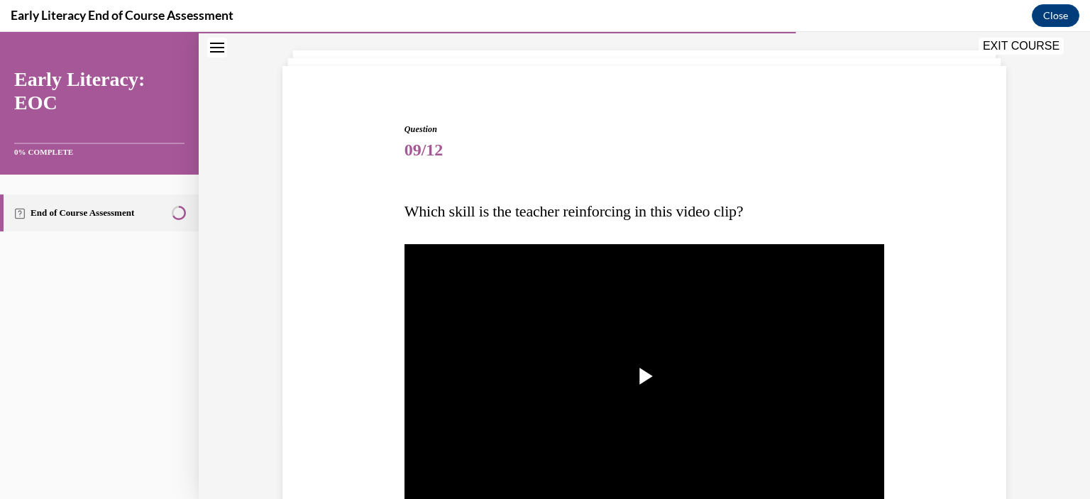
scroll to position [142, 0]
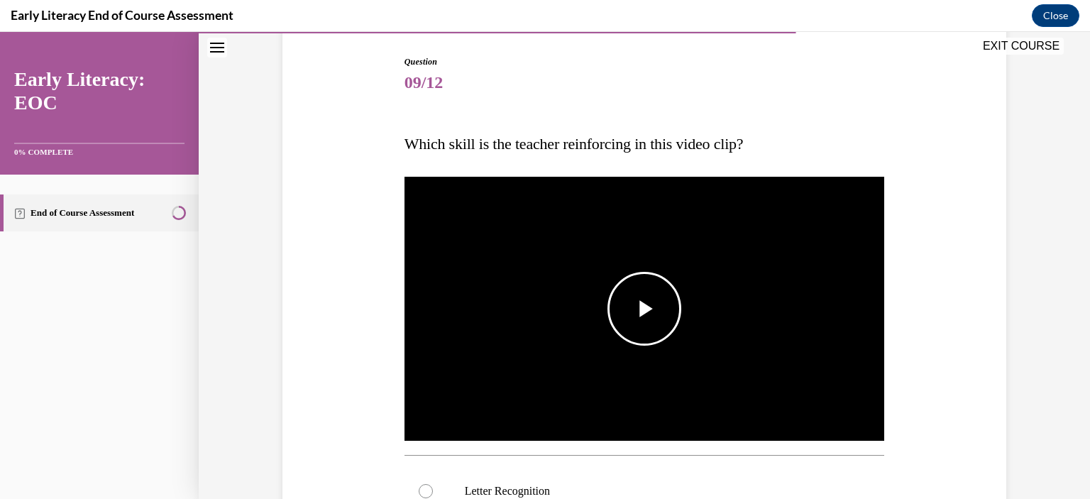
click at [645, 309] on span "Video player" at bounding box center [645, 309] width 0 height 0
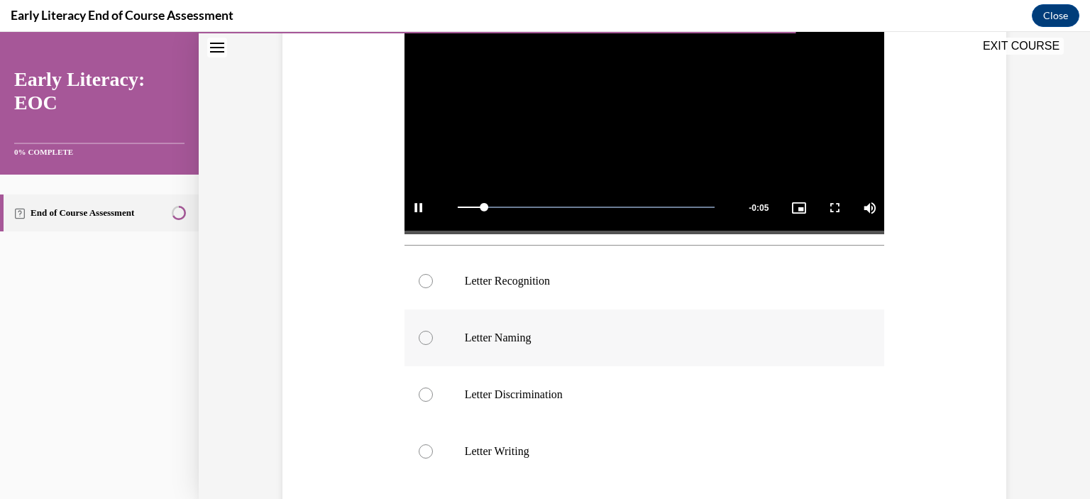
scroll to position [355, 0]
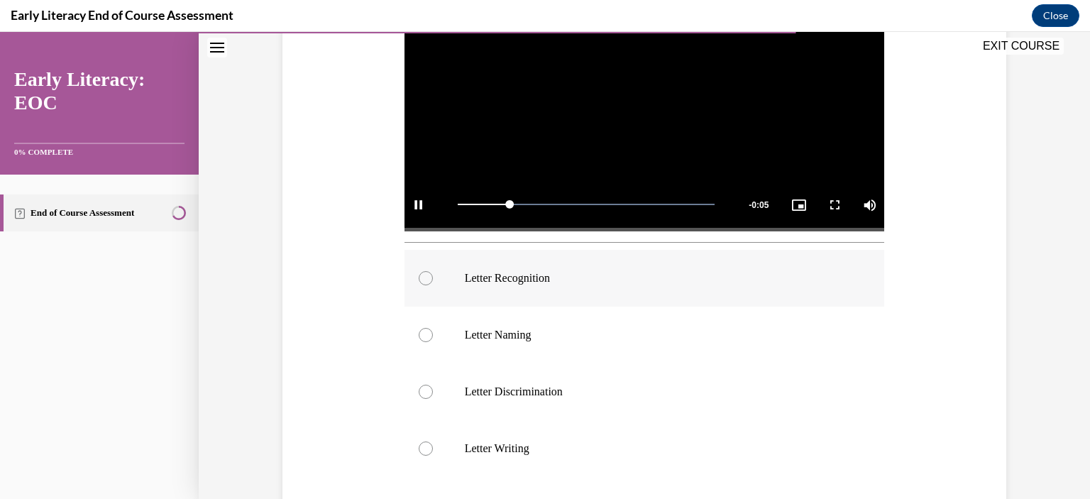
click at [420, 276] on div at bounding box center [426, 278] width 14 height 14
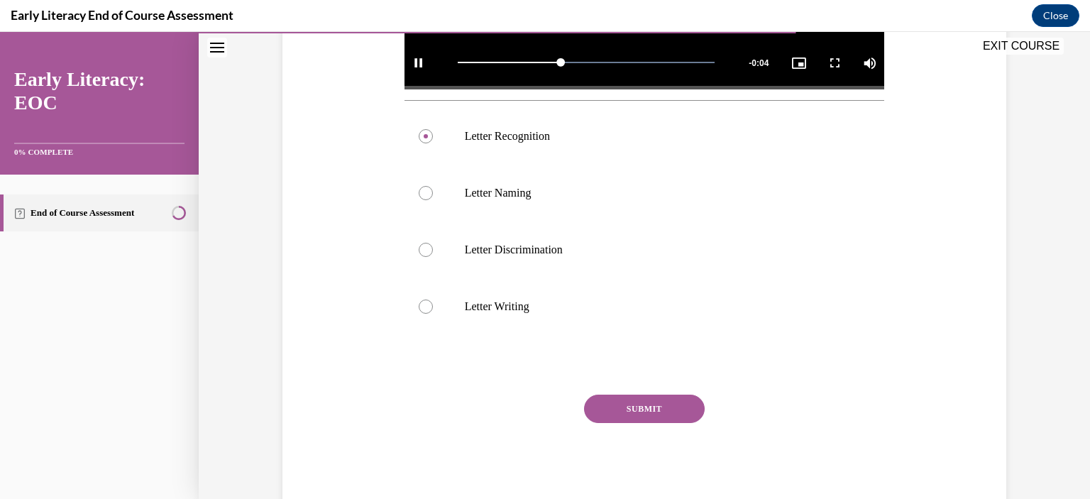
click at [625, 412] on button "SUBMIT" at bounding box center [644, 409] width 121 height 28
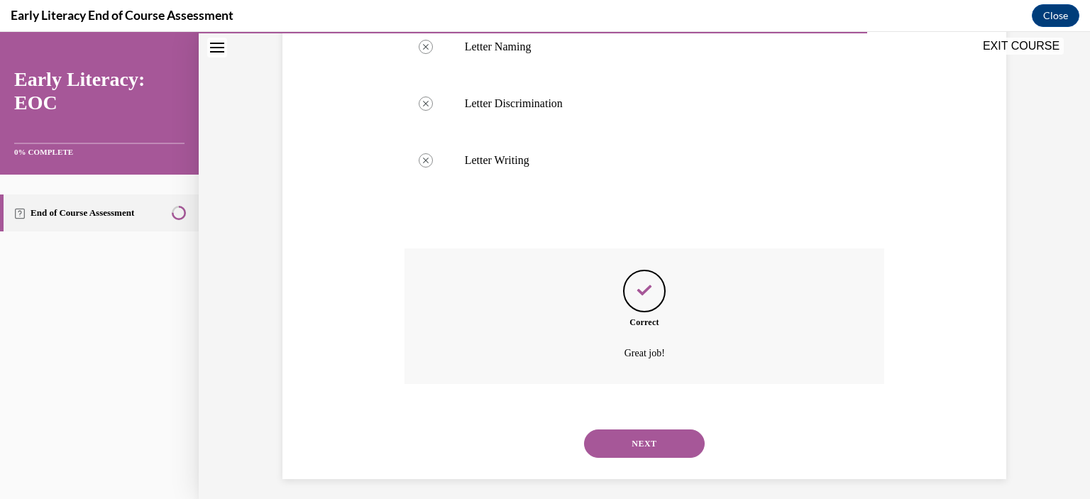
scroll to position [651, 0]
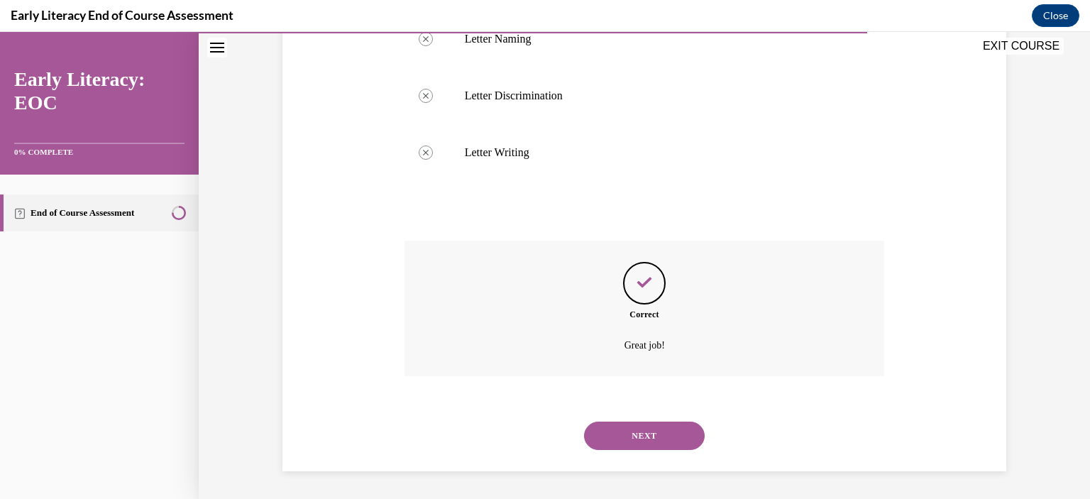
click at [653, 443] on button "NEXT" at bounding box center [644, 436] width 121 height 28
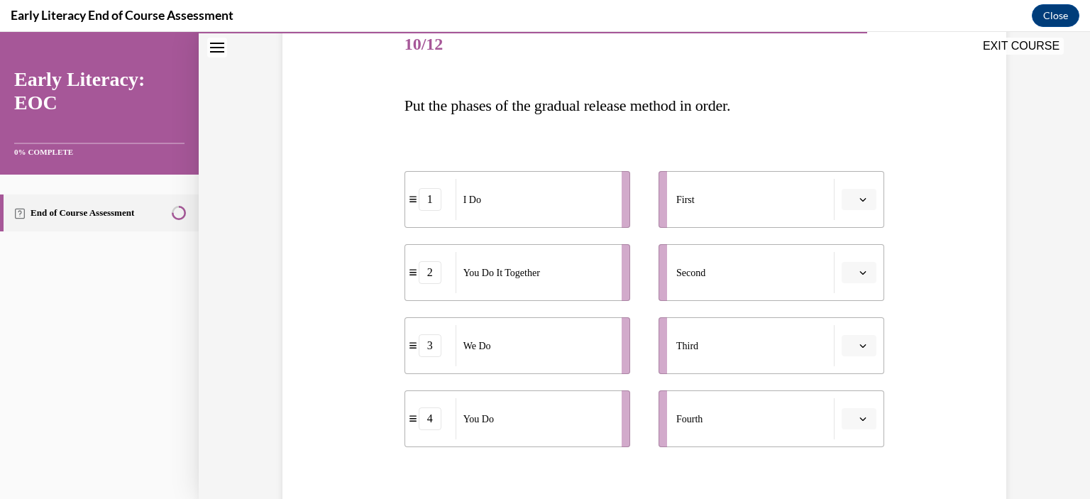
scroll to position [213, 0]
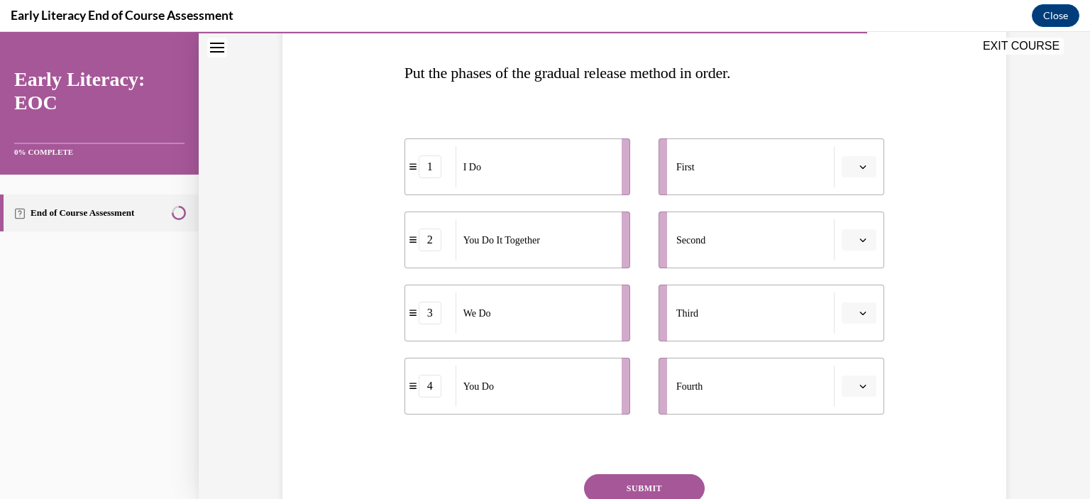
click at [851, 167] on button "button" at bounding box center [859, 166] width 35 height 21
click at [860, 222] on div "1" at bounding box center [852, 227] width 35 height 28
click at [860, 313] on icon "button" at bounding box center [863, 312] width 7 height 7
click at [862, 393] on div "2" at bounding box center [852, 402] width 35 height 28
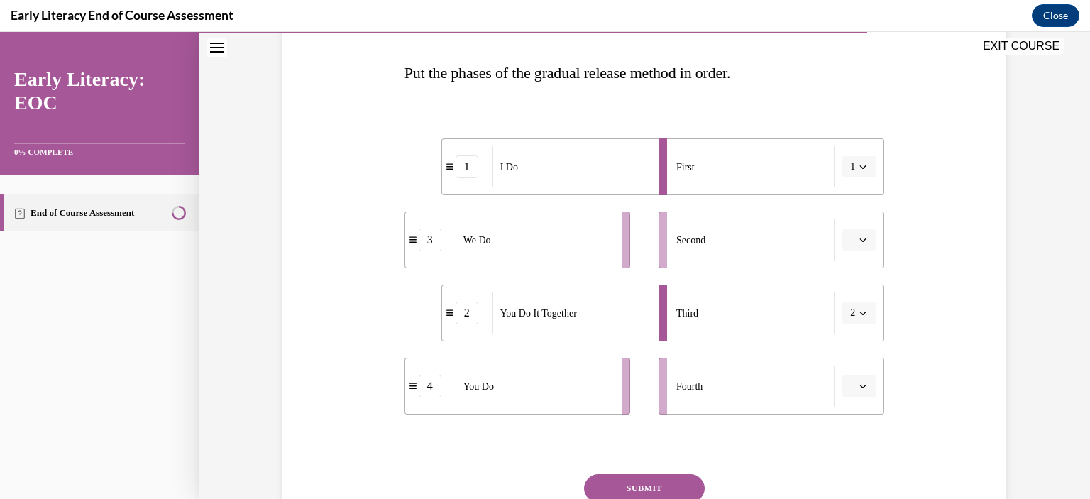
click at [860, 241] on icon "button" at bounding box center [863, 239] width 7 height 7
click at [850, 355] on span "3" at bounding box center [848, 356] width 5 height 11
click at [860, 312] on icon "button" at bounding box center [863, 312] width 7 height 7
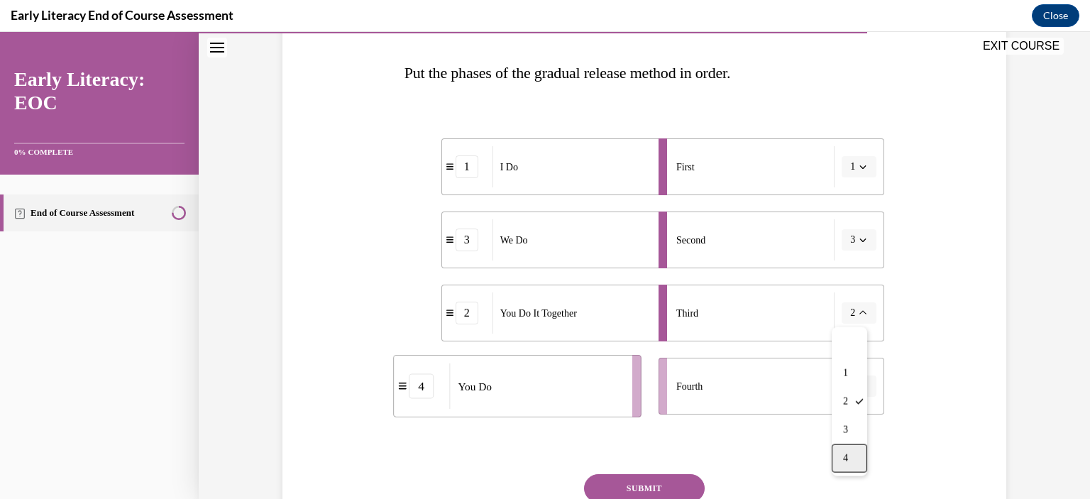
click at [846, 457] on span "4" at bounding box center [845, 458] width 5 height 11
click at [865, 388] on button "button" at bounding box center [859, 386] width 35 height 21
click at [862, 303] on div "2" at bounding box center [852, 297] width 35 height 28
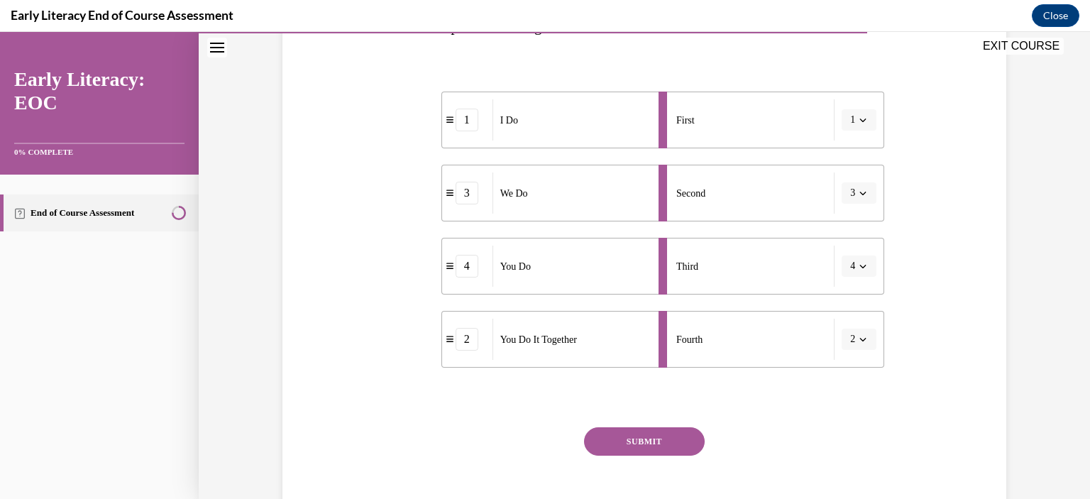
scroll to position [284, 0]
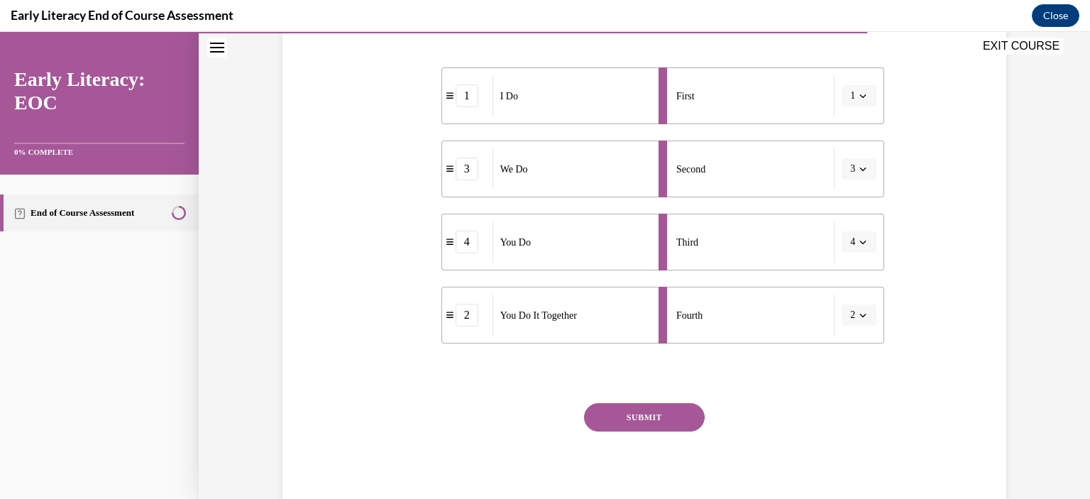
click at [647, 417] on button "SUBMIT" at bounding box center [644, 417] width 121 height 28
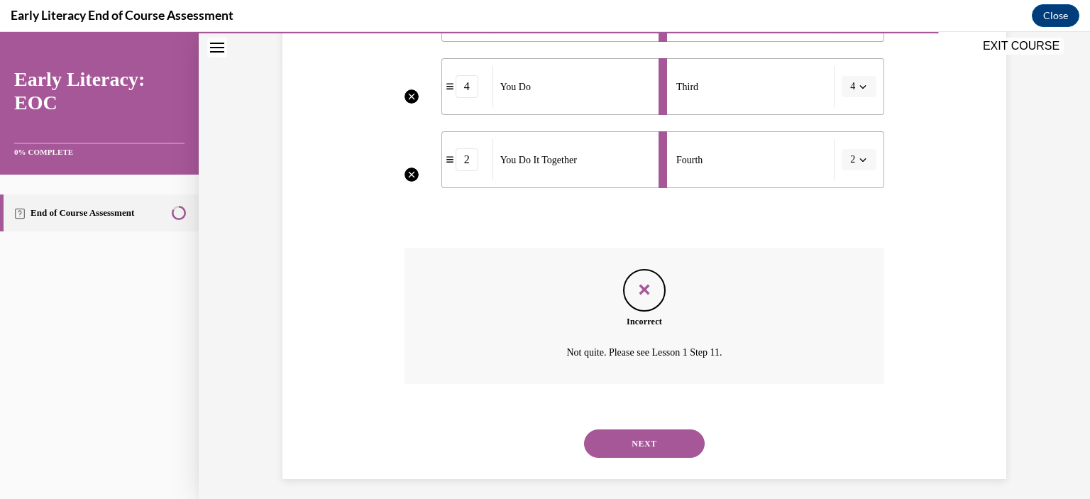
scroll to position [447, 0]
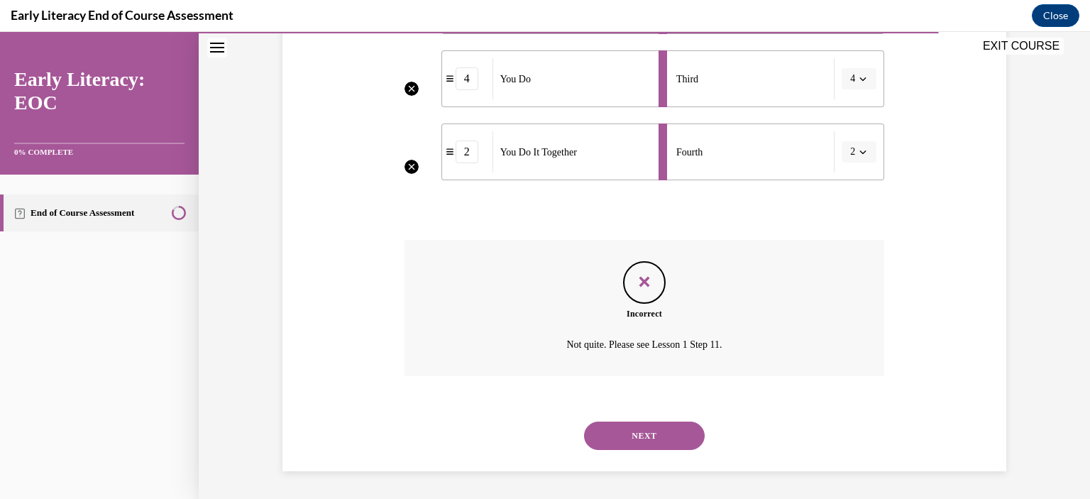
click at [659, 438] on button "NEXT" at bounding box center [644, 436] width 121 height 28
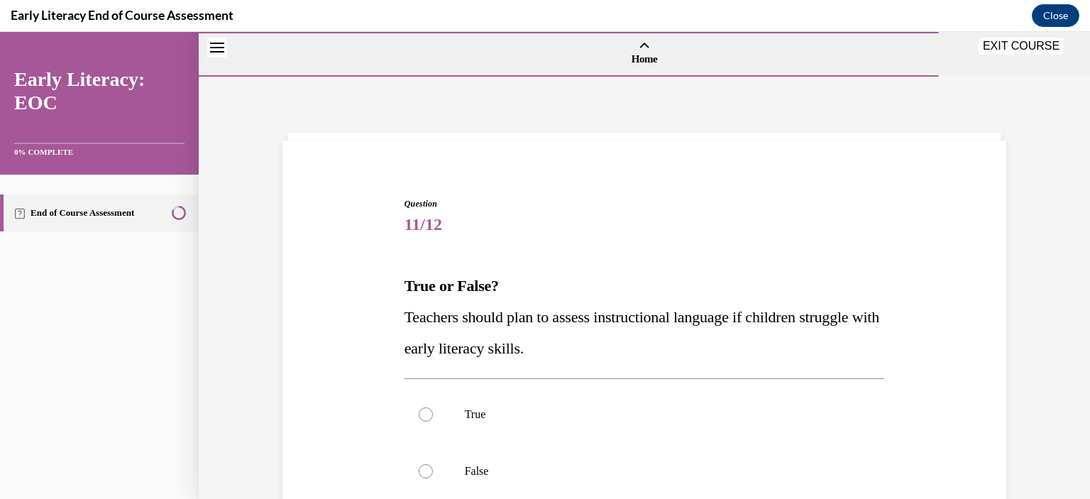
scroll to position [142, 0]
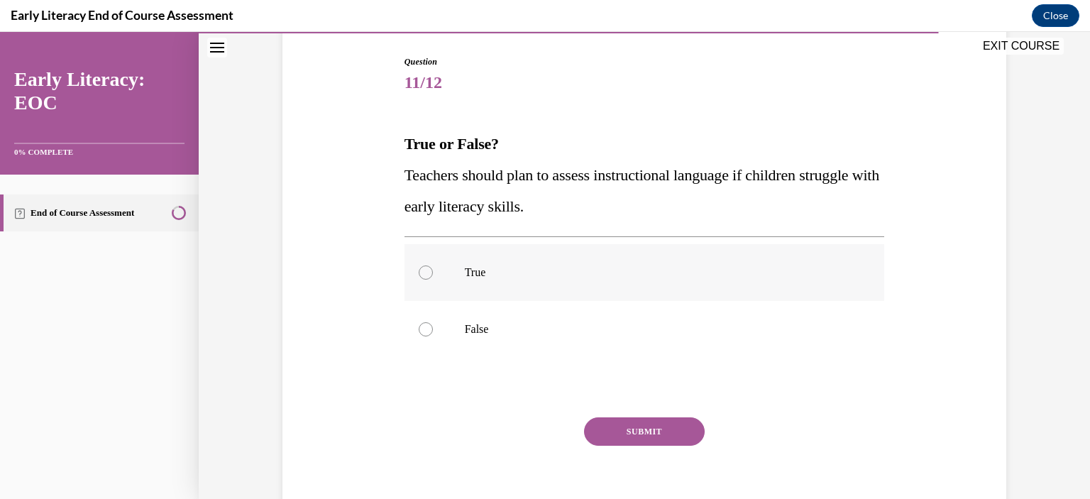
click at [421, 275] on div at bounding box center [426, 272] width 14 height 14
click at [615, 434] on button "SUBMIT" at bounding box center [644, 431] width 121 height 28
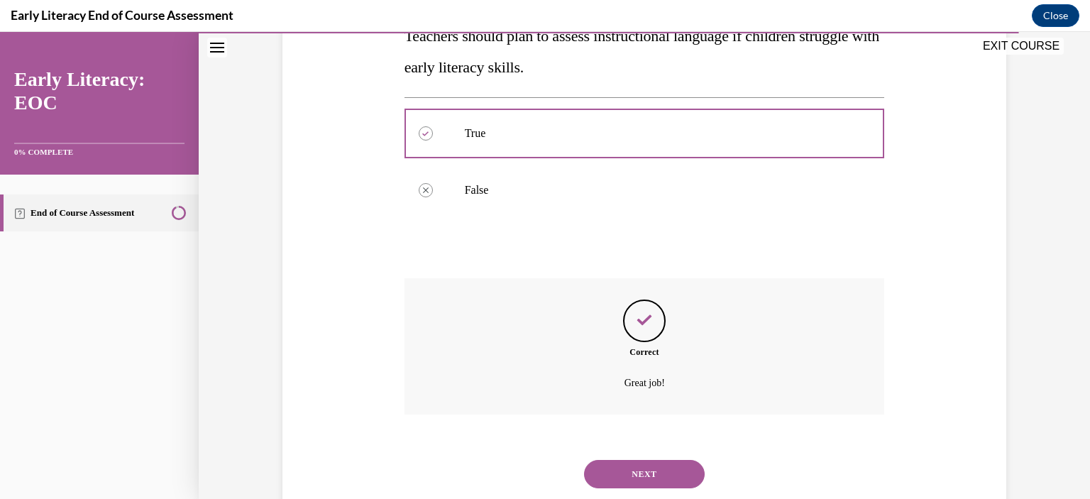
scroll to position [319, 0]
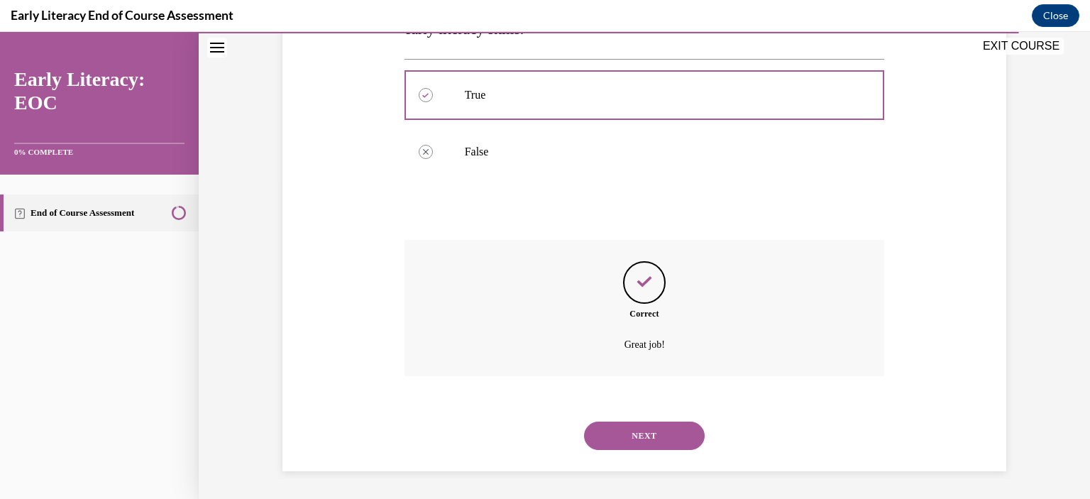
click at [652, 439] on button "NEXT" at bounding box center [644, 436] width 121 height 28
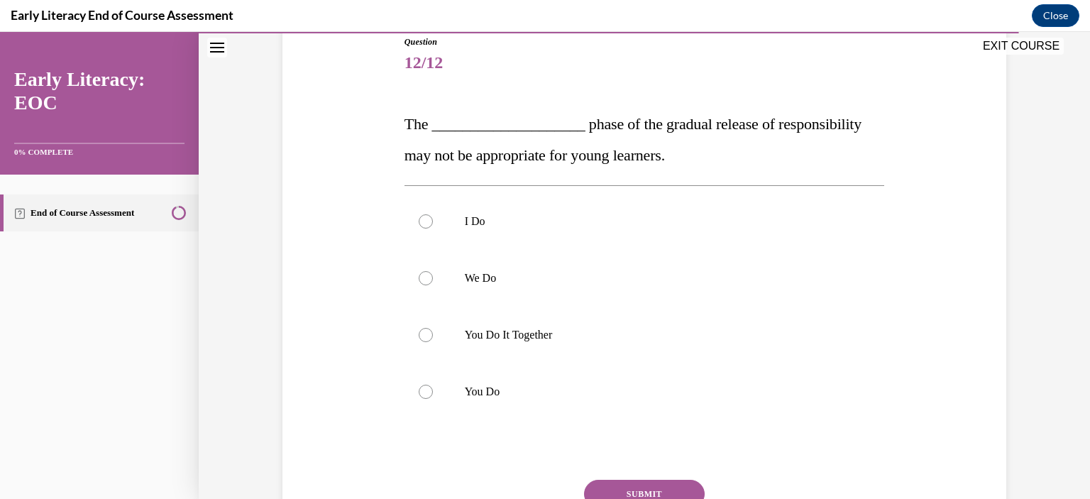
scroll to position [213, 0]
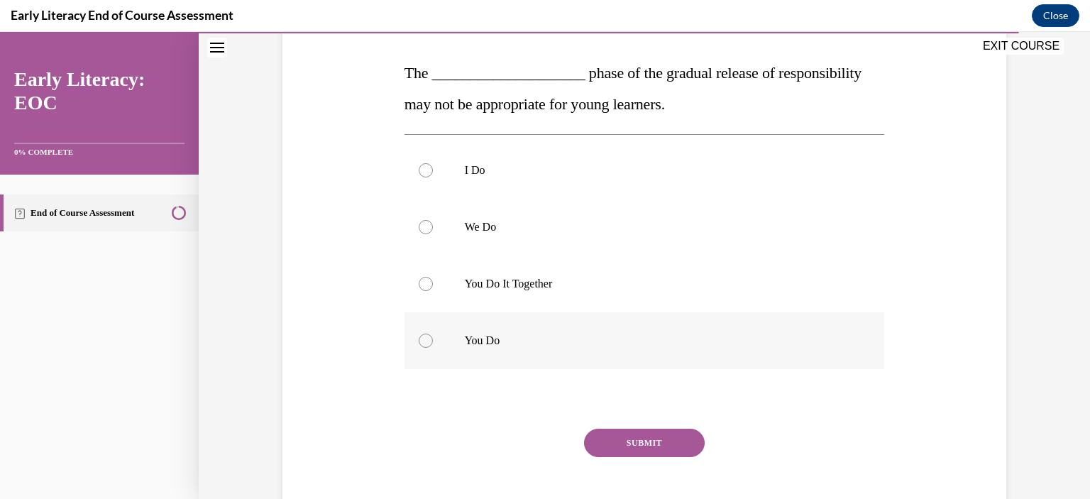
click at [422, 339] on div at bounding box center [426, 341] width 14 height 14
click at [420, 288] on div at bounding box center [426, 284] width 14 height 14
click at [613, 444] on button "SUBMIT" at bounding box center [644, 443] width 121 height 28
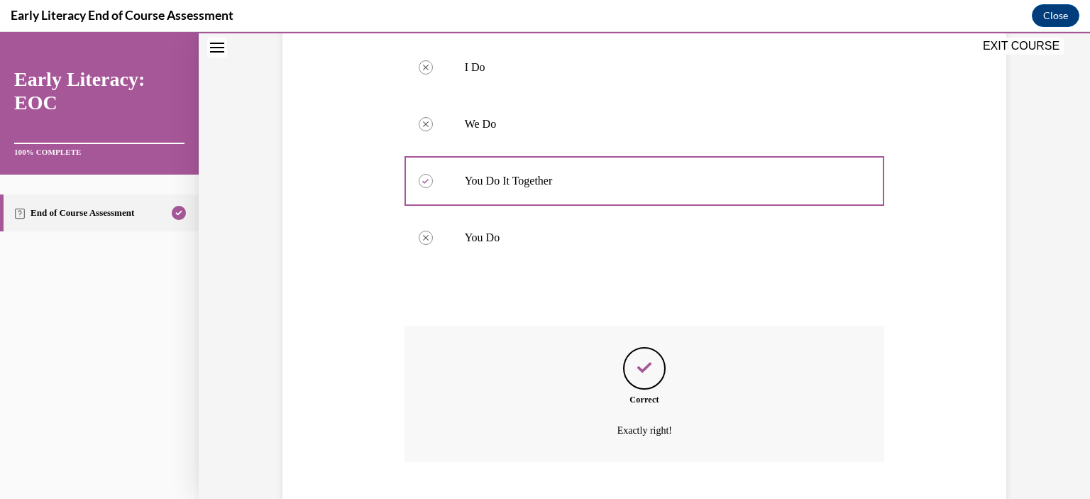
scroll to position [402, 0]
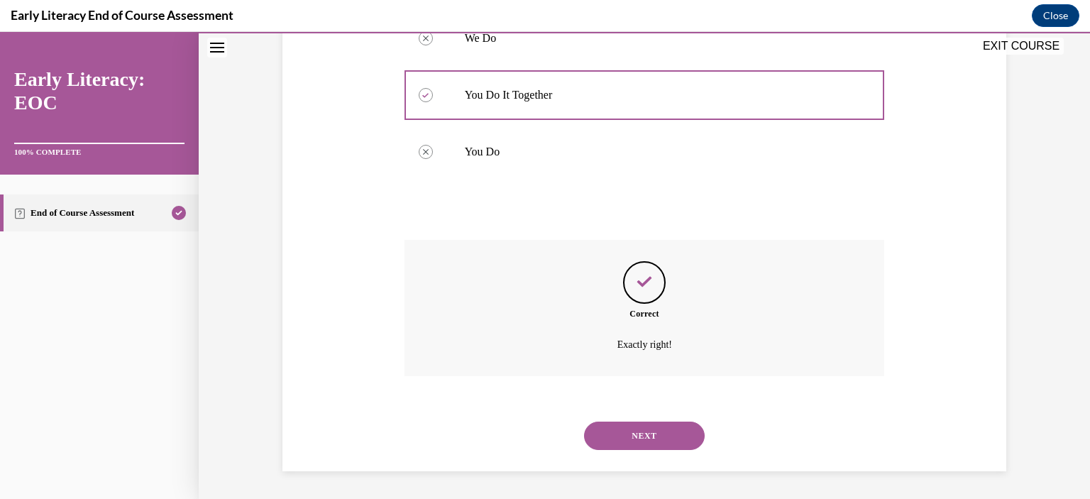
click at [654, 439] on button "NEXT" at bounding box center [644, 436] width 121 height 28
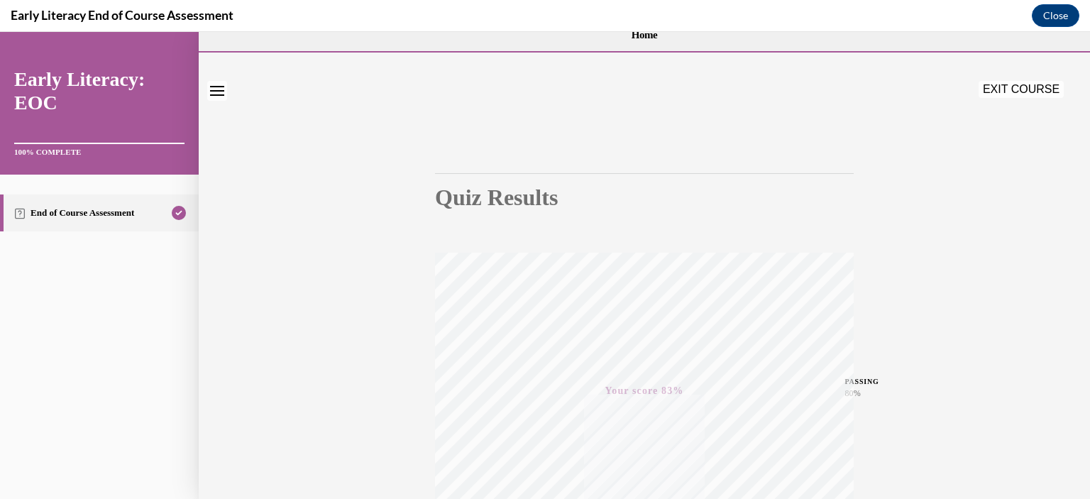
scroll to position [0, 0]
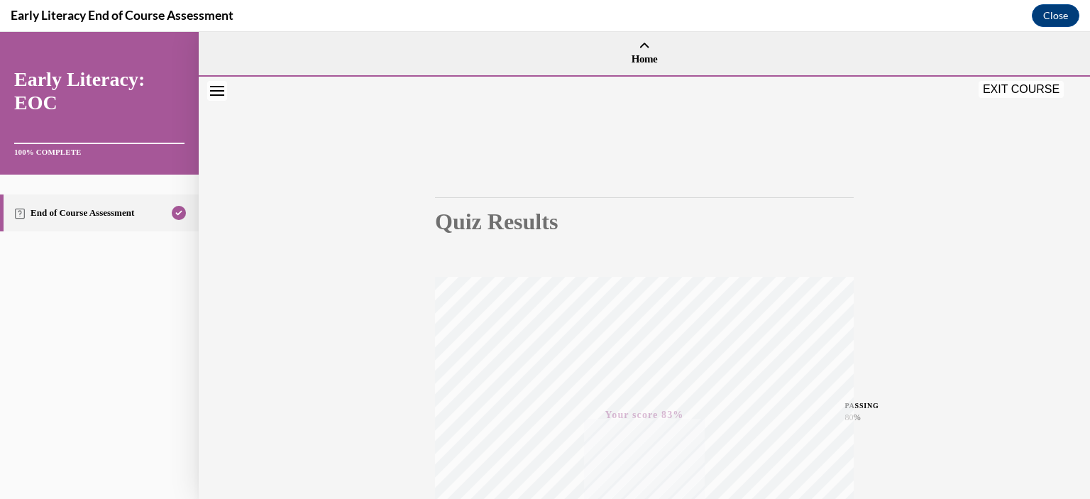
click at [1005, 87] on button "EXIT COURSE" at bounding box center [1021, 89] width 85 height 17
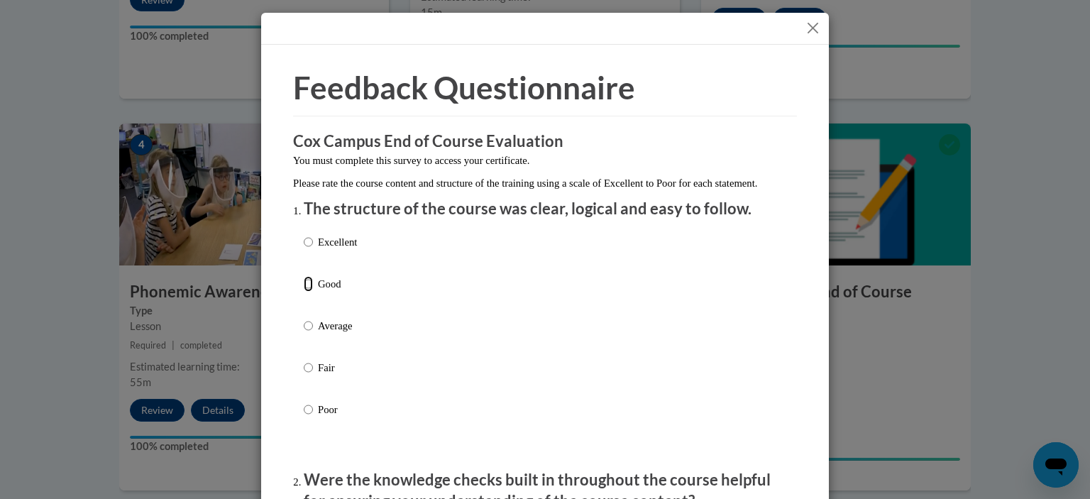
click at [304, 292] on input "Good" at bounding box center [308, 284] width 9 height 16
radio input "true"
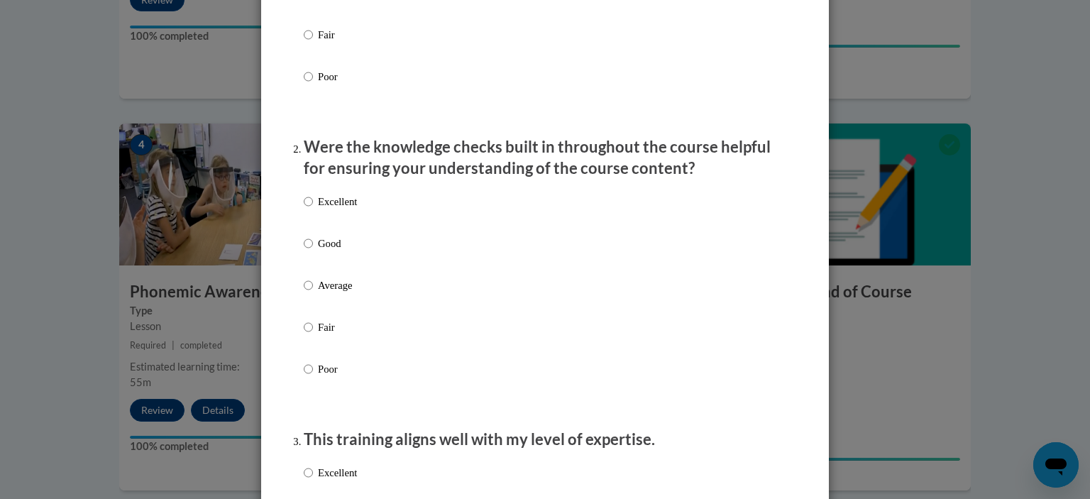
scroll to position [355, 0]
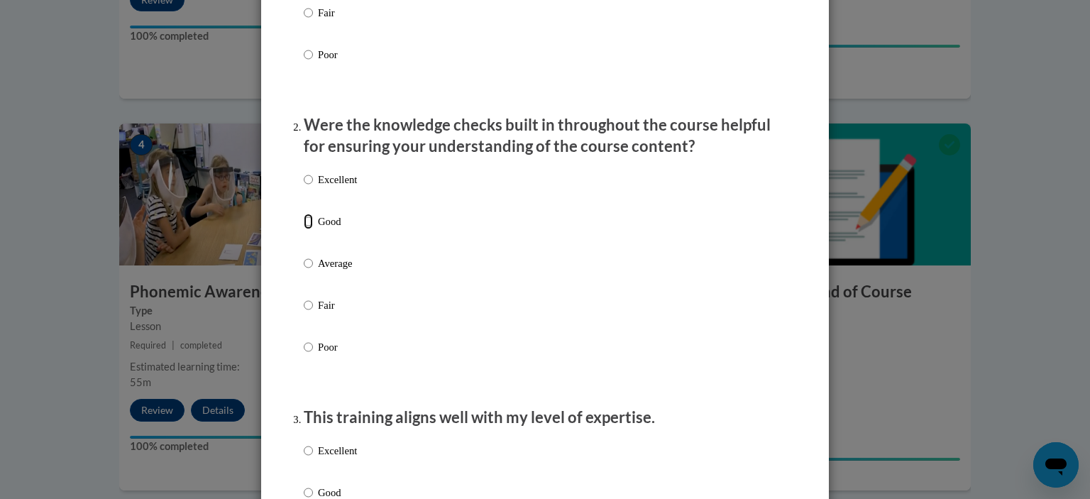
click at [304, 229] on input "Good" at bounding box center [308, 222] width 9 height 16
radio input "true"
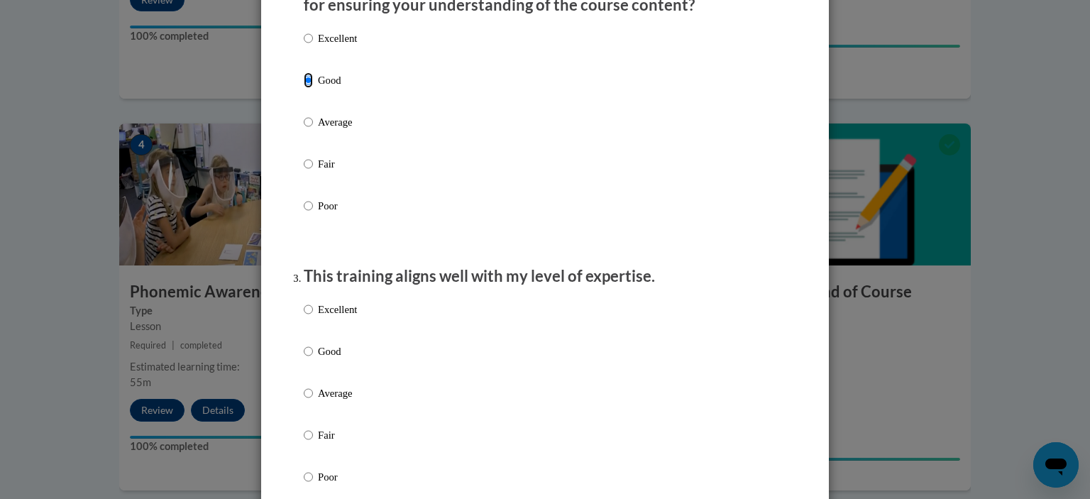
scroll to position [639, 0]
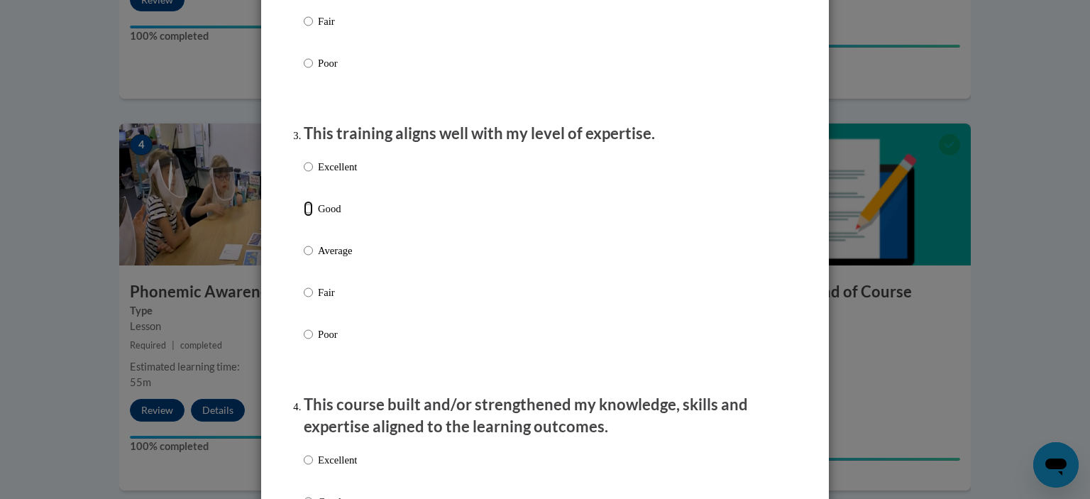
click at [304, 217] on input "Good" at bounding box center [308, 209] width 9 height 16
radio input "true"
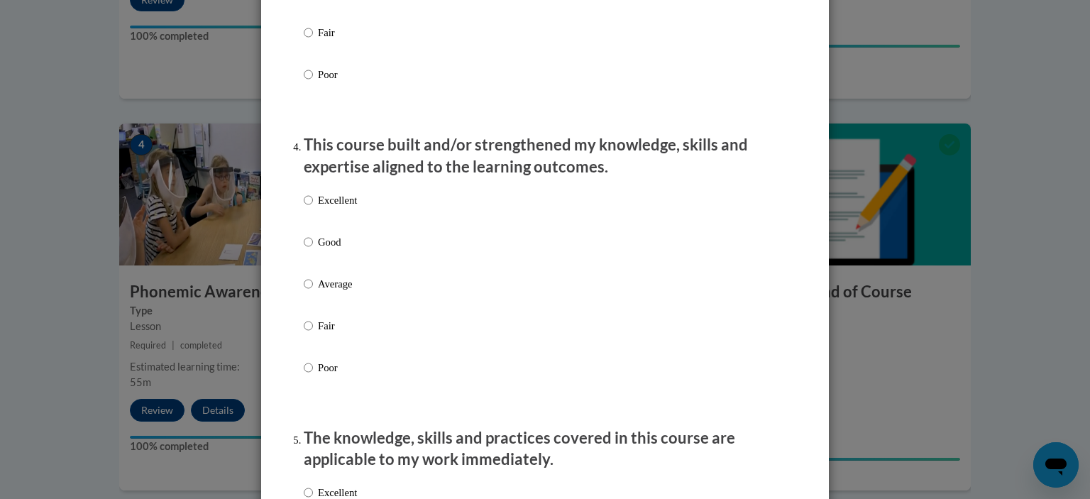
scroll to position [923, 0]
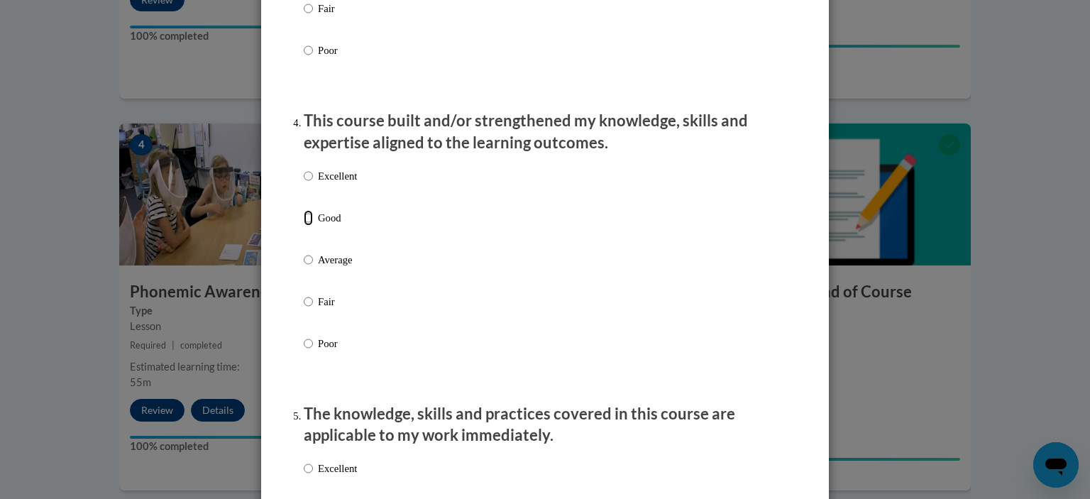
click at [304, 226] on input "Good" at bounding box center [308, 218] width 9 height 16
radio input "true"
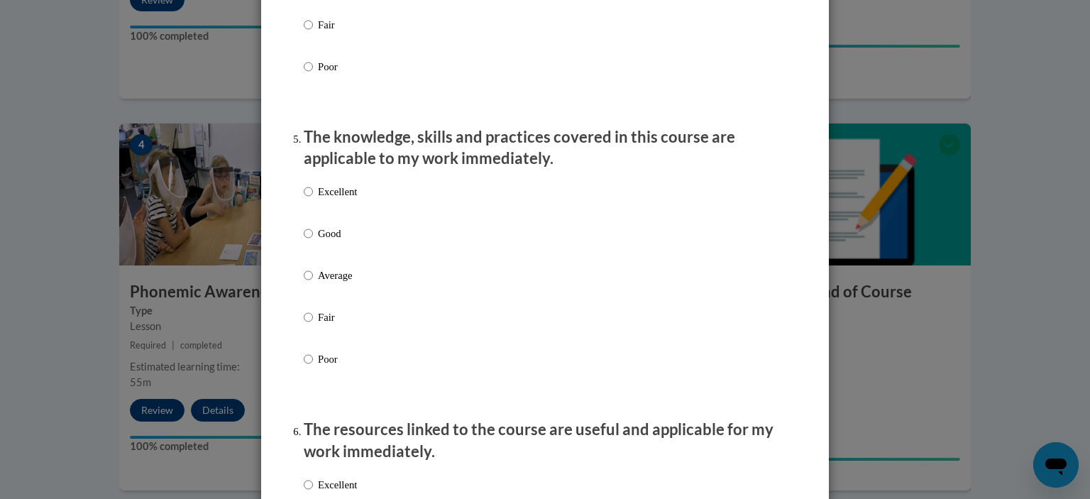
scroll to position [1207, 0]
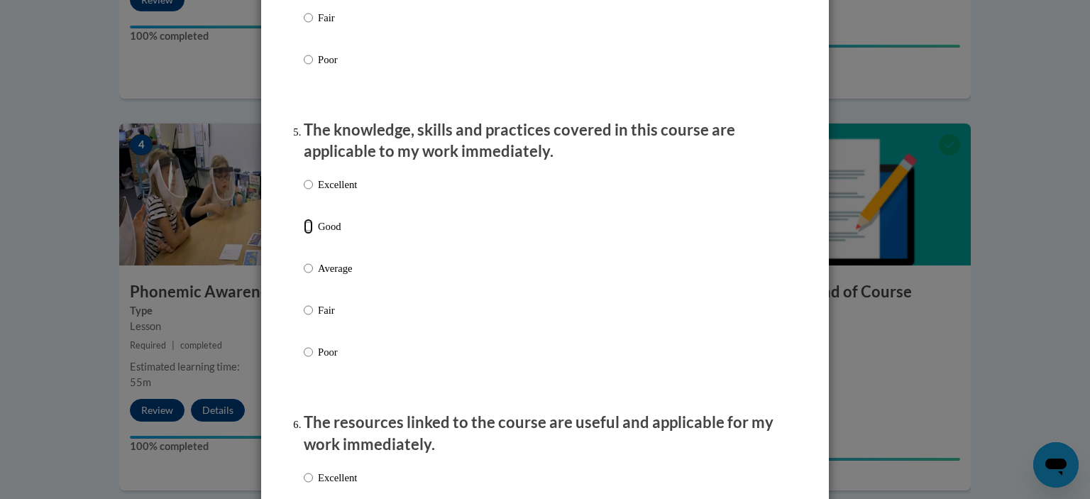
click at [304, 234] on input "Good" at bounding box center [308, 227] width 9 height 16
radio input "true"
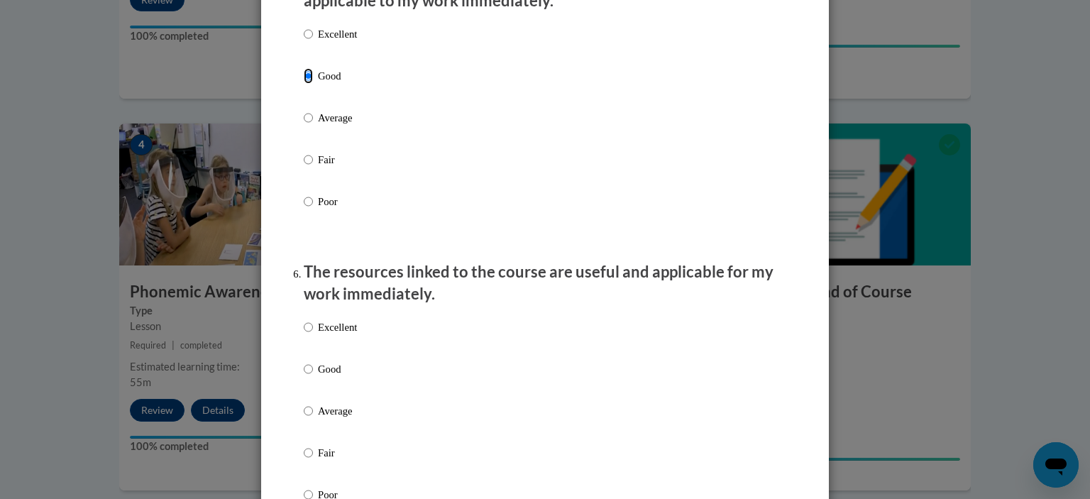
scroll to position [1491, 0]
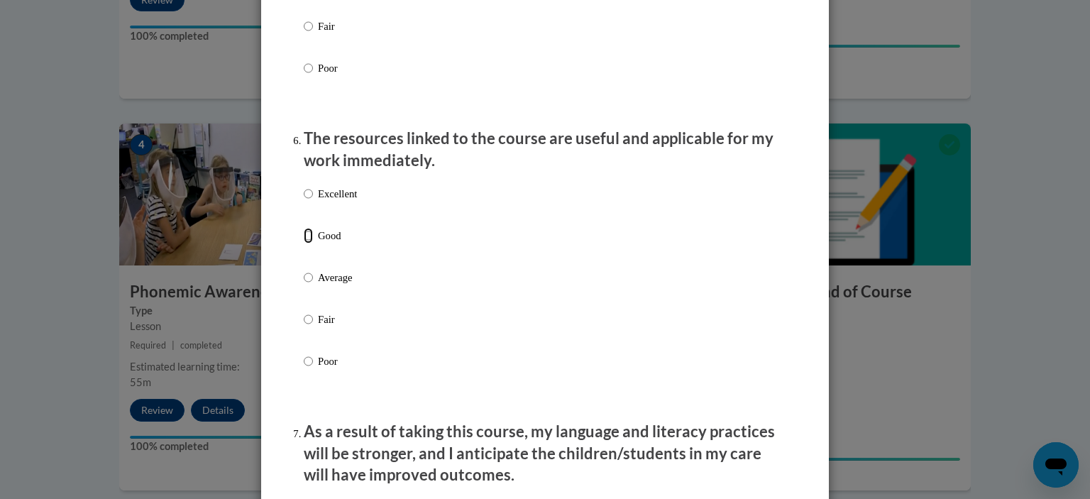
click at [304, 243] on input "Good" at bounding box center [308, 236] width 9 height 16
radio input "true"
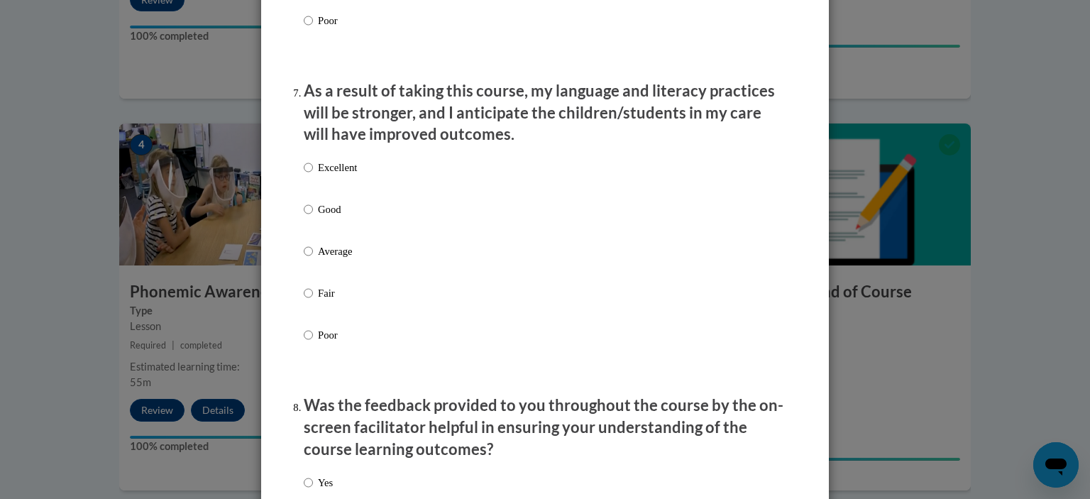
scroll to position [1846, 0]
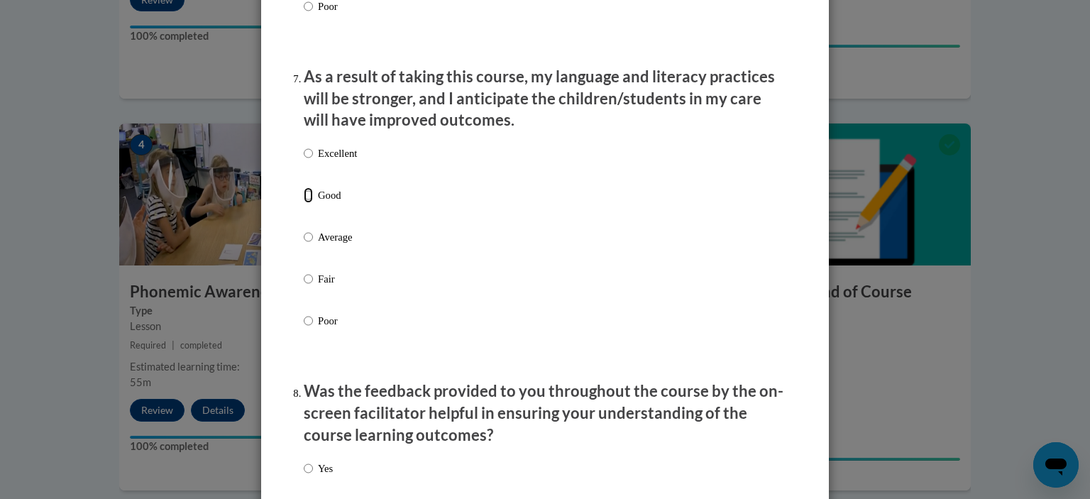
click at [304, 203] on input "Good" at bounding box center [308, 195] width 9 height 16
radio input "true"
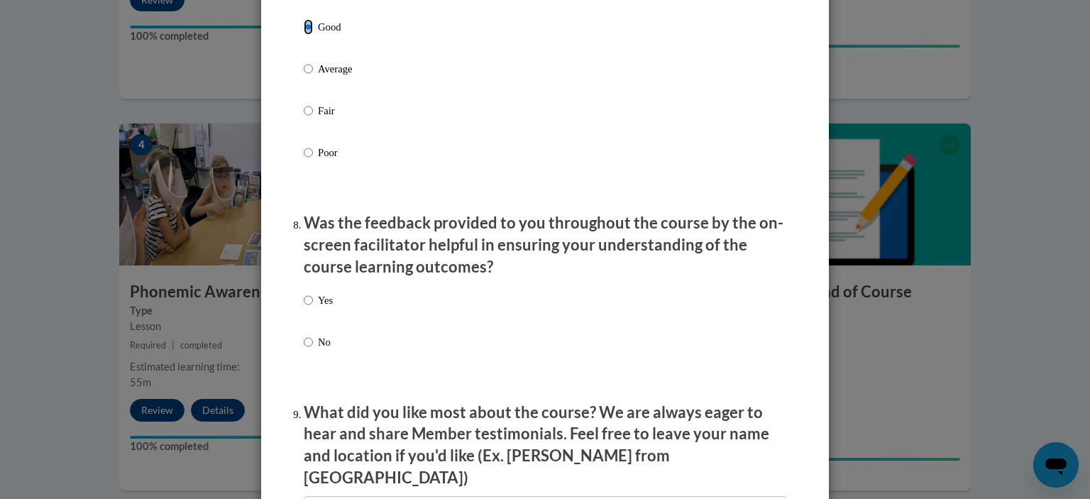
scroll to position [2130, 0]
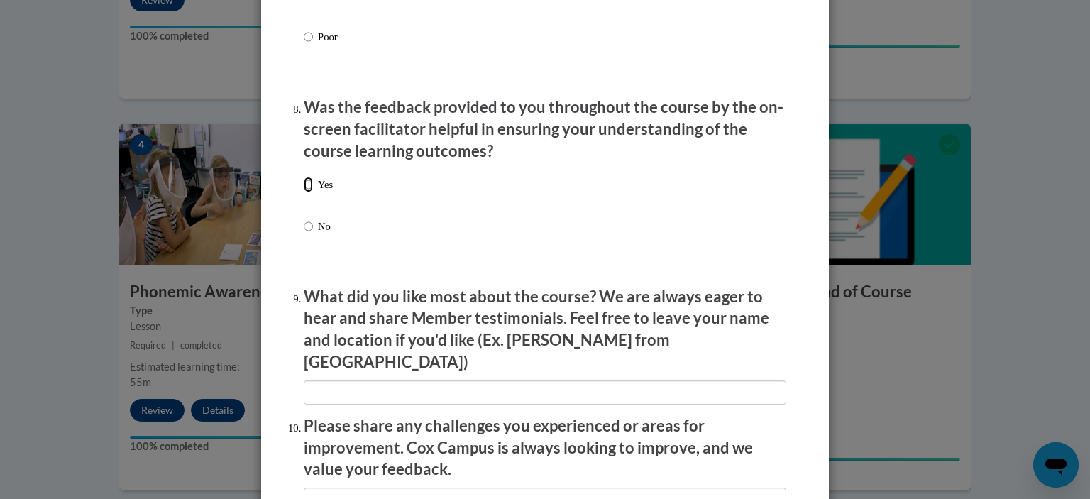
click at [305, 192] on input "Yes" at bounding box center [308, 185] width 9 height 16
radio input "true"
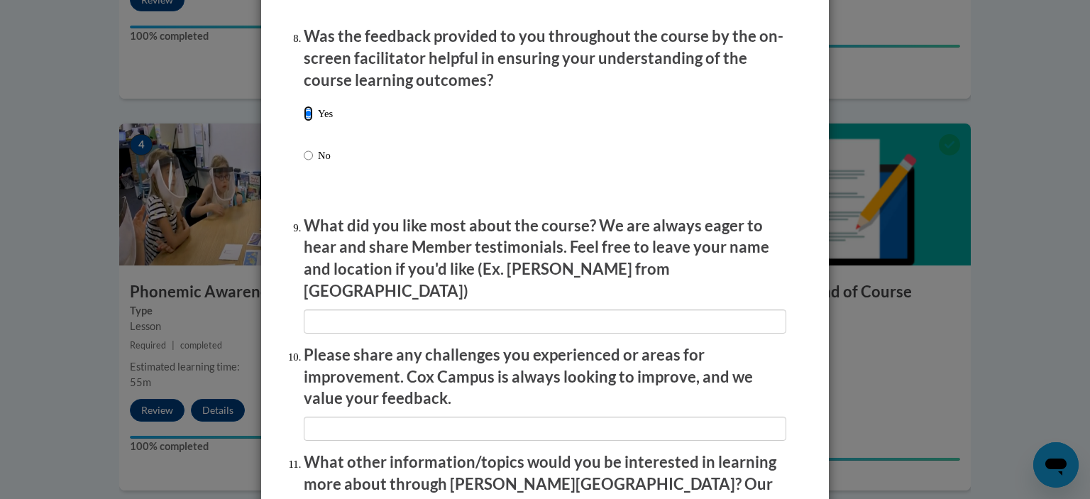
scroll to position [2272, 0]
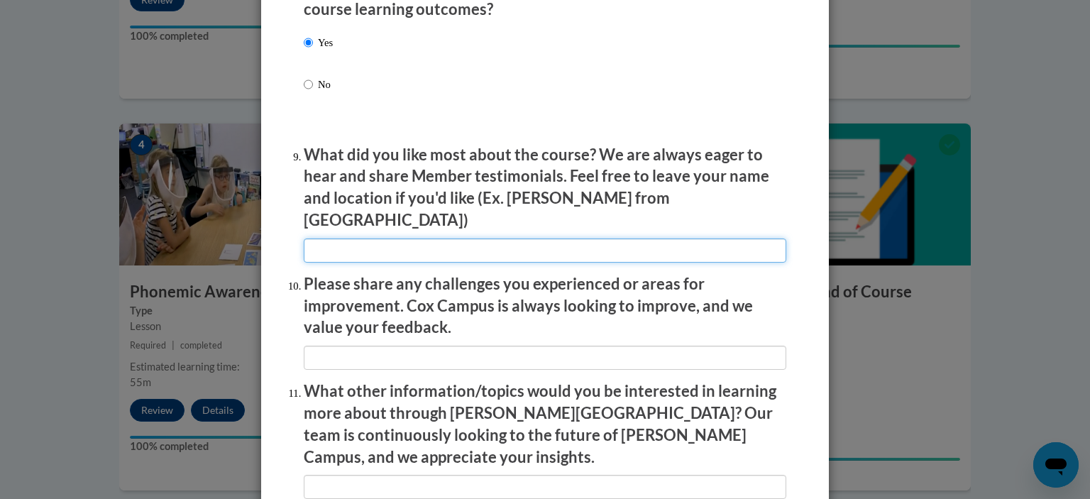
click at [440, 246] on input "textbox" at bounding box center [545, 251] width 483 height 24
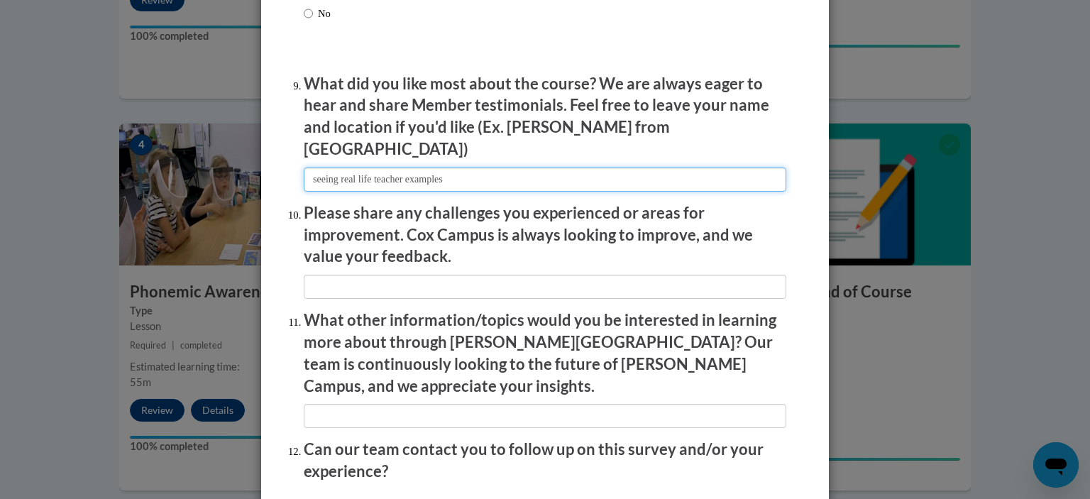
scroll to position [2413, 0]
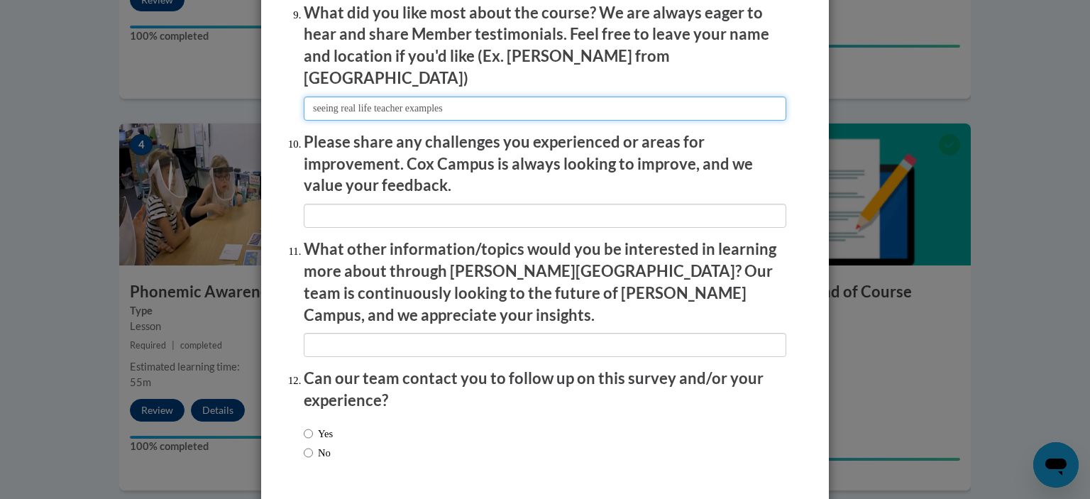
type input "seeing real life teacher examples"
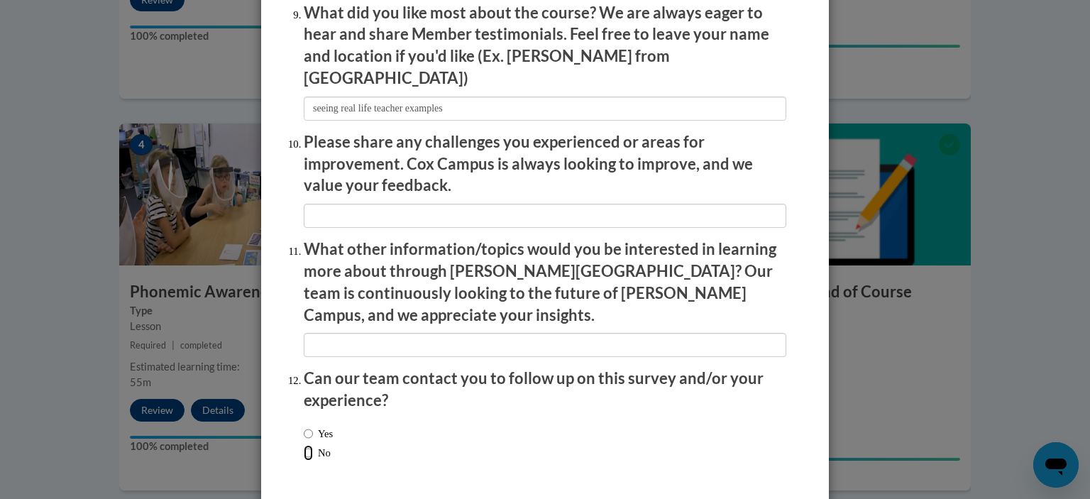
click at [304, 445] on input "No" at bounding box center [308, 453] width 9 height 16
radio input "true"
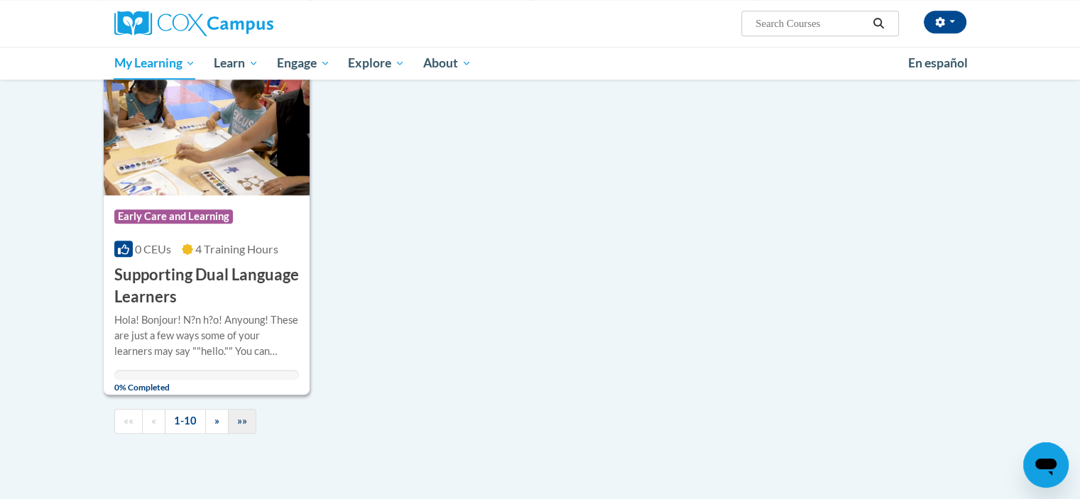
scroll to position [1420, 0]
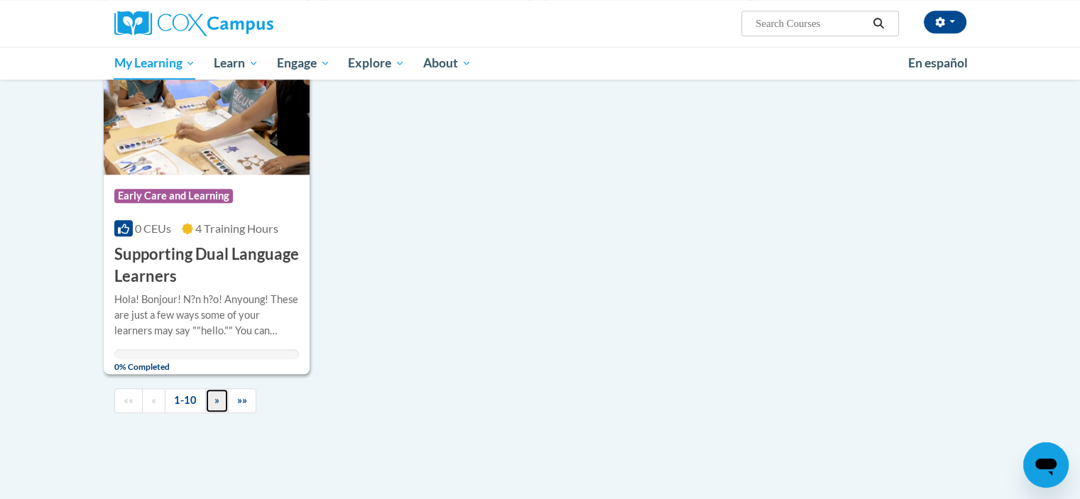
click at [216, 402] on span "»" at bounding box center [216, 400] width 5 height 12
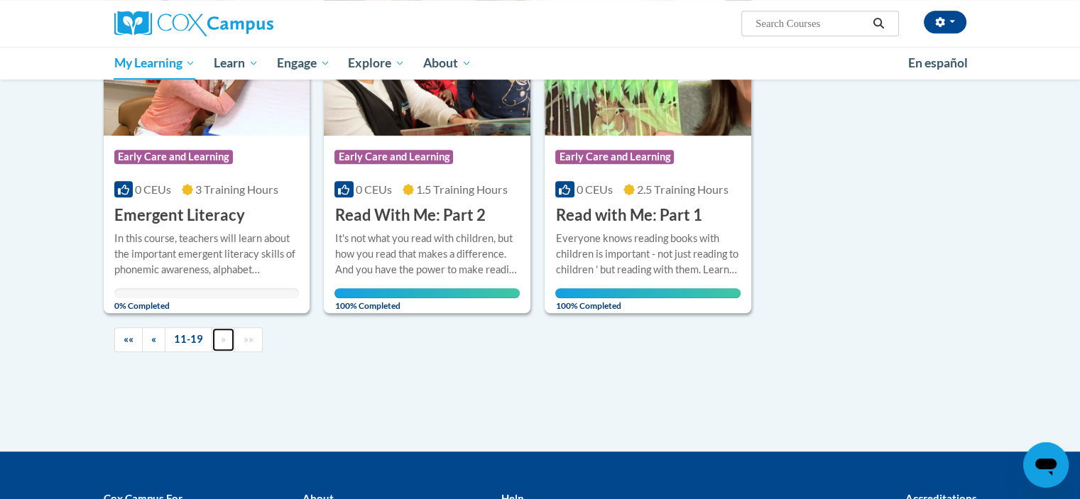
scroll to position [1157, 0]
